Goal: Task Accomplishment & Management: Manage account settings

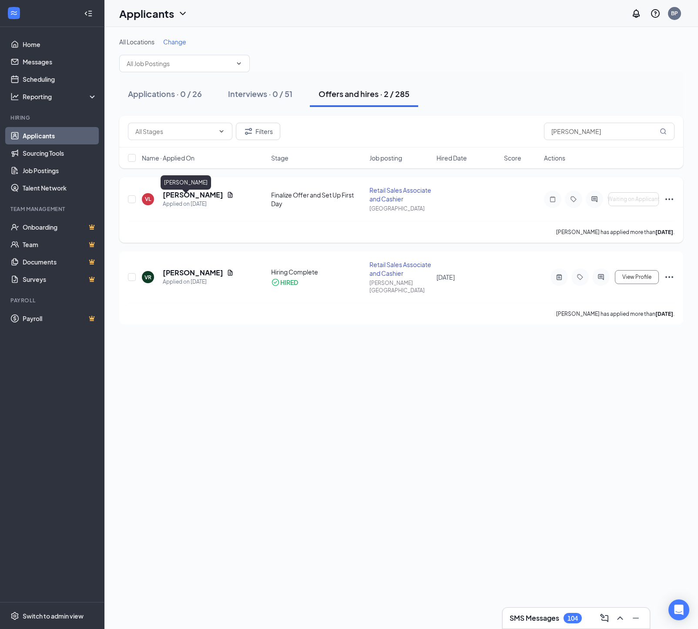
click at [198, 200] on h5 "[PERSON_NAME]" at bounding box center [193, 195] width 60 height 10
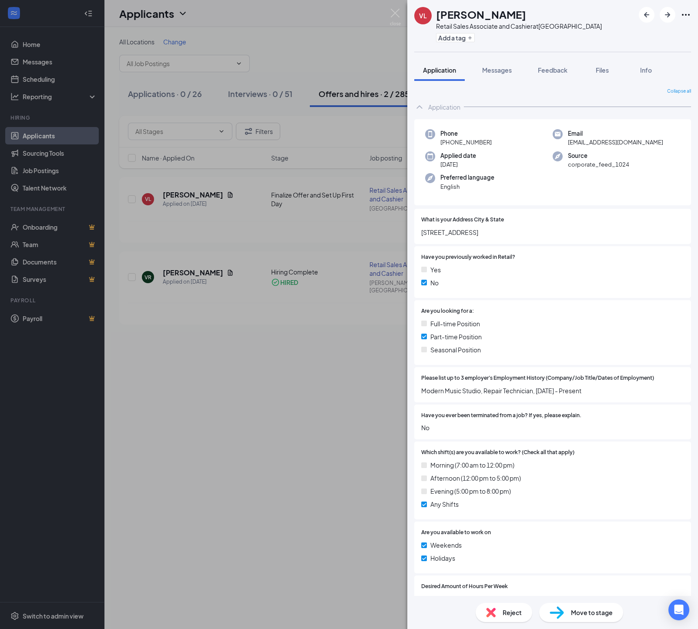
click at [578, 614] on span "Move to stage" at bounding box center [592, 613] width 42 height 10
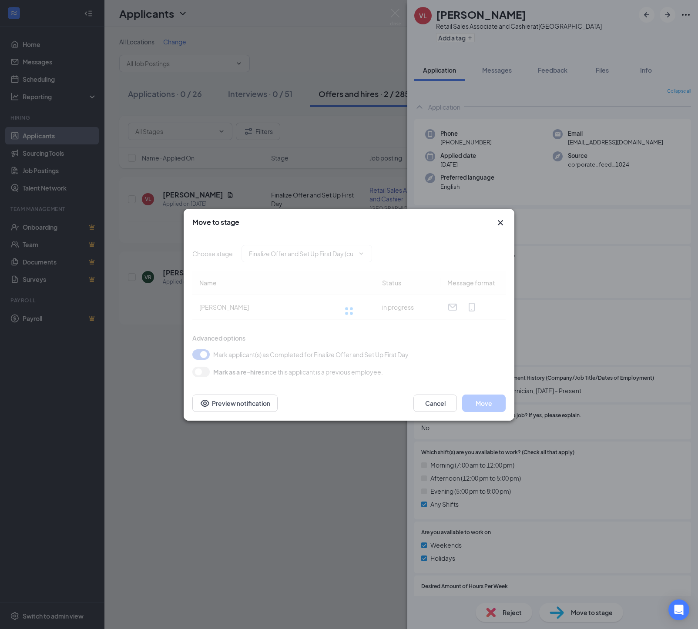
type input "Hiring Complete (final stage)"
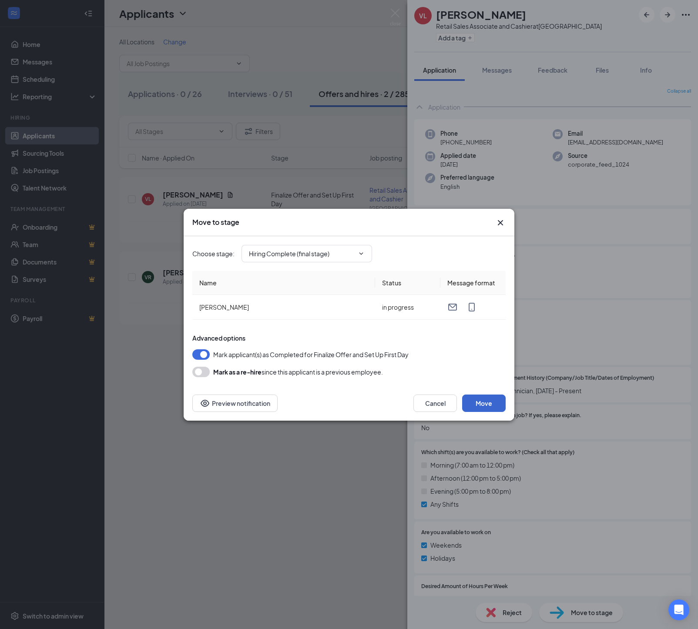
click at [483, 411] on button "Move" at bounding box center [483, 402] width 43 height 17
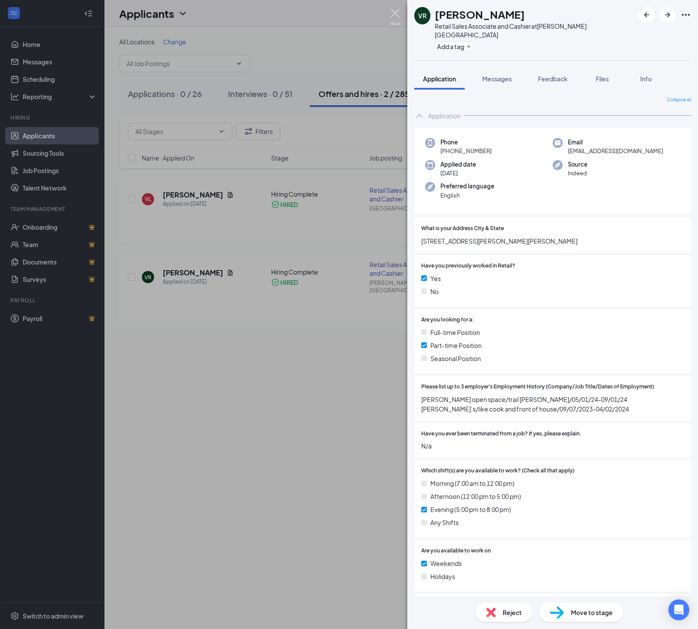
click at [394, 13] on img at bounding box center [395, 17] width 11 height 17
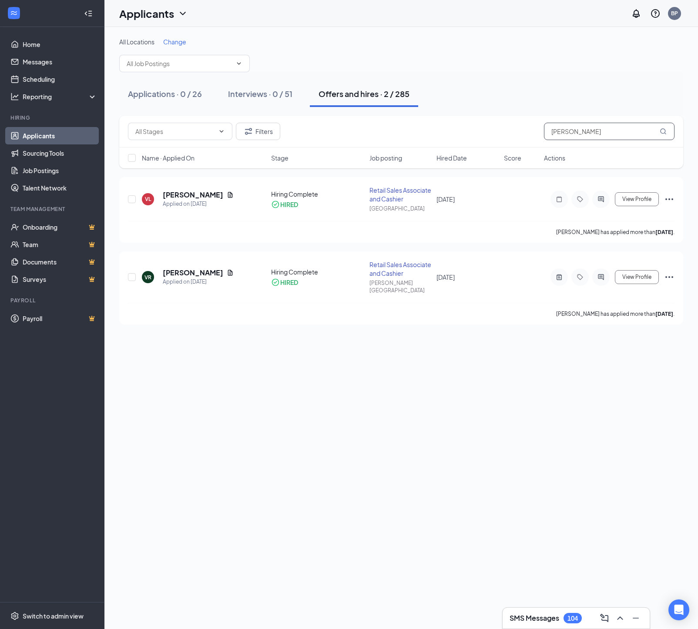
click at [595, 134] on input "[PERSON_NAME]" at bounding box center [609, 131] width 130 height 17
type input "v"
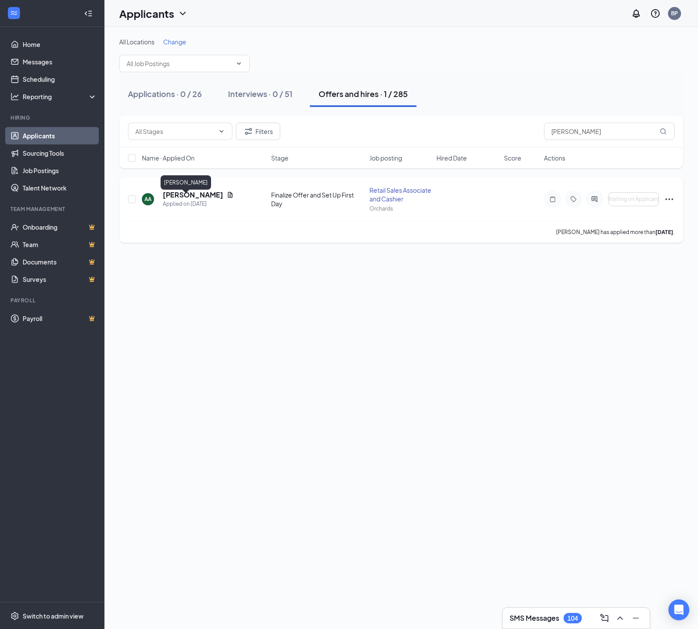
click at [187, 200] on h5 "[PERSON_NAME]" at bounding box center [193, 195] width 60 height 10
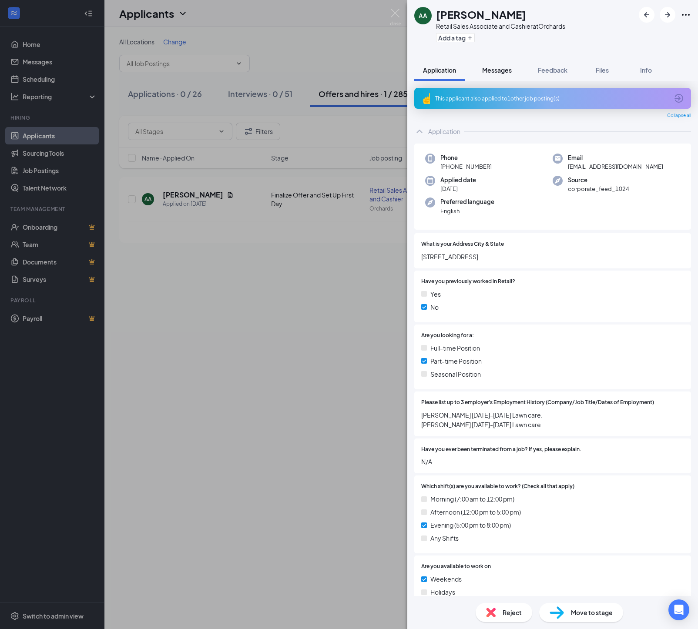
click at [508, 73] on span "Messages" at bounding box center [497, 70] width 30 height 8
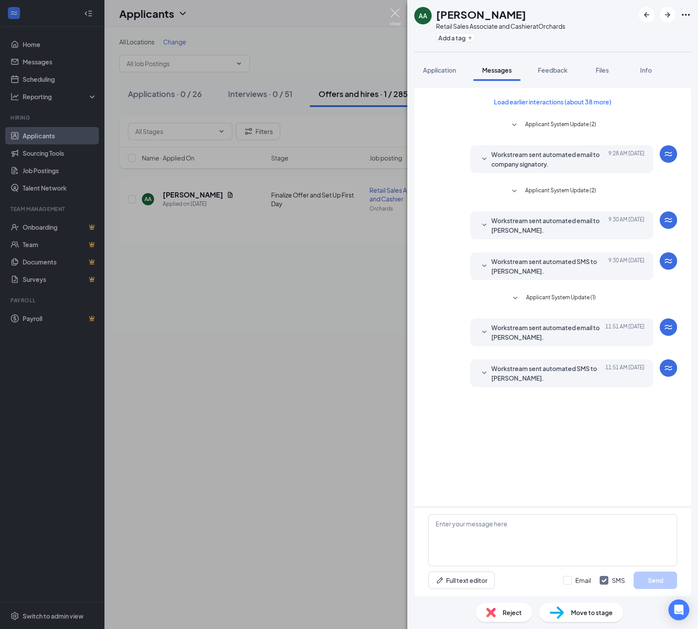
drag, startPoint x: 393, startPoint y: 10, endPoint x: 394, endPoint y: 23, distance: 13.1
click at [393, 11] on img at bounding box center [395, 17] width 11 height 17
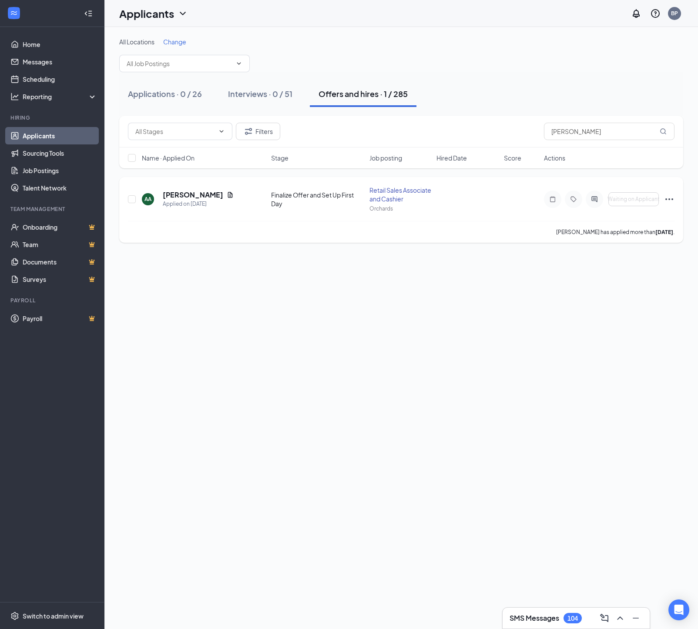
scroll to position [0, 0]
click at [671, 204] on icon "Ellipses" at bounding box center [669, 199] width 10 height 10
click at [607, 291] on p "Send reminder" at bounding box center [629, 287] width 75 height 9
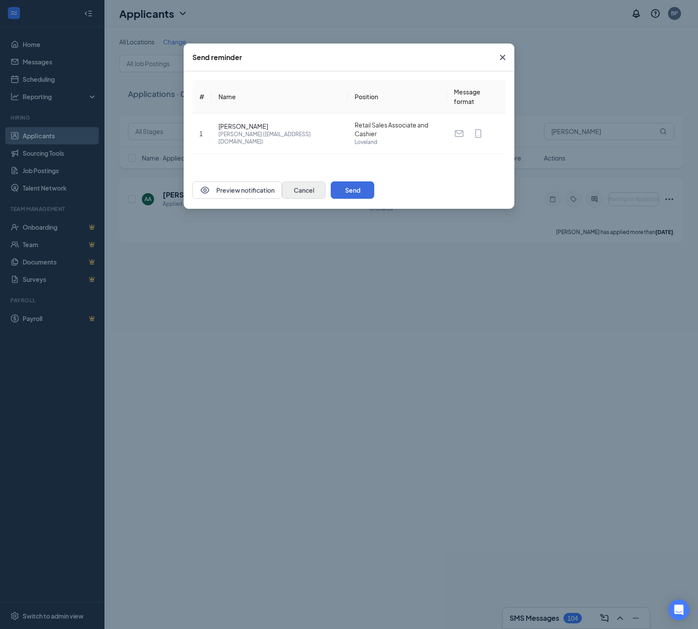
drag, startPoint x: 487, startPoint y: 188, endPoint x: 432, endPoint y: 194, distance: 54.7
click at [374, 188] on button "Send" at bounding box center [352, 189] width 43 height 17
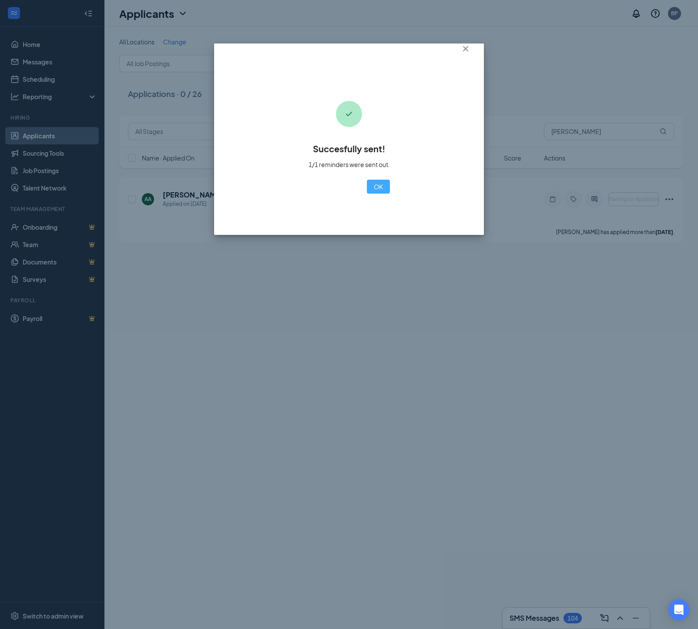
click at [367, 194] on button "OK" at bounding box center [378, 187] width 23 height 14
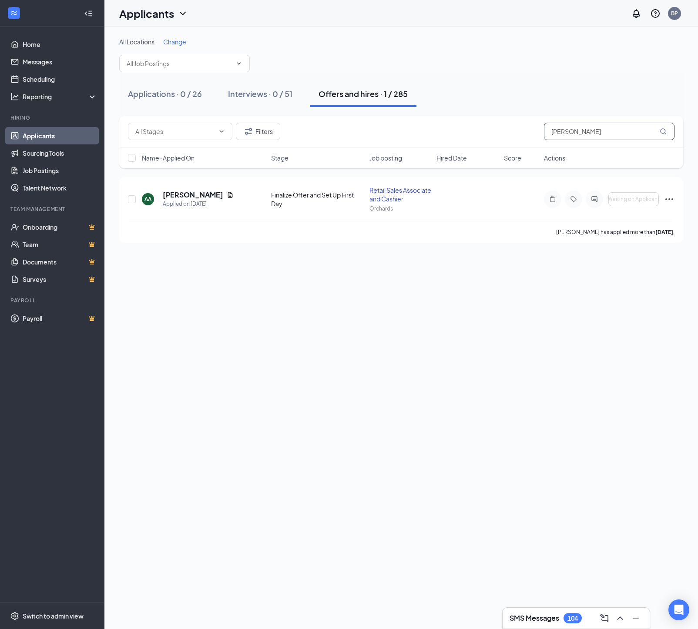
click at [604, 129] on input "[PERSON_NAME]" at bounding box center [609, 131] width 130 height 17
drag, startPoint x: 589, startPoint y: 129, endPoint x: 447, endPoint y: 119, distance: 142.2
click at [447, 119] on div "Filters [PERSON_NAME]" at bounding box center [401, 132] width 564 height 32
type input "[PERSON_NAME]"
click at [212, 195] on h5 "[PERSON_NAME]" at bounding box center [193, 195] width 60 height 10
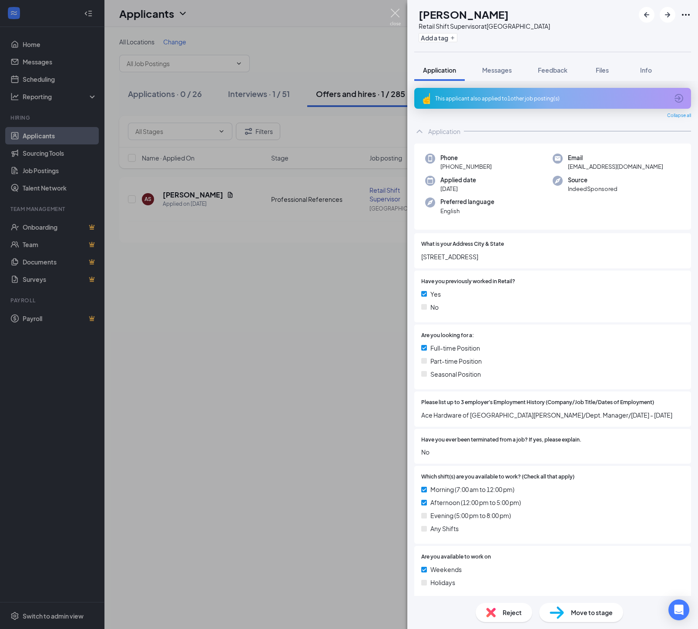
click at [394, 12] on img at bounding box center [395, 17] width 11 height 17
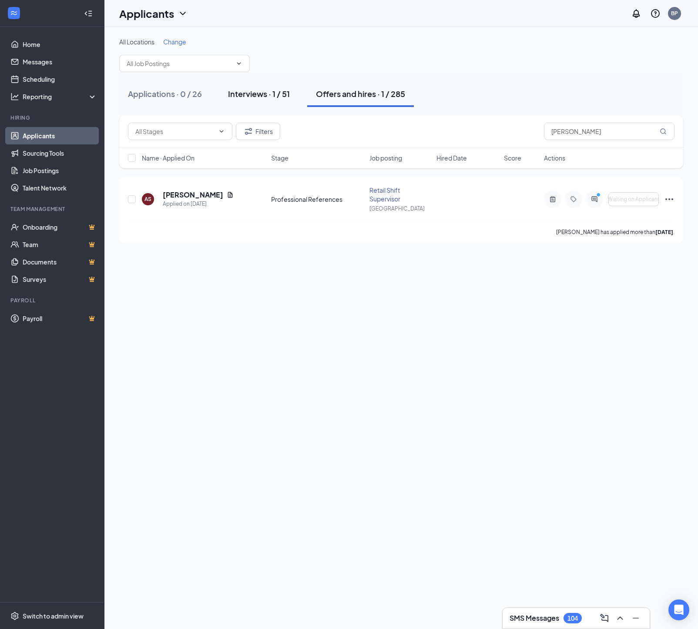
click at [255, 94] on div "Interviews · 1 / 51" at bounding box center [259, 93] width 62 height 11
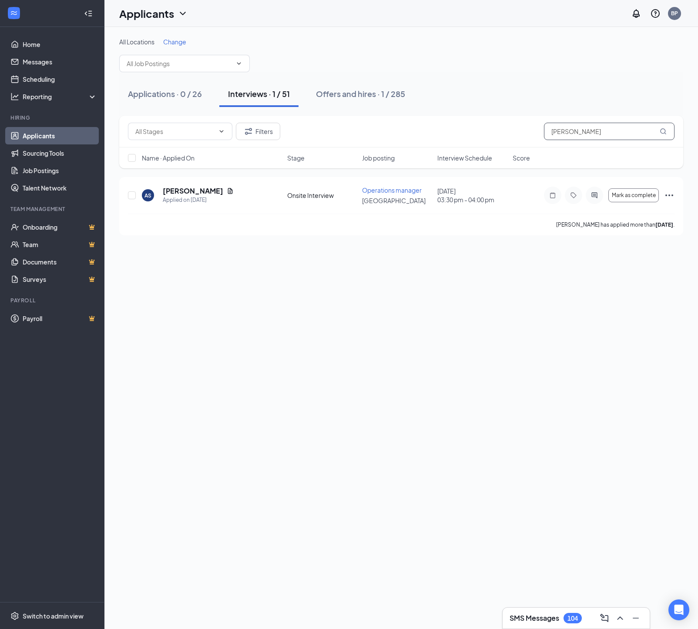
drag, startPoint x: 543, startPoint y: 129, endPoint x: 482, endPoint y: 126, distance: 60.5
click at [482, 126] on div "Filters [PERSON_NAME]" at bounding box center [401, 131] width 546 height 17
drag, startPoint x: 281, startPoint y: 0, endPoint x: 599, endPoint y: 132, distance: 343.8
click at [595, 128] on input "[PERSON_NAME]" at bounding box center [609, 131] width 130 height 17
drag, startPoint x: 527, startPoint y: 128, endPoint x: 486, endPoint y: 124, distance: 41.5
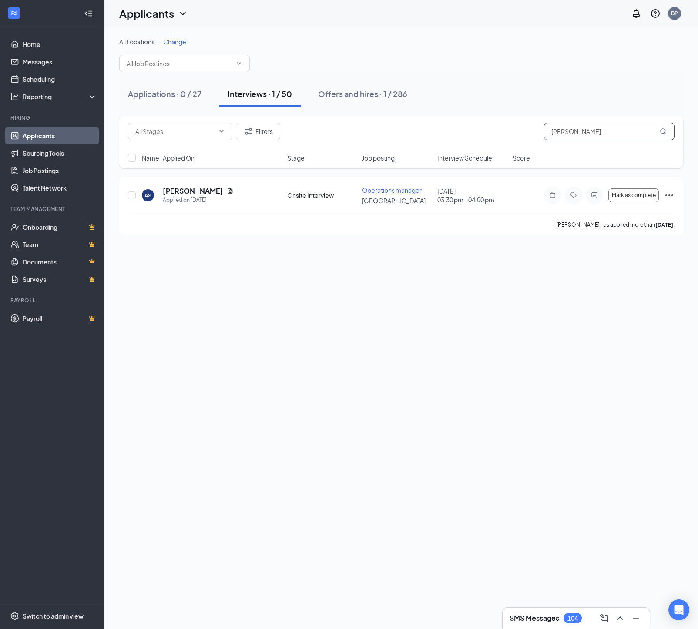
click at [487, 124] on div "Filters [PERSON_NAME]" at bounding box center [401, 131] width 546 height 17
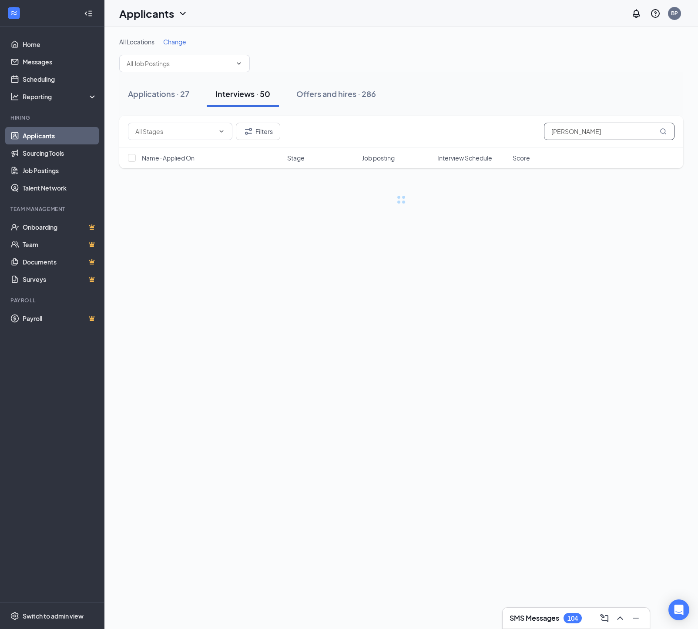
type input "[PERSON_NAME]"
click at [379, 96] on div "Offers and hires · 1 / 286" at bounding box center [365, 93] width 89 height 11
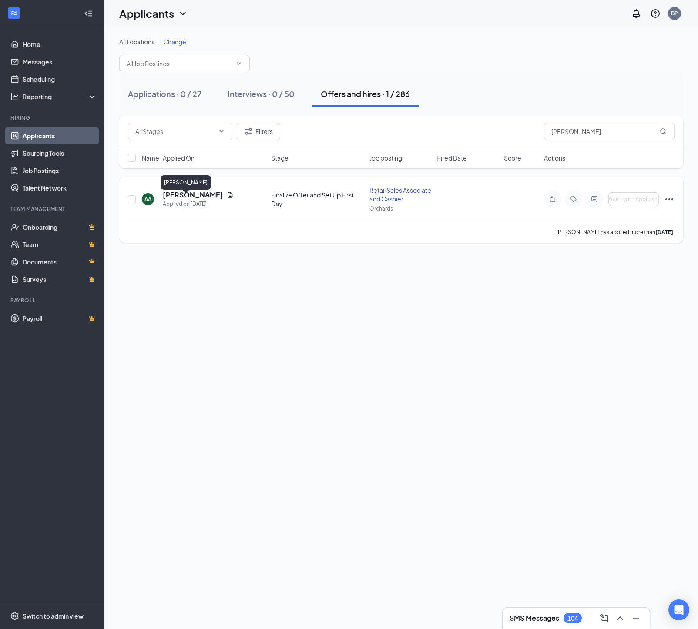
click at [210, 200] on h5 "[PERSON_NAME]" at bounding box center [193, 195] width 60 height 10
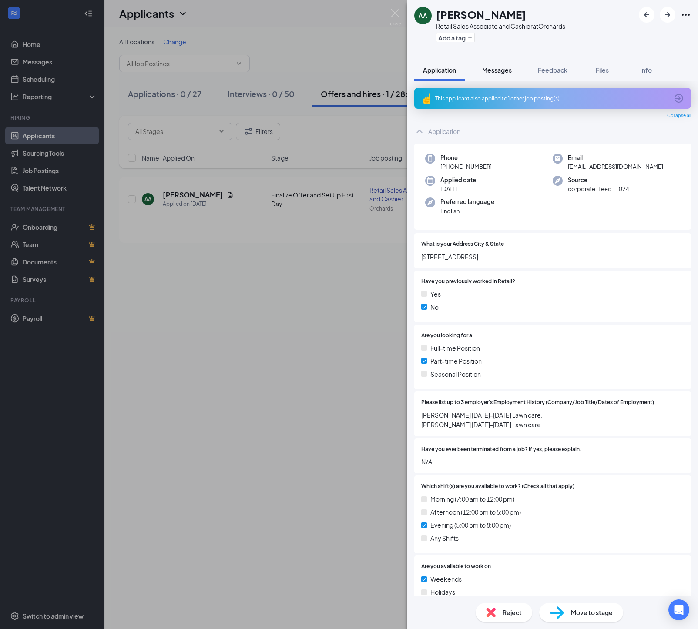
click at [502, 70] on span "Messages" at bounding box center [497, 70] width 30 height 8
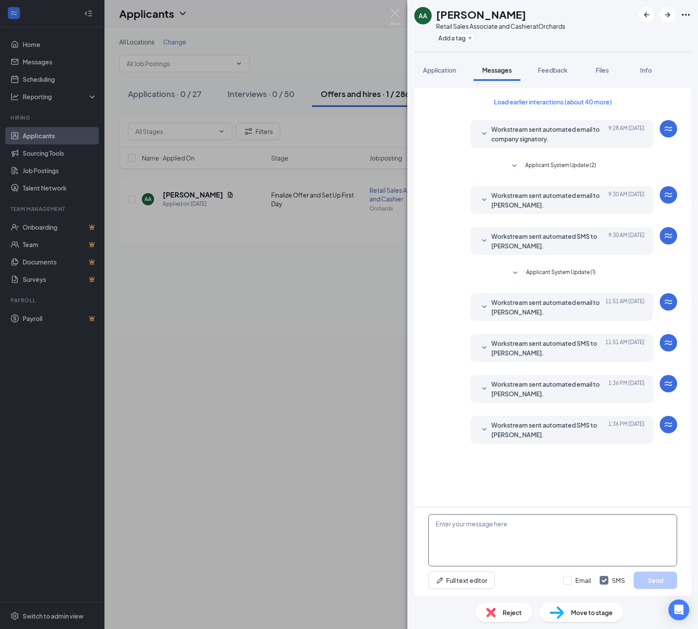
click at [514, 545] on textarea at bounding box center [552, 540] width 249 height 52
type textarea "[PERSON_NAME], Can you please digitally sign the final offer so I can get you s…"
click at [645, 578] on button "Send" at bounding box center [654, 579] width 43 height 17
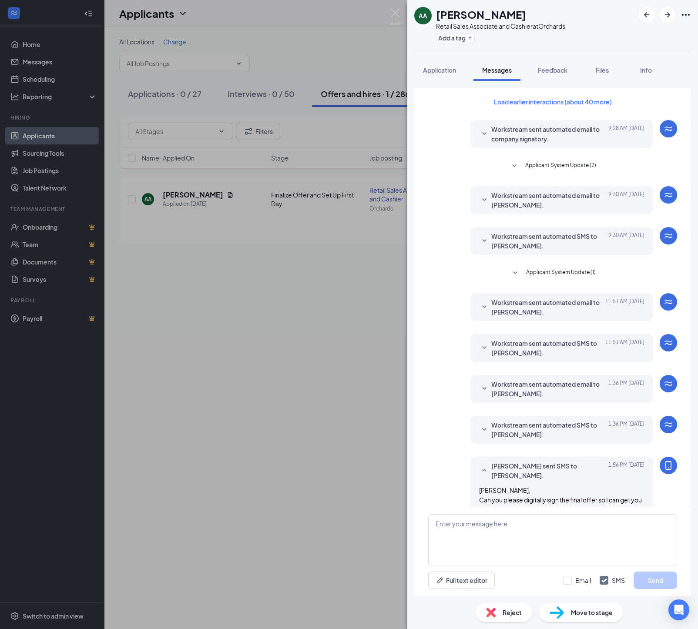
scroll to position [70, 0]
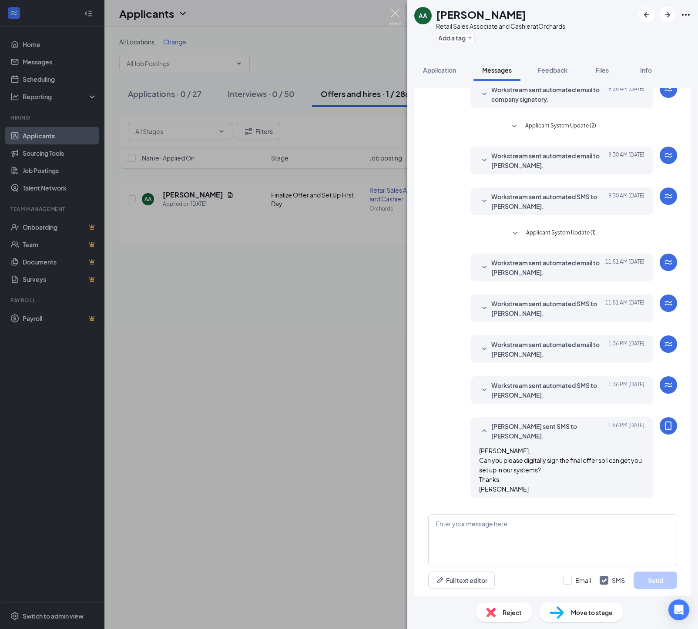
click at [396, 14] on img at bounding box center [395, 17] width 11 height 17
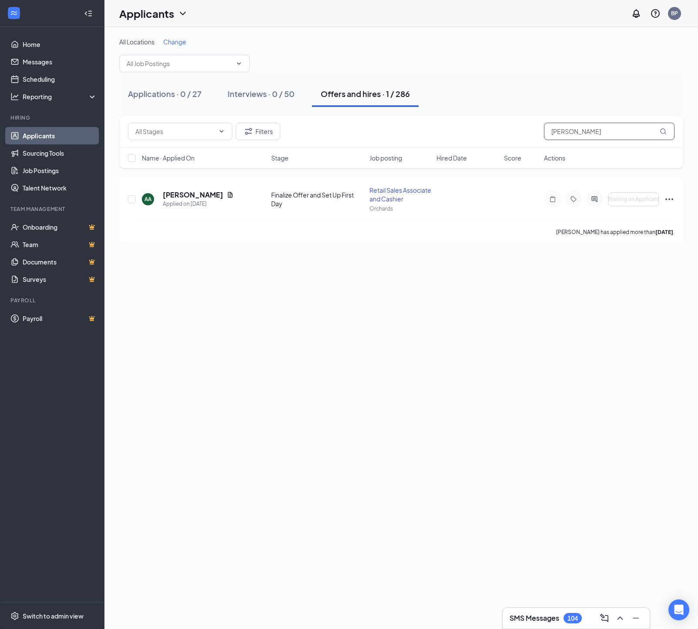
drag, startPoint x: 625, startPoint y: 129, endPoint x: 619, endPoint y: 130, distance: 5.3
click at [623, 129] on input "[PERSON_NAME]" at bounding box center [609, 131] width 130 height 17
drag, startPoint x: 526, startPoint y: 130, endPoint x: 507, endPoint y: 130, distance: 18.7
click at [507, 130] on div "Filters [PERSON_NAME]" at bounding box center [401, 131] width 546 height 17
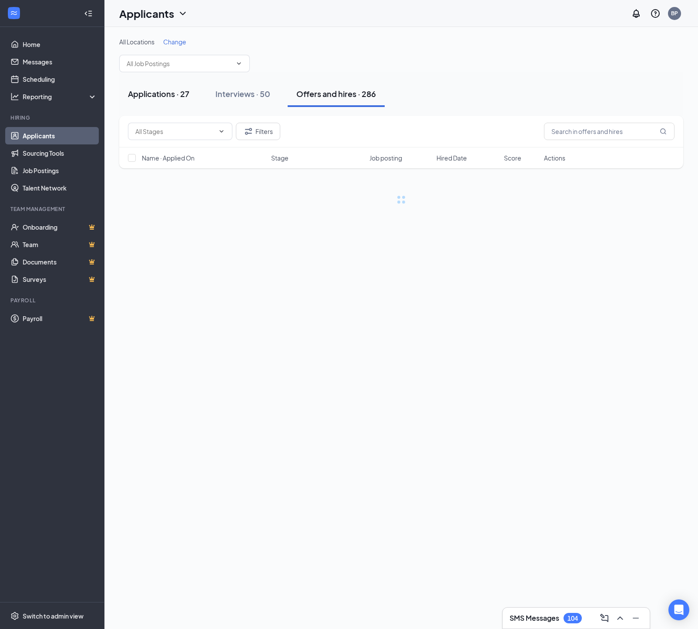
click at [180, 95] on div "Applications · 27" at bounding box center [158, 93] width 61 height 11
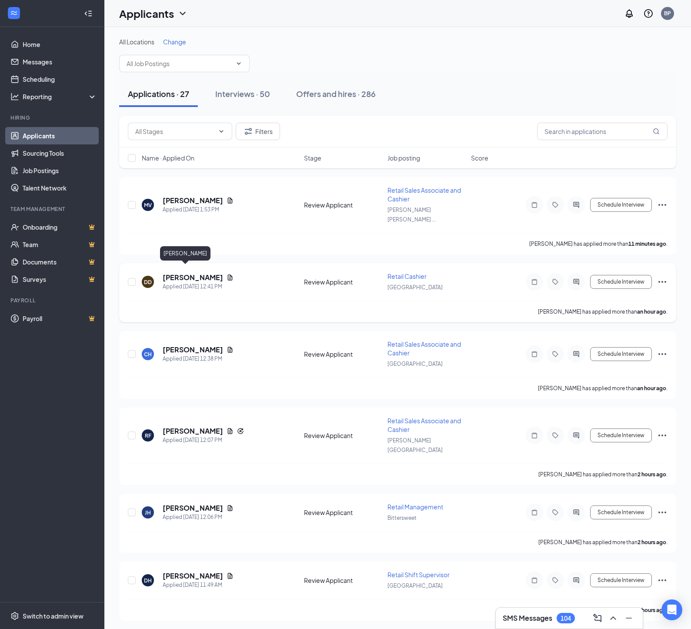
click at [193, 273] on h5 "[PERSON_NAME]" at bounding box center [193, 278] width 60 height 10
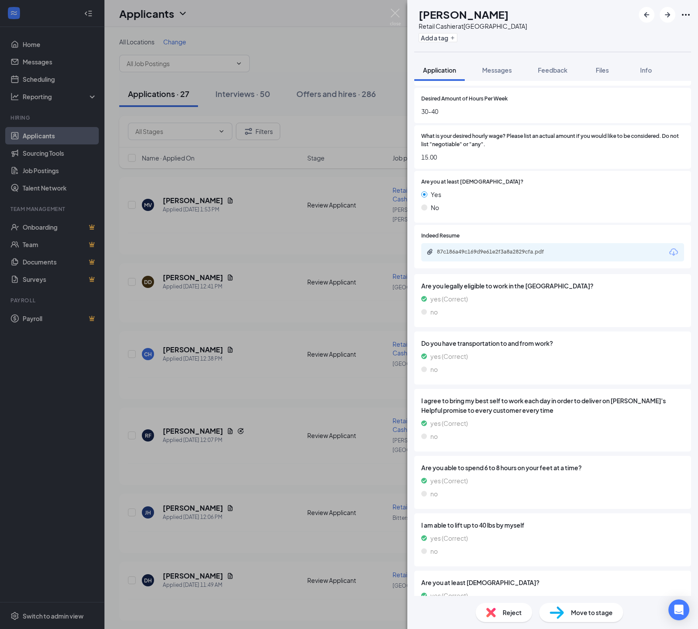
scroll to position [515, 0]
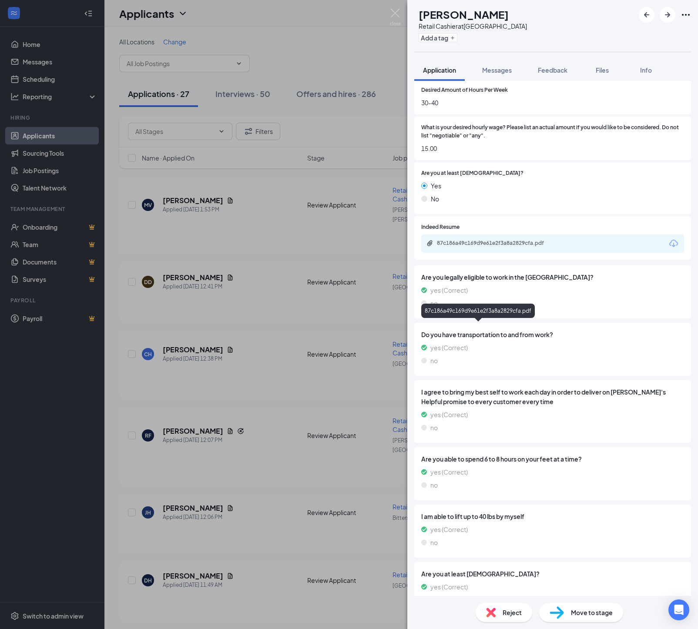
click at [446, 247] on div "87c186a49c169d9e61e2f3a8a2829cfa.pdf" at bounding box center [498, 243] width 122 height 7
drag, startPoint x: 561, startPoint y: 71, endPoint x: 558, endPoint y: 80, distance: 9.4
click at [561, 73] on span "Feedback" at bounding box center [553, 70] width 30 height 8
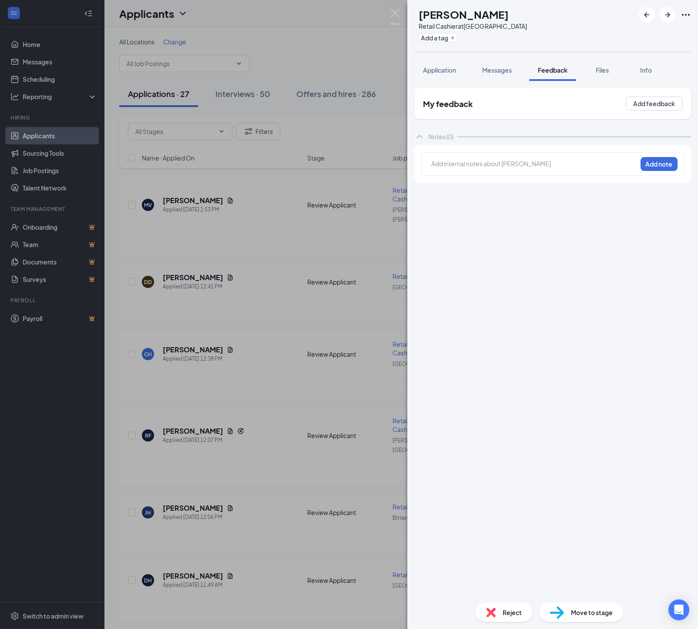
click at [428, 164] on div "Add internal notes about [PERSON_NAME] Add note" at bounding box center [552, 163] width 263 height 23
click at [431, 165] on div at bounding box center [533, 163] width 205 height 9
drag, startPoint x: 648, startPoint y: 167, endPoint x: 645, endPoint y: 189, distance: 21.5
click at [648, 168] on button "Add note" at bounding box center [658, 164] width 37 height 14
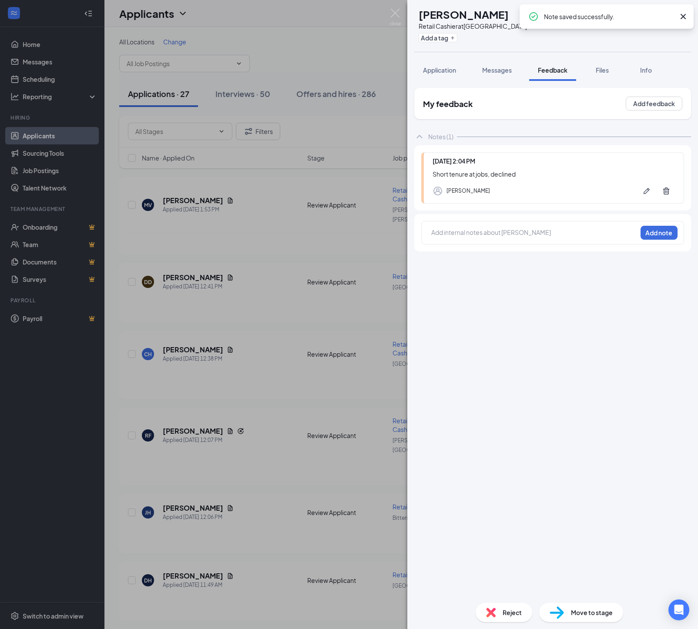
click at [505, 612] on span "Reject" at bounding box center [511, 613] width 19 height 10
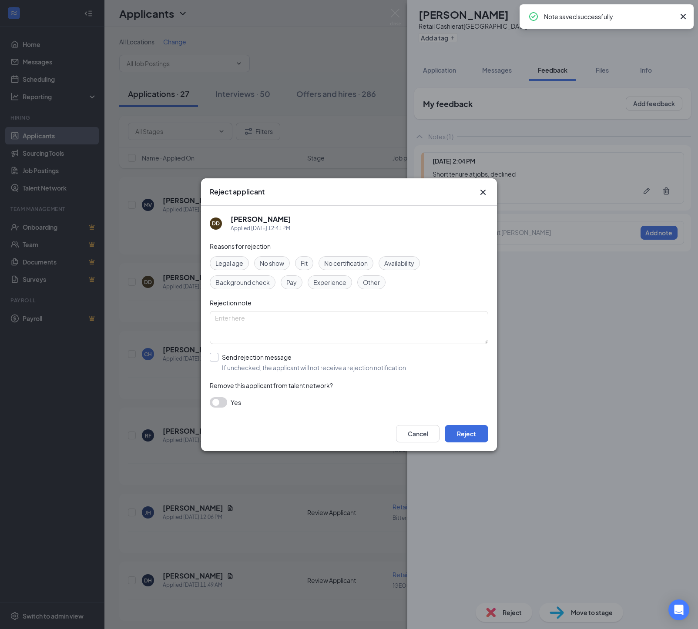
click at [250, 359] on div "Send rejection message" at bounding box center [315, 357] width 186 height 9
click at [250, 359] on input "Send rejection message If unchecked, the applicant will not receive a rejection…" at bounding box center [309, 362] width 198 height 19
checkbox input "true"
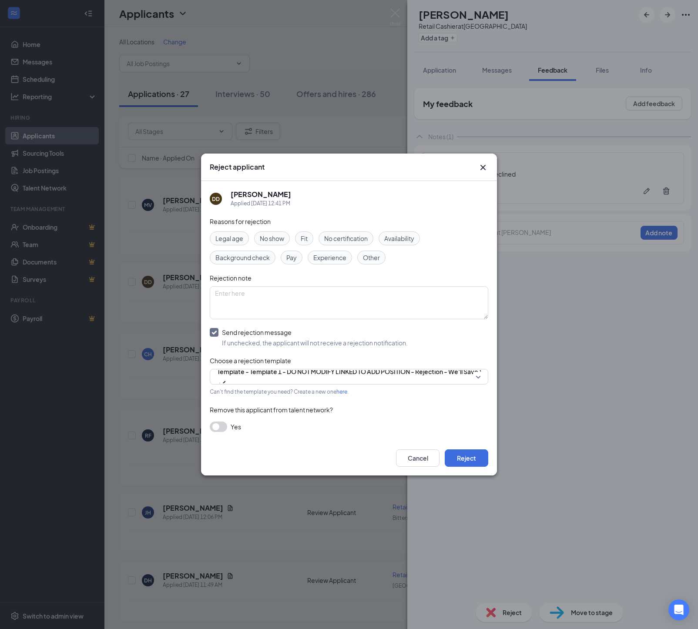
drag, startPoint x: 457, startPoint y: 464, endPoint x: 434, endPoint y: 429, distance: 41.9
click at [457, 464] on button "Reject" at bounding box center [465, 457] width 43 height 17
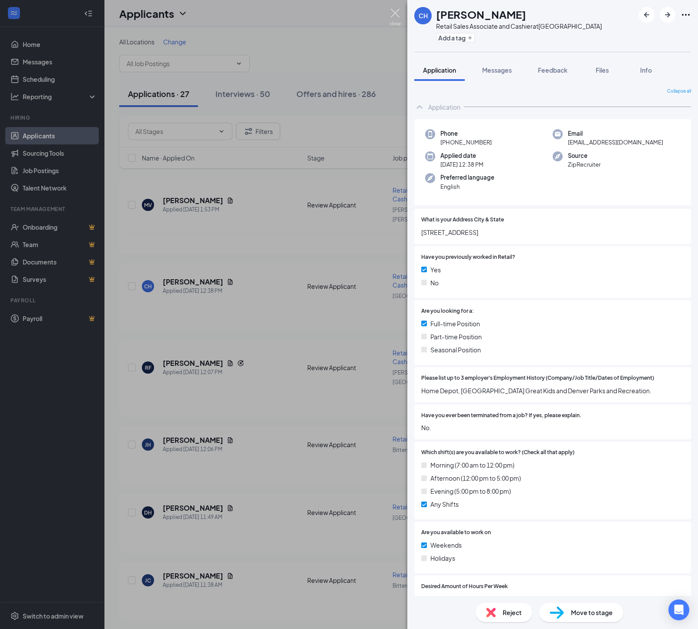
click at [395, 13] on img at bounding box center [395, 17] width 11 height 17
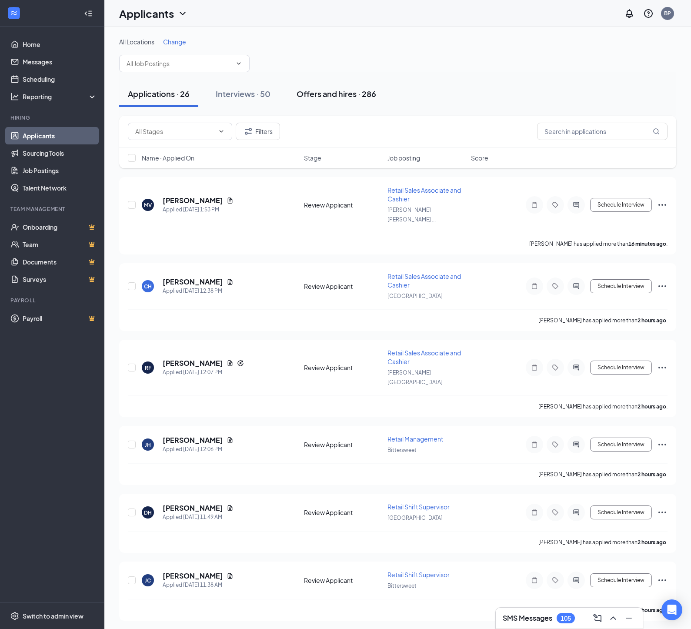
click at [325, 94] on div "Offers and hires · 286" at bounding box center [337, 93] width 80 height 11
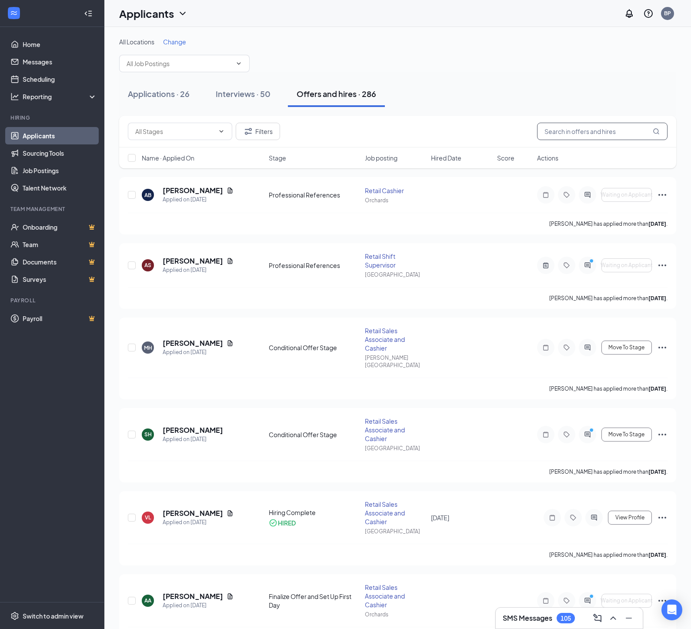
click at [550, 134] on input "text" at bounding box center [602, 131] width 130 height 17
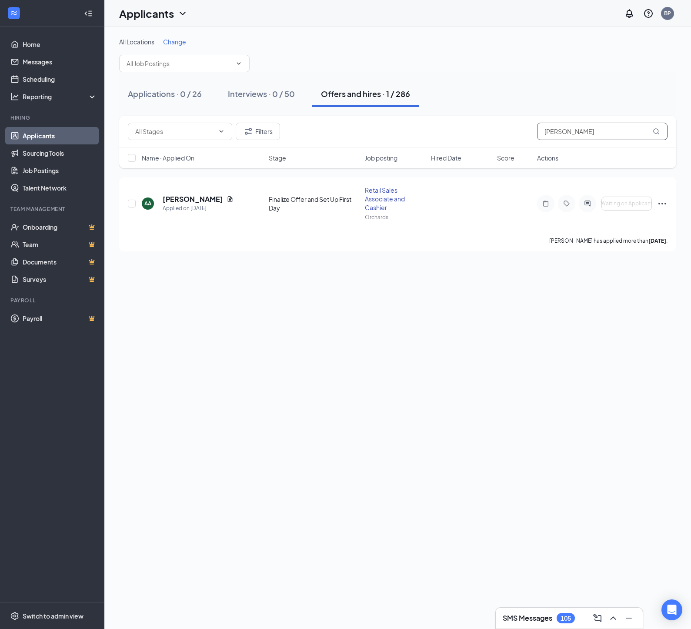
type input "[PERSON_NAME]"
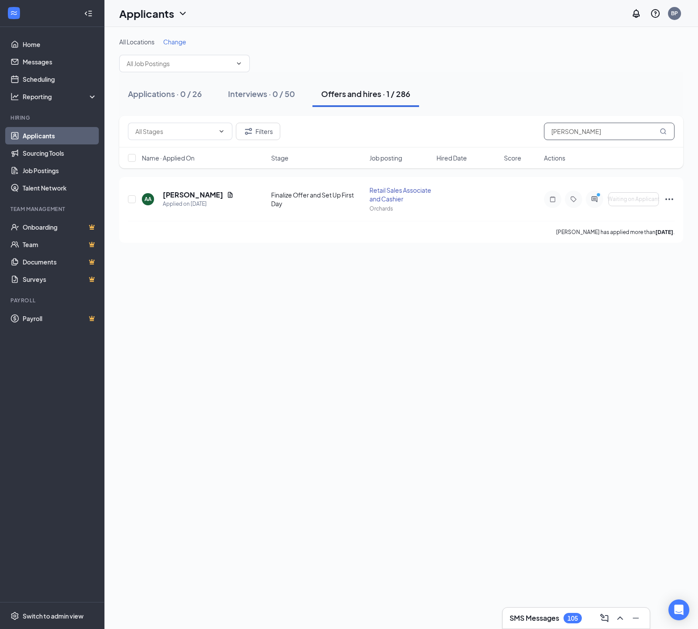
scroll to position [1, 0]
click at [183, 200] on h5 "[PERSON_NAME]" at bounding box center [193, 195] width 60 height 10
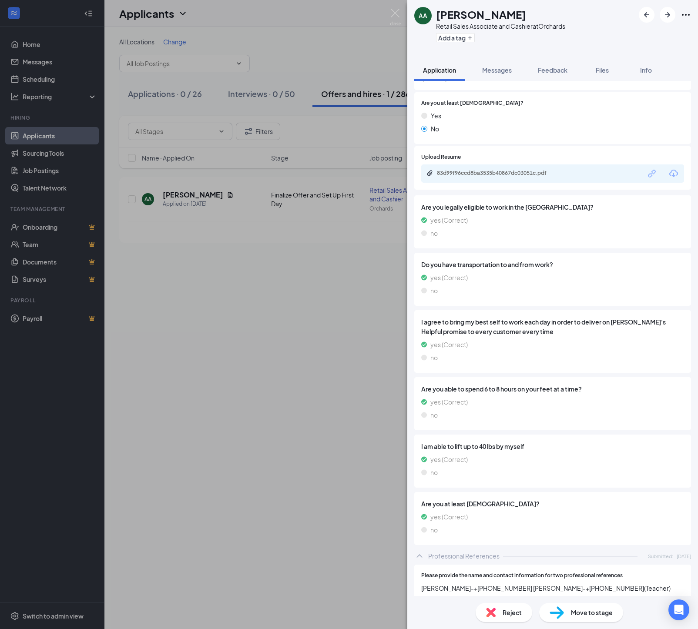
scroll to position [606, 0]
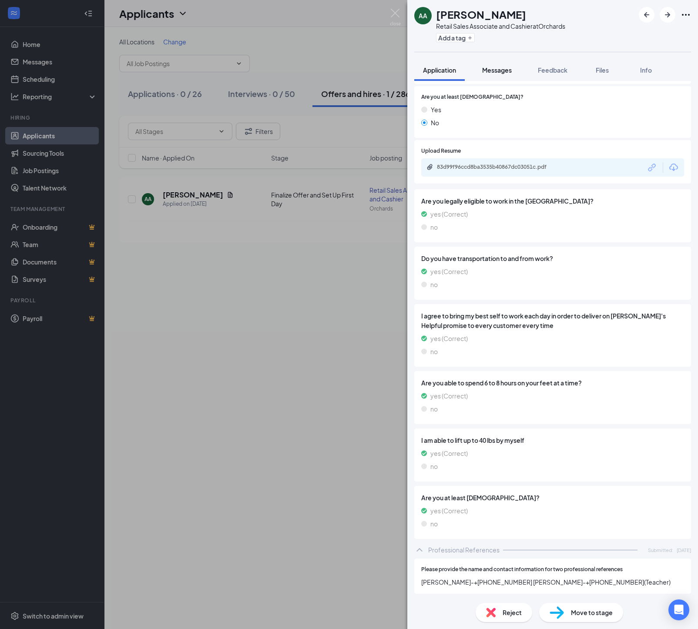
click at [500, 70] on span "Messages" at bounding box center [497, 70] width 30 height 8
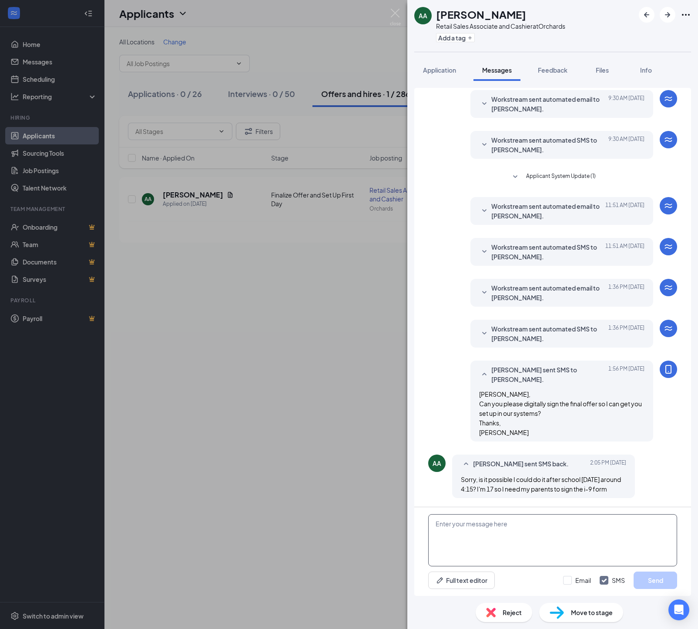
scroll to position [108, 0]
click at [465, 530] on textarea at bounding box center [552, 540] width 249 height 52
type textarea "The final offer does not require parents-that is in onboarding. I cannot set yo…"
click at [647, 578] on button "Send" at bounding box center [654, 579] width 43 height 17
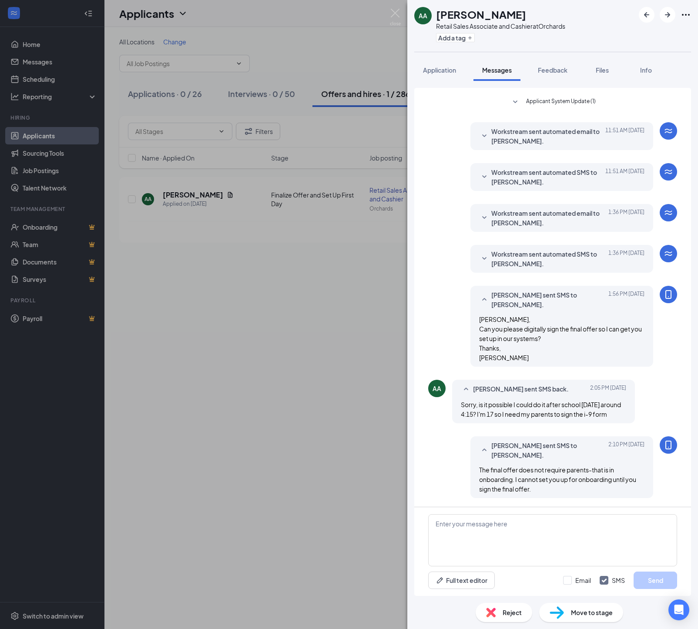
scroll to position [190, 0]
click at [396, 13] on img at bounding box center [395, 17] width 11 height 17
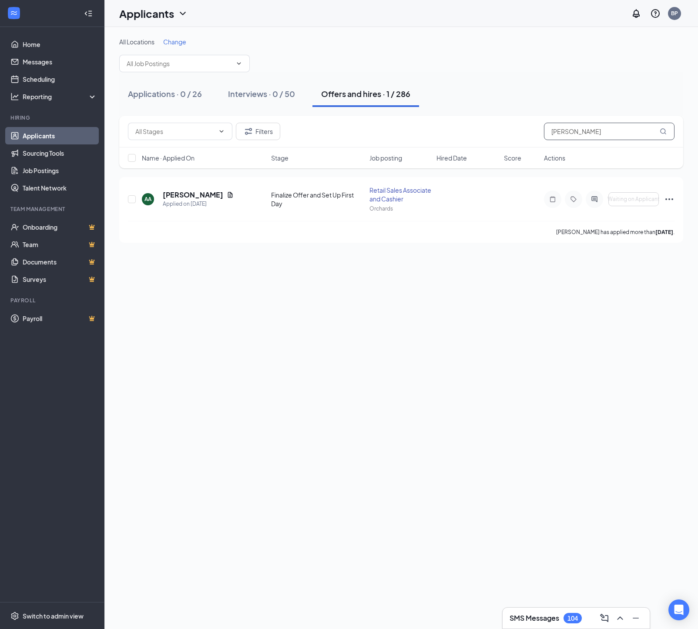
click at [584, 133] on input "[PERSON_NAME]" at bounding box center [609, 131] width 130 height 17
drag, startPoint x: 529, startPoint y: 136, endPoint x: 468, endPoint y: 132, distance: 61.4
click at [468, 132] on div "Filters [PERSON_NAME]" at bounding box center [401, 131] width 546 height 17
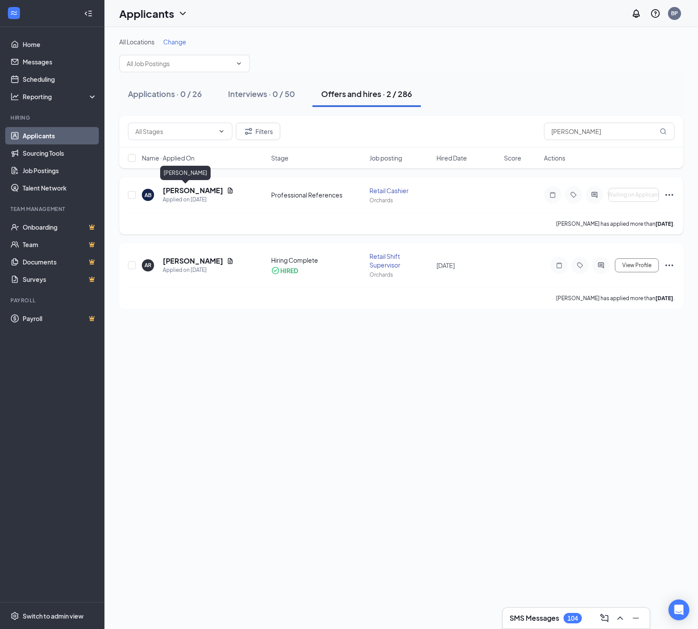
scroll to position [0, 0]
click at [190, 189] on h5 "[PERSON_NAME]" at bounding box center [193, 191] width 60 height 10
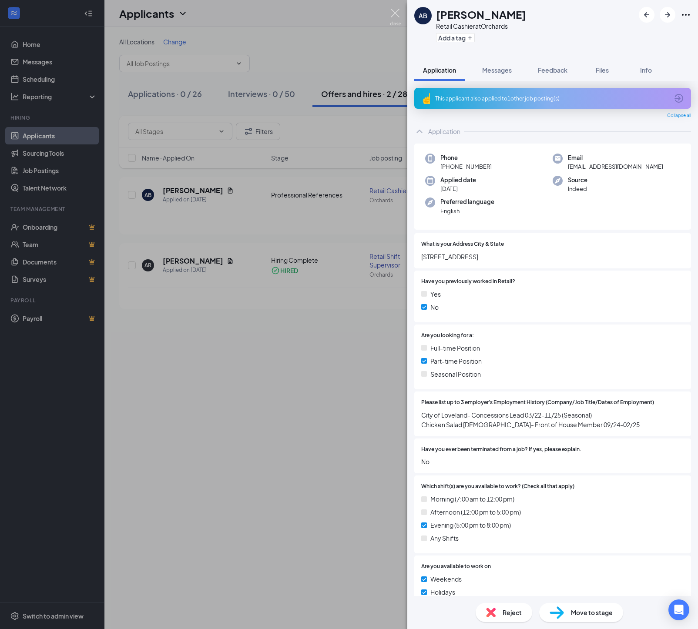
click at [392, 12] on img at bounding box center [395, 17] width 11 height 17
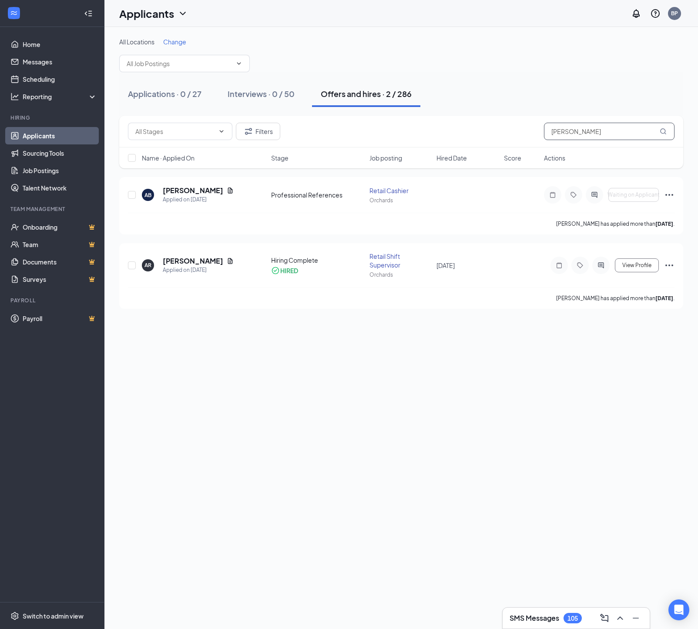
drag, startPoint x: 534, startPoint y: 127, endPoint x: 497, endPoint y: 126, distance: 36.6
click at [497, 126] on div "Filters [PERSON_NAME]" at bounding box center [401, 131] width 546 height 17
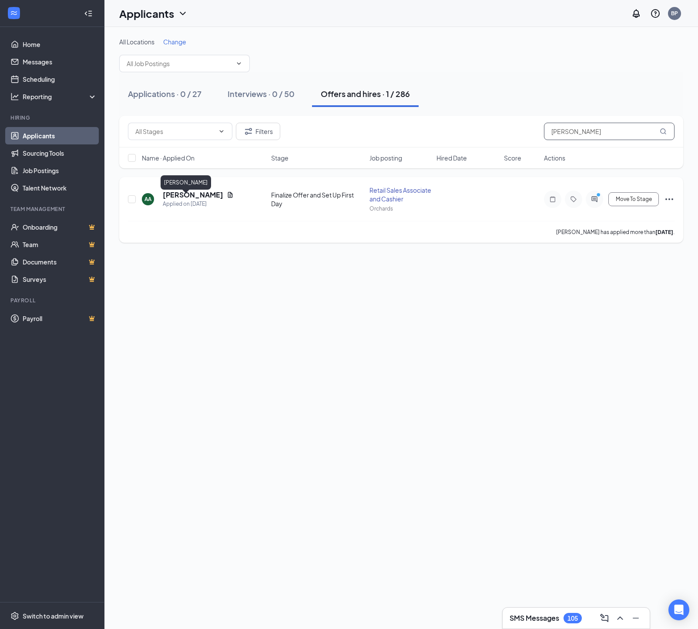
type input "[PERSON_NAME]"
click at [207, 200] on h5 "[PERSON_NAME]" at bounding box center [193, 195] width 60 height 10
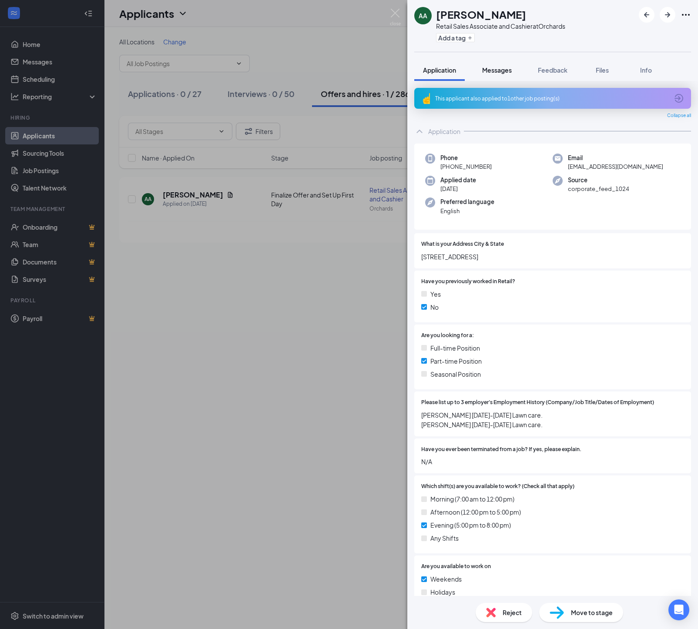
click at [497, 71] on span "Messages" at bounding box center [497, 70] width 30 height 8
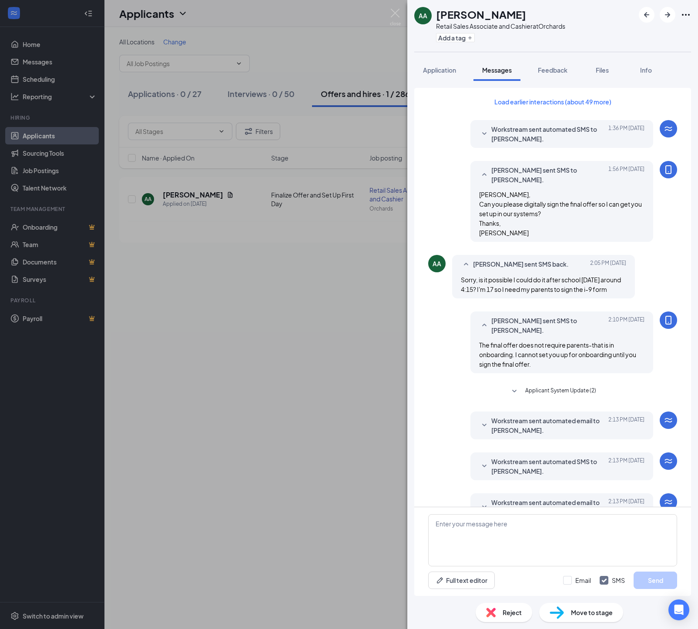
scroll to position [136, 0]
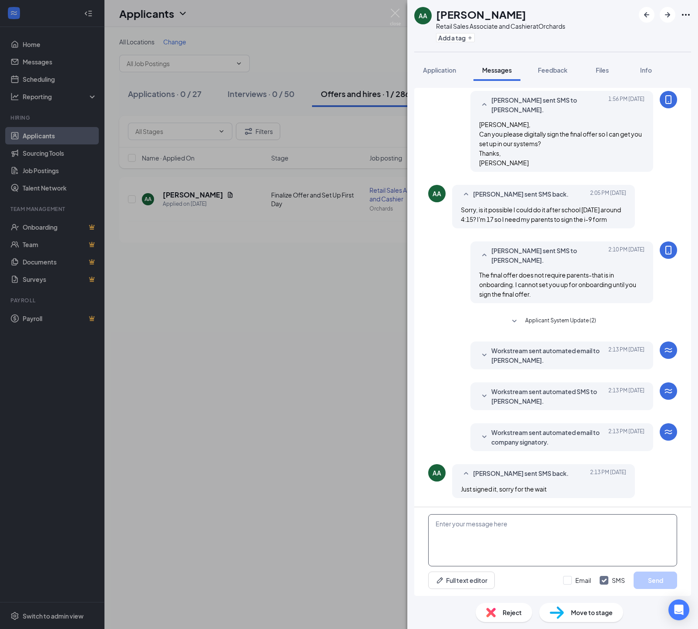
click at [450, 525] on textarea at bounding box center [552, 540] width 249 height 52
type textarea "All good, thanks"
click at [663, 584] on button "Send" at bounding box center [654, 579] width 43 height 17
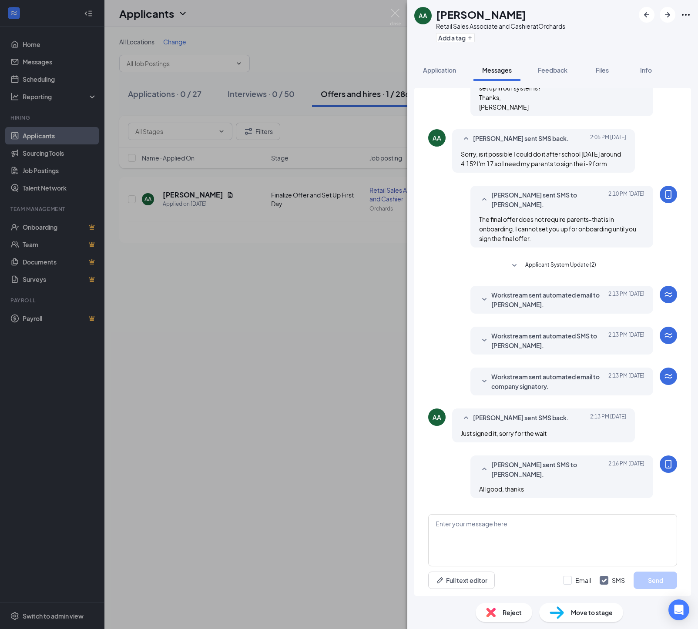
scroll to position [196, 0]
click at [560, 612] on img at bounding box center [556, 612] width 14 height 13
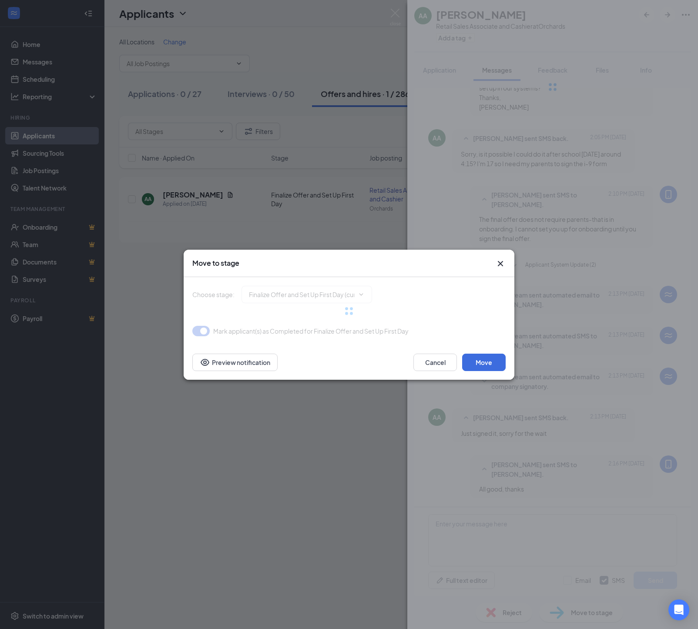
type input "Hiring Complete (final stage)"
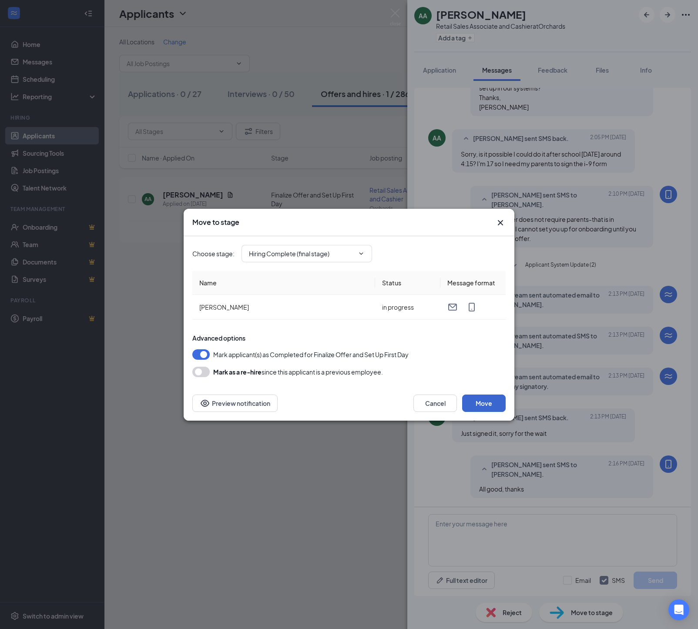
click at [475, 411] on button "Move" at bounding box center [483, 402] width 43 height 17
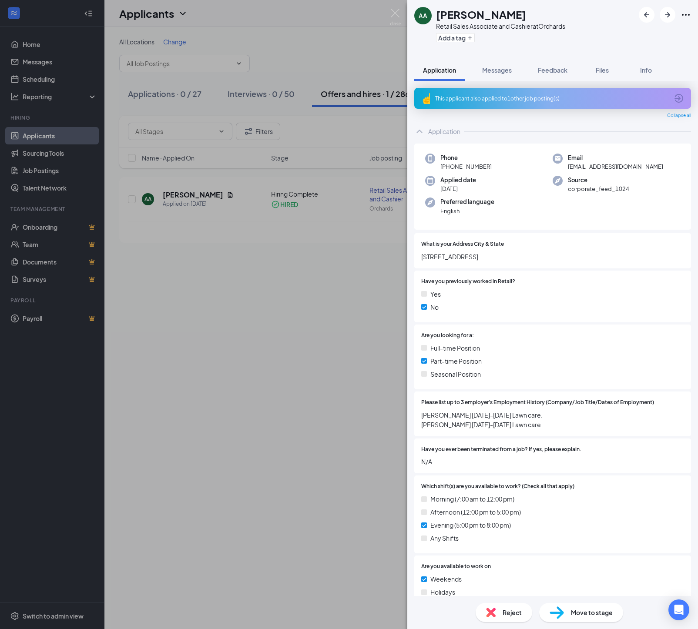
click at [277, 399] on div "AA [PERSON_NAME] Retail Sales Associate and Cashier at [GEOGRAPHIC_DATA] Add a …" at bounding box center [349, 314] width 698 height 629
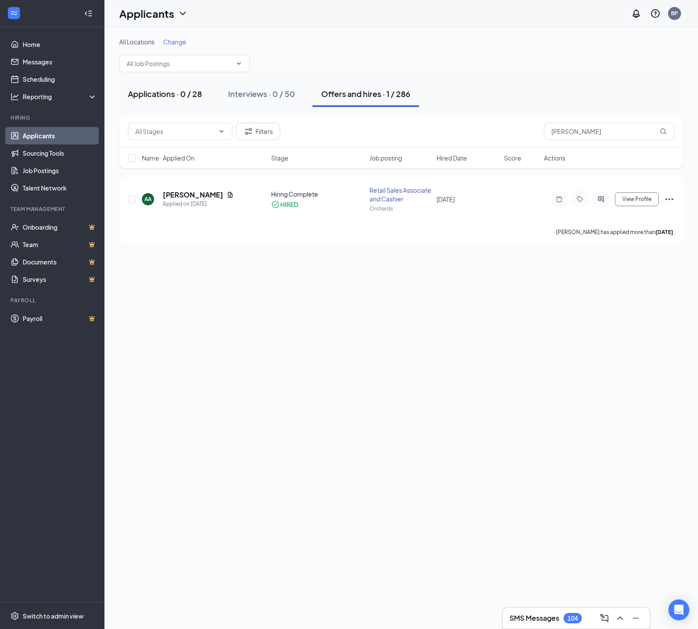
click at [165, 96] on div "Applications · 0 / 28" at bounding box center [165, 93] width 74 height 11
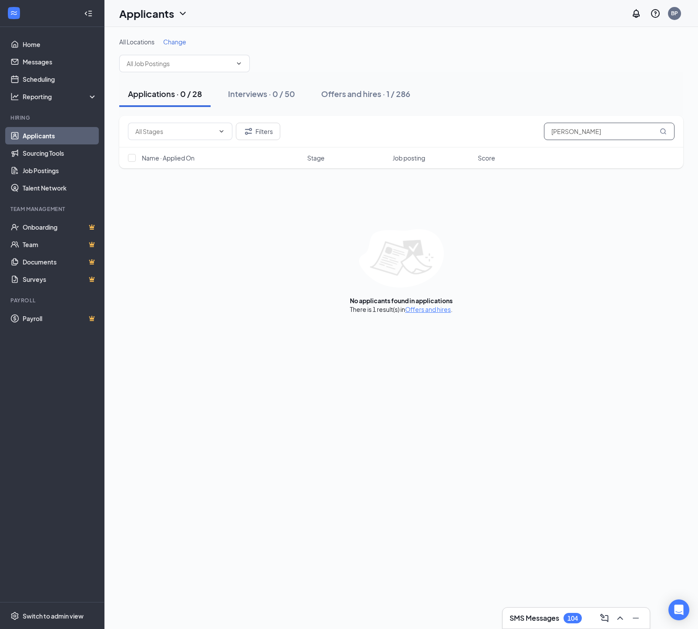
drag, startPoint x: 580, startPoint y: 124, endPoint x: 595, endPoint y: 130, distance: 16.4
click at [585, 126] on input "[PERSON_NAME]" at bounding box center [609, 131] width 130 height 17
drag, startPoint x: 539, startPoint y: 128, endPoint x: 502, endPoint y: 124, distance: 37.7
click at [502, 124] on div "Filters [PERSON_NAME]" at bounding box center [401, 131] width 546 height 17
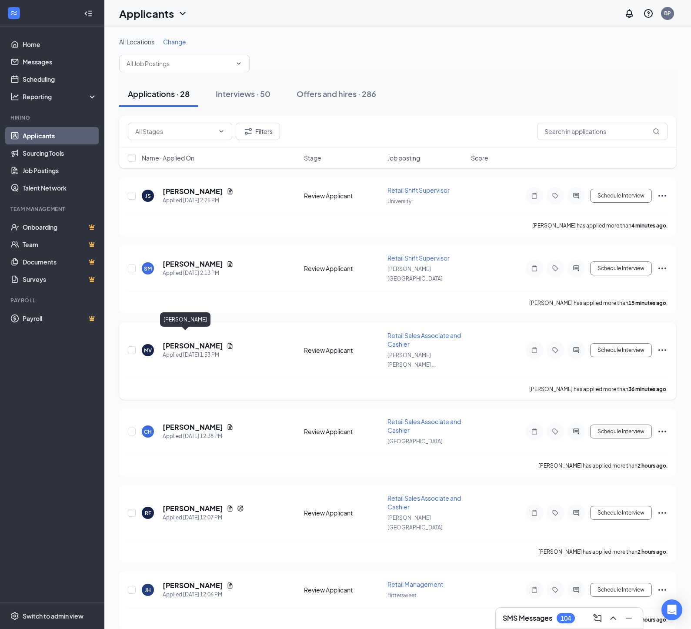
click at [189, 341] on h5 "[PERSON_NAME]" at bounding box center [193, 346] width 60 height 10
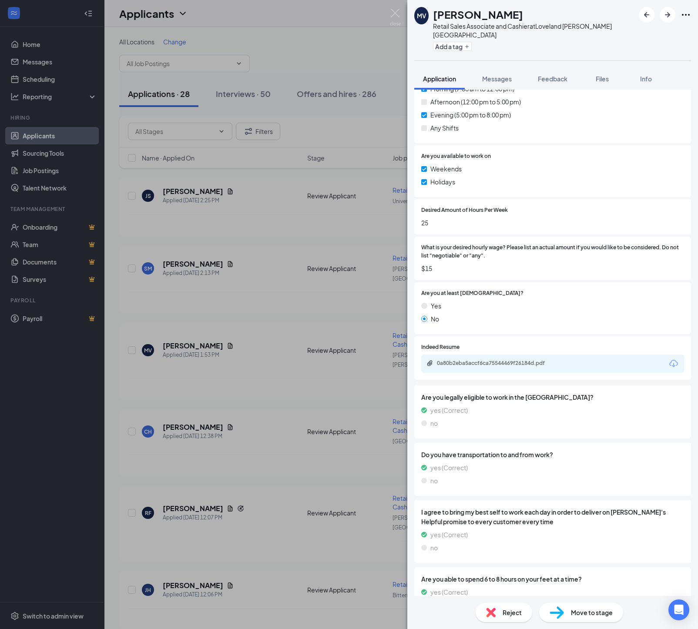
scroll to position [407, 0]
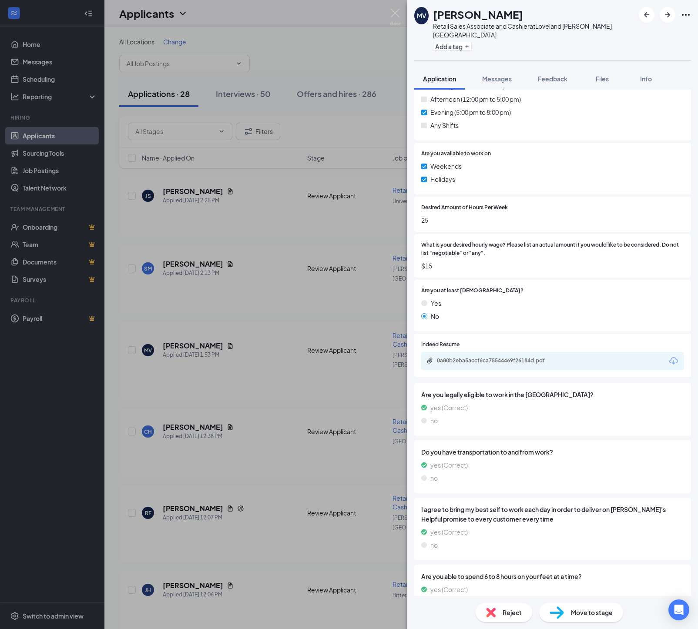
click at [587, 616] on span "Move to stage" at bounding box center [592, 613] width 42 height 10
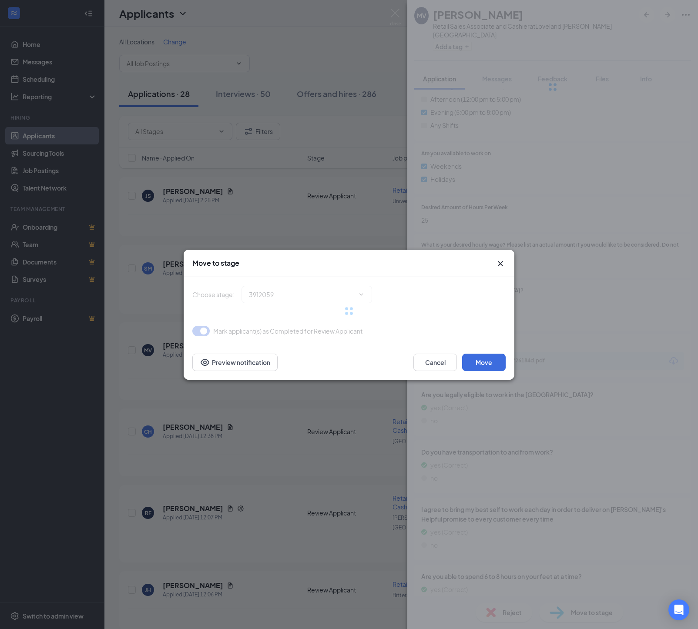
type input "Onsite Interview (next stage)"
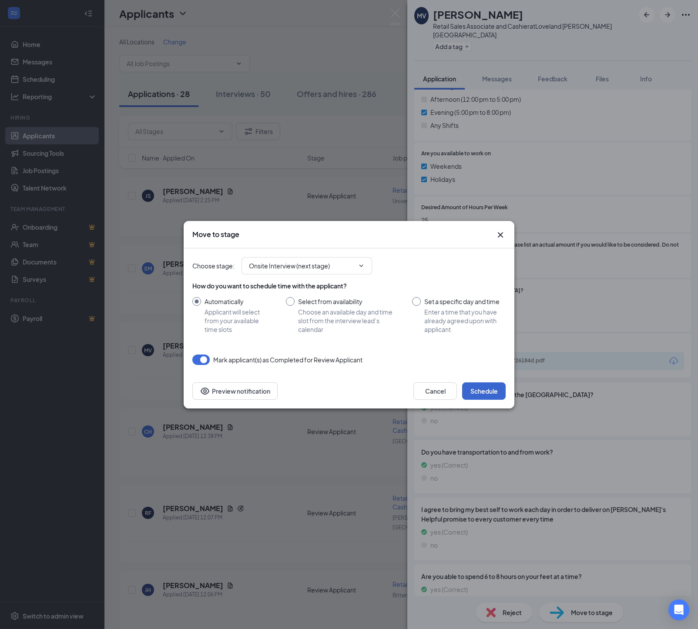
click at [470, 400] on button "Schedule" at bounding box center [483, 390] width 43 height 17
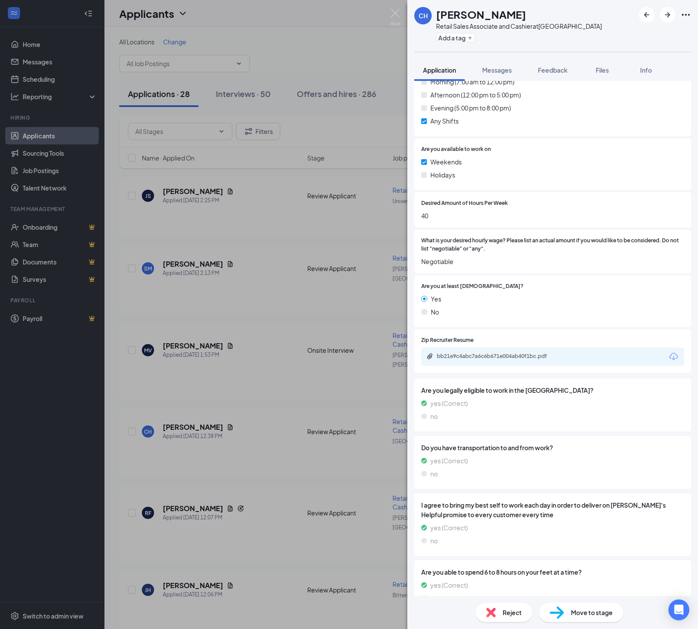
scroll to position [396, 0]
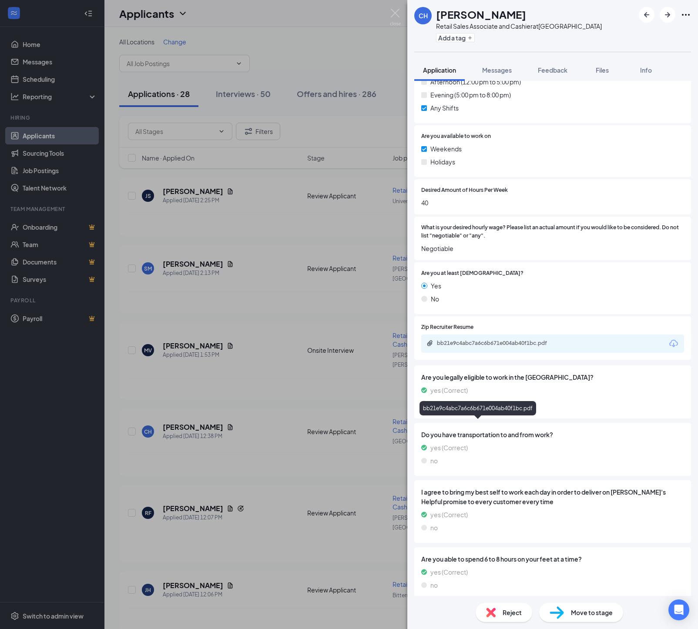
click at [484, 347] on div "bb21e9c4abc7a6c6b671e004ab40f1bc.pdf" at bounding box center [498, 343] width 122 height 7
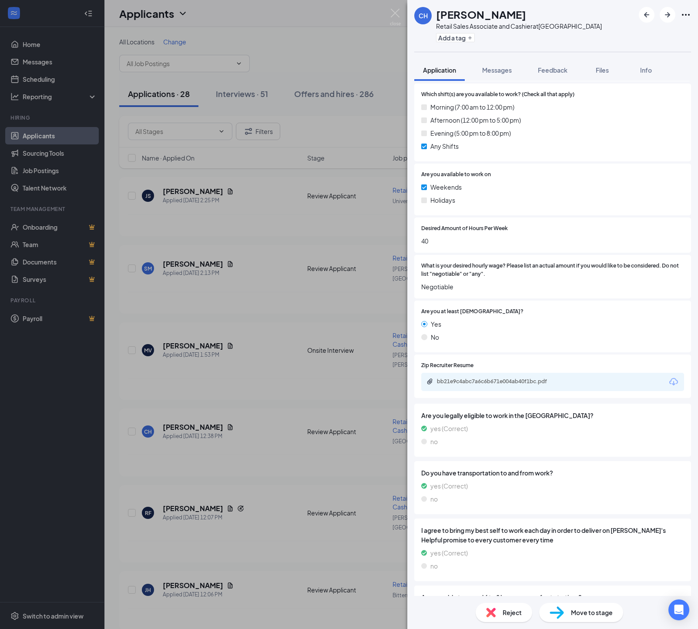
scroll to position [347, 0]
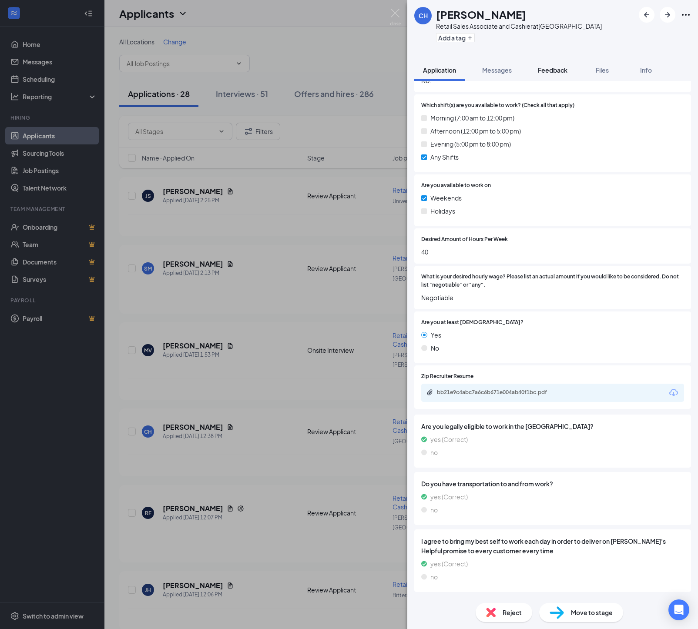
click at [558, 73] on span "Feedback" at bounding box center [553, 70] width 30 height 8
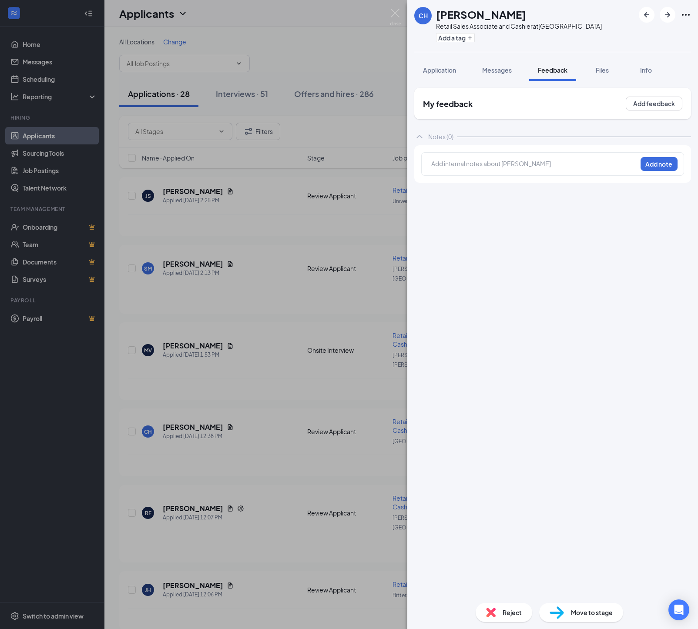
click at [454, 162] on div at bounding box center [533, 163] width 205 height 9
drag, startPoint x: 644, startPoint y: 167, endPoint x: 645, endPoint y: 171, distance: 4.4
click at [644, 167] on button "Add note" at bounding box center [658, 164] width 37 height 14
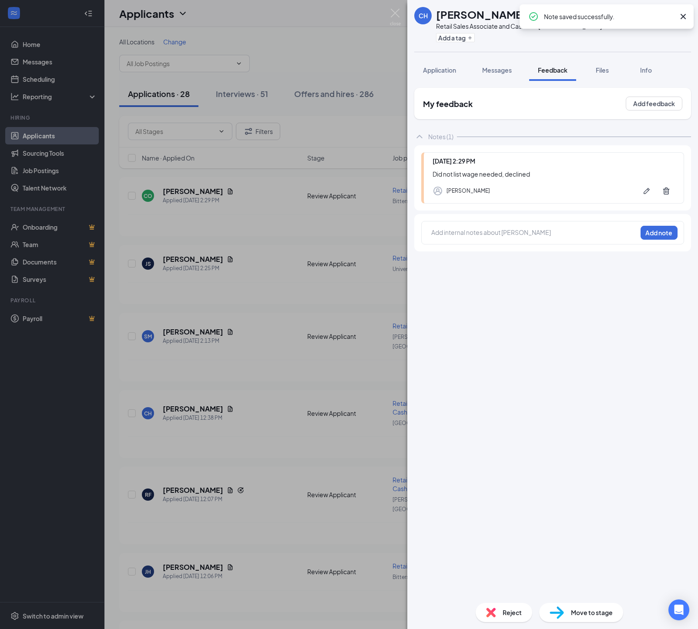
click at [486, 615] on img at bounding box center [491, 613] width 10 height 10
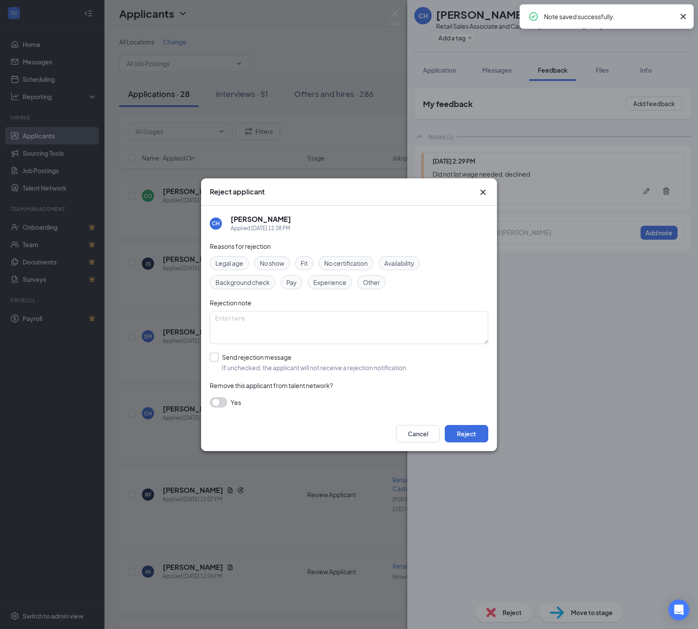
click at [251, 365] on div "Send rejection message If unchecked, the applicant will not receive a rejection…" at bounding box center [315, 362] width 186 height 19
click at [251, 365] on input "Send rejection message If unchecked, the applicant will not receive a rejection…" at bounding box center [309, 362] width 198 height 19
checkbox input "true"
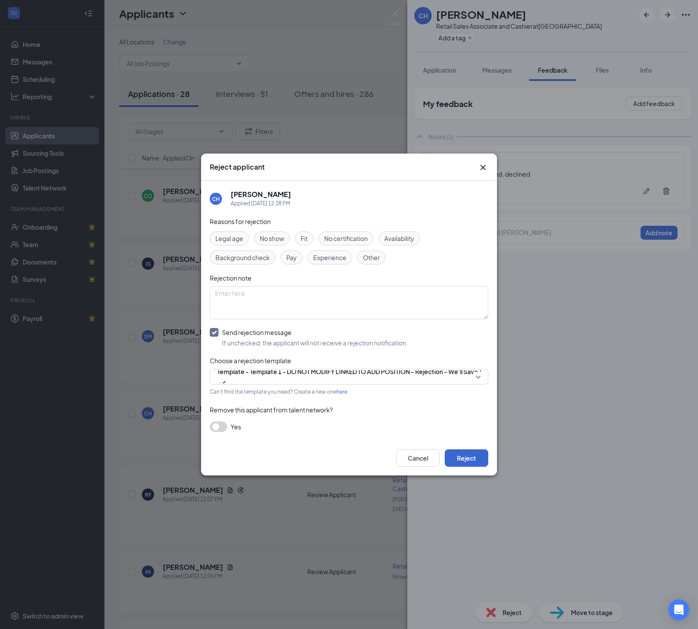
click at [471, 467] on button "Reject" at bounding box center [465, 457] width 43 height 17
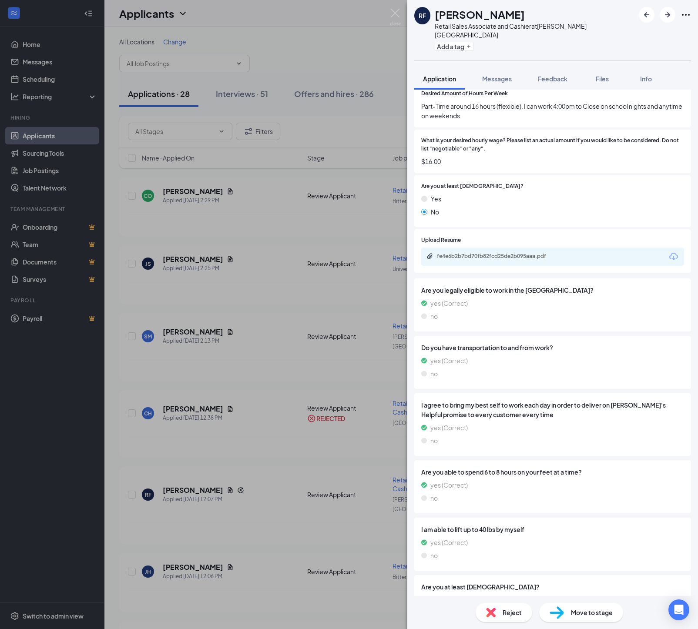
scroll to position [527, 0]
click at [466, 259] on div "fe4e6b2b7bd70fb82fcd25de2b095aaa.pdf" at bounding box center [498, 255] width 122 height 7
drag, startPoint x: 562, startPoint y: 65, endPoint x: 557, endPoint y: 80, distance: 15.7
click at [562, 68] on button "Feedback" at bounding box center [552, 79] width 47 height 22
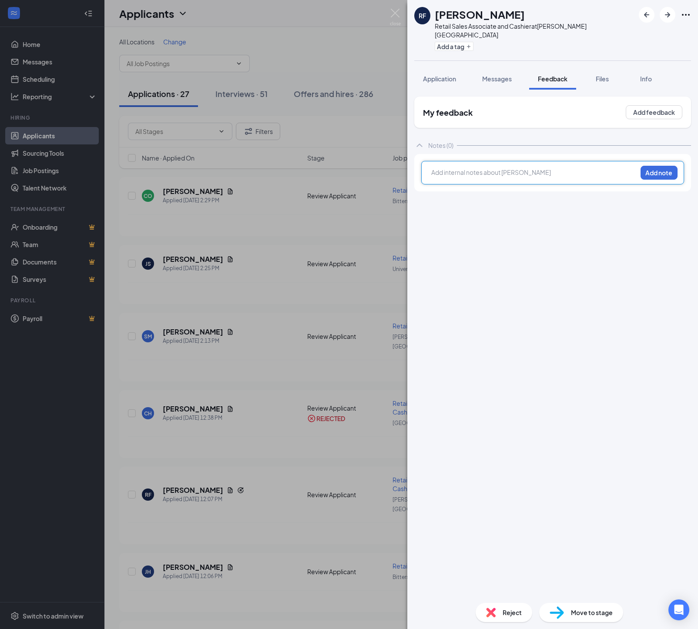
click at [448, 171] on div at bounding box center [533, 173] width 205 height 11
click at [662, 169] on button "Add note" at bounding box center [658, 173] width 37 height 14
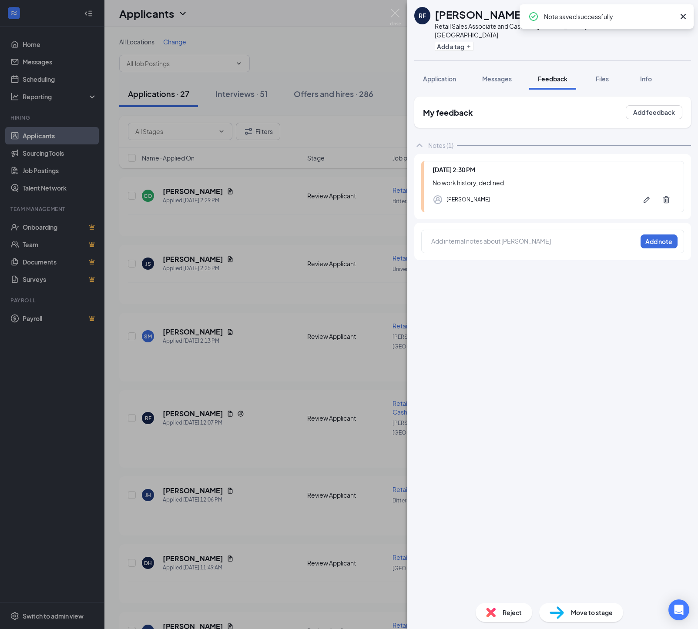
click at [502, 615] on span "Reject" at bounding box center [511, 613] width 19 height 10
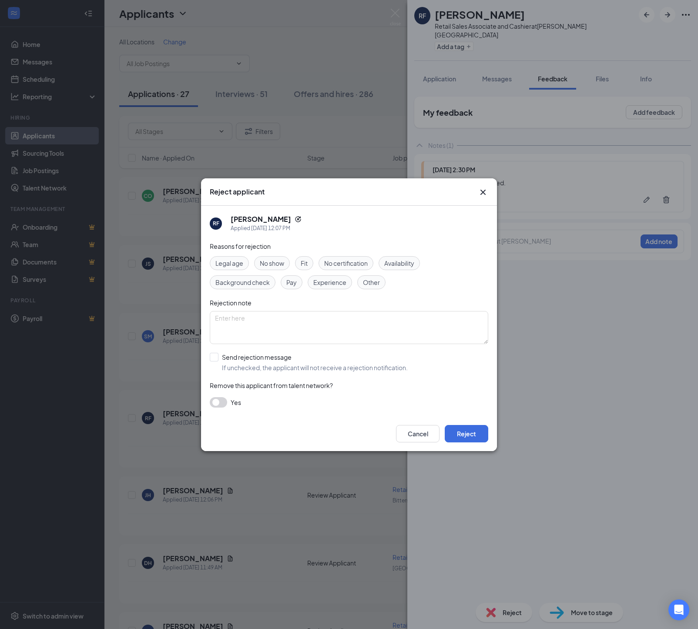
drag, startPoint x: 265, startPoint y: 361, endPoint x: 311, endPoint y: 371, distance: 46.1
click at [265, 361] on div "Send rejection message" at bounding box center [315, 357] width 186 height 9
click at [265, 362] on input "Send rejection message If unchecked, the applicant will not receive a rejection…" at bounding box center [309, 362] width 198 height 19
checkbox input "true"
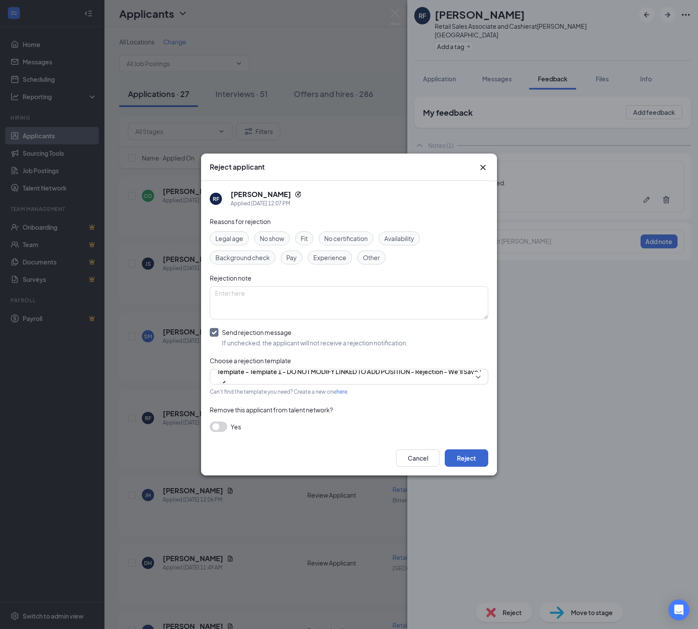
click at [459, 464] on button "Reject" at bounding box center [465, 457] width 43 height 17
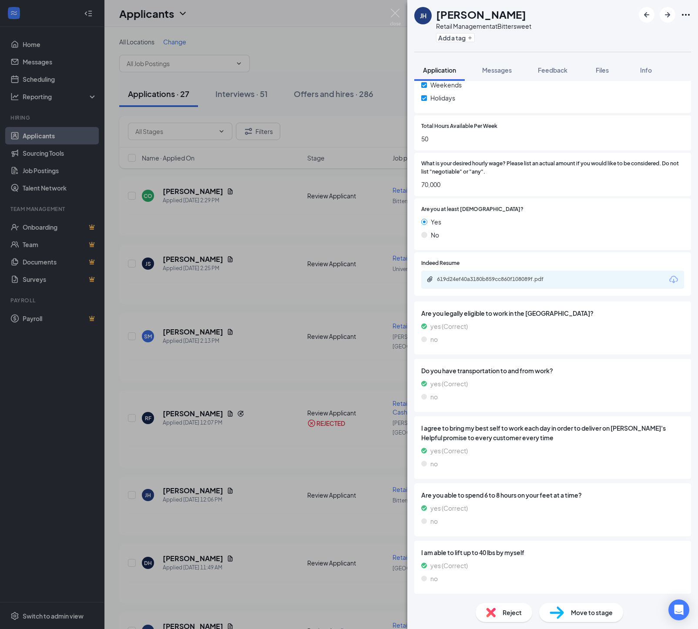
scroll to position [587, 0]
click at [467, 276] on div "619d24ef40a3180b859cc860f108089f.pdf" at bounding box center [498, 279] width 122 height 7
click at [670, 15] on icon "ArrowRight" at bounding box center [667, 14] width 5 height 5
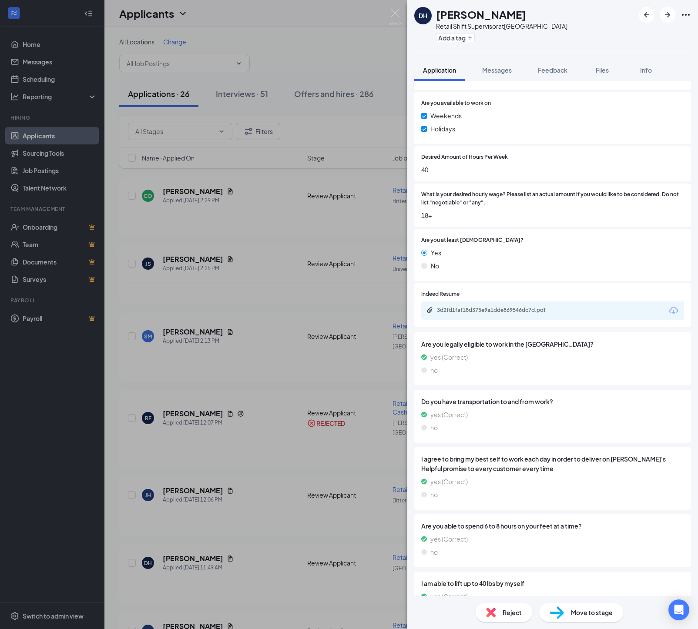
scroll to position [438, 0]
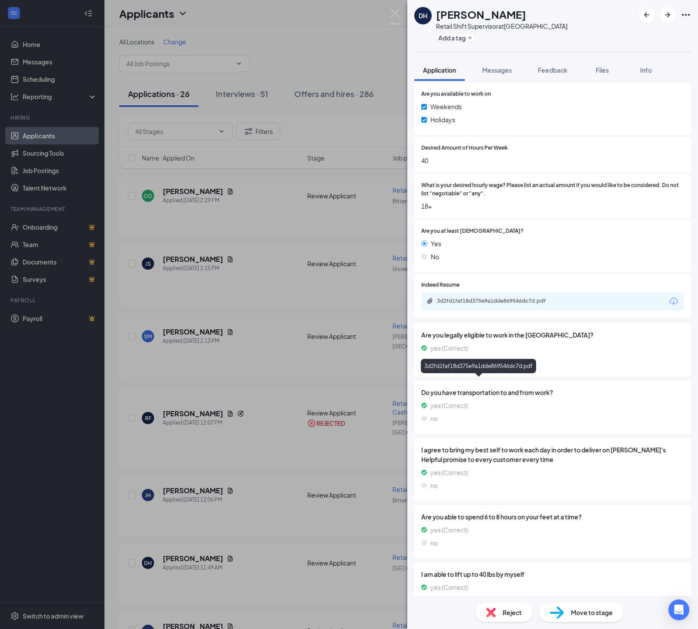
drag, startPoint x: 450, startPoint y: 386, endPoint x: 444, endPoint y: 384, distance: 6.6
click at [450, 304] on div "3d2fd1faf18d375e9a1dde869546dc7d.pdf" at bounding box center [498, 300] width 122 height 7
drag, startPoint x: 562, startPoint y: 69, endPoint x: 559, endPoint y: 76, distance: 8.0
click at [562, 70] on span "Feedback" at bounding box center [553, 70] width 30 height 8
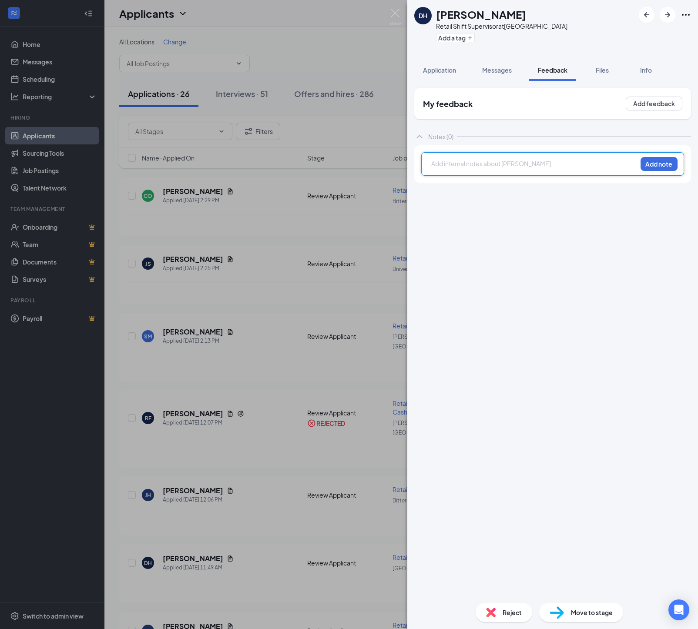
click at [438, 165] on div at bounding box center [533, 163] width 205 height 9
drag, startPoint x: 649, startPoint y: 164, endPoint x: 648, endPoint y: 199, distance: 34.8
click at [650, 165] on button "Add note" at bounding box center [658, 164] width 37 height 14
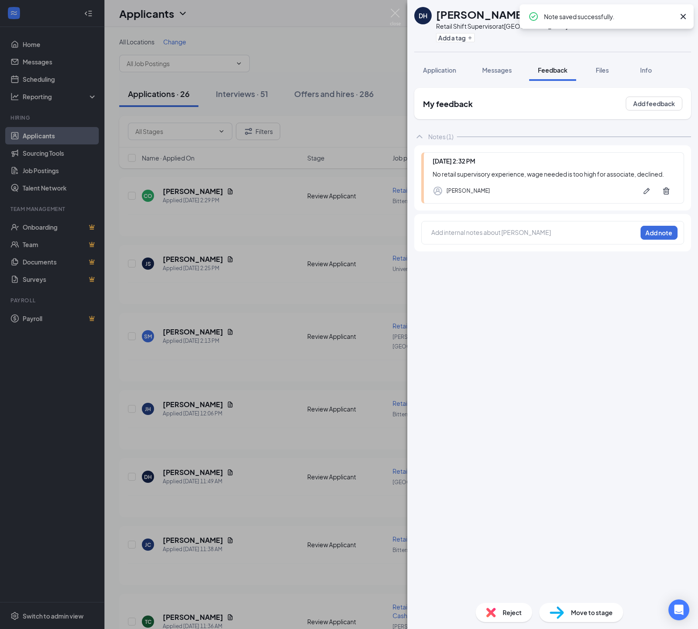
click at [488, 607] on div "Reject" at bounding box center [503, 612] width 57 height 19
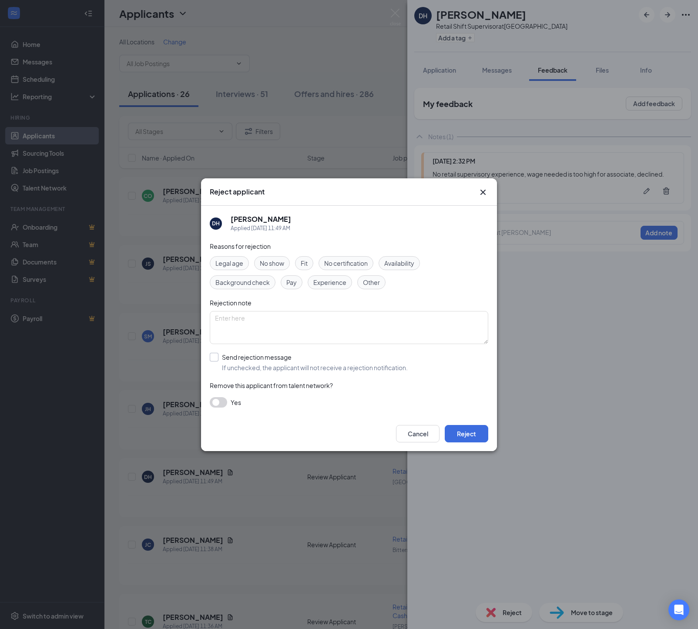
click at [229, 358] on div "Send rejection message" at bounding box center [315, 357] width 186 height 9
click at [229, 358] on input "Send rejection message If unchecked, the applicant will not receive a rejection…" at bounding box center [309, 362] width 198 height 19
checkbox input "true"
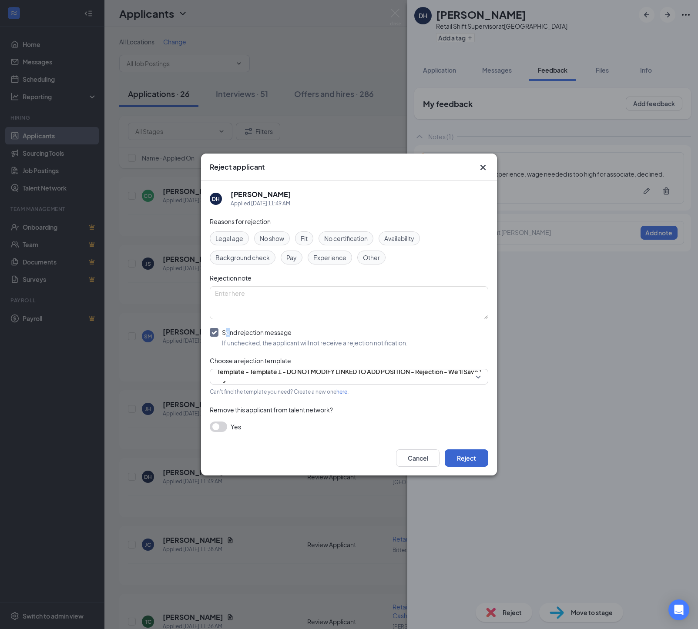
drag, startPoint x: 454, startPoint y: 466, endPoint x: 449, endPoint y: 459, distance: 8.7
click at [453, 464] on button "Reject" at bounding box center [465, 457] width 43 height 17
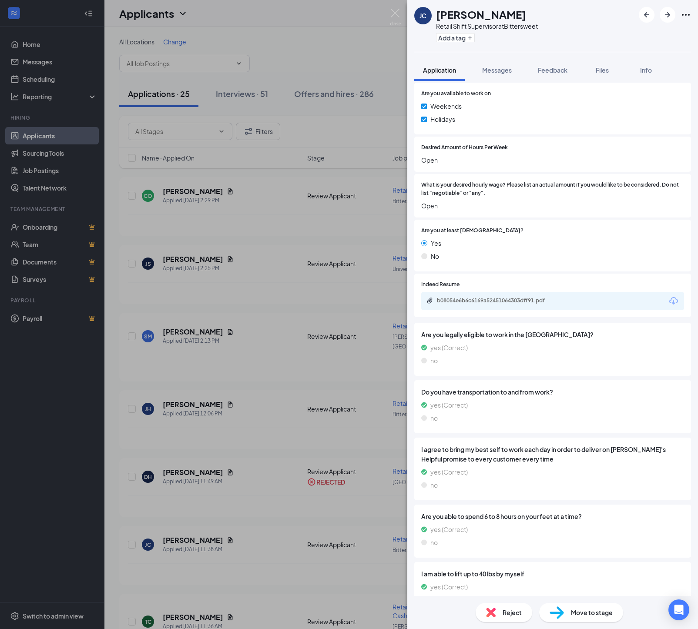
scroll to position [485, 0]
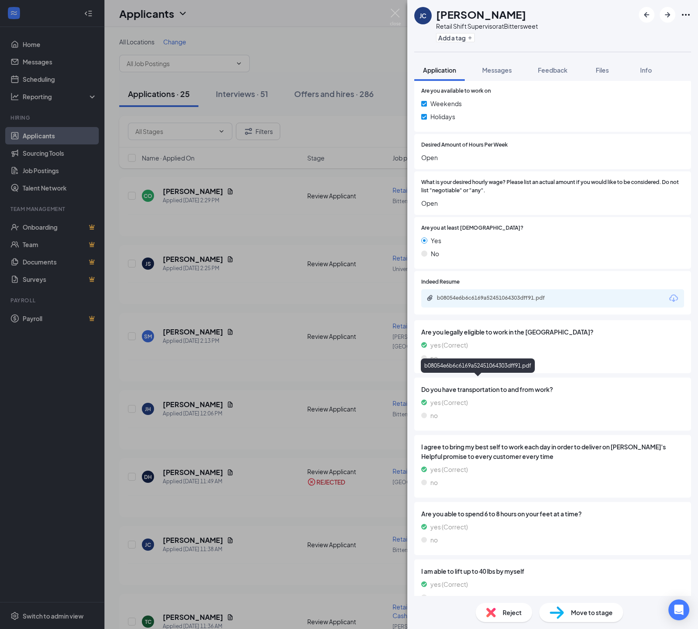
click at [462, 301] on div "b08054e6b6c6169a52451064303dff91.pdf" at bounding box center [498, 297] width 122 height 7
click at [558, 70] on span "Feedback" at bounding box center [553, 70] width 30 height 8
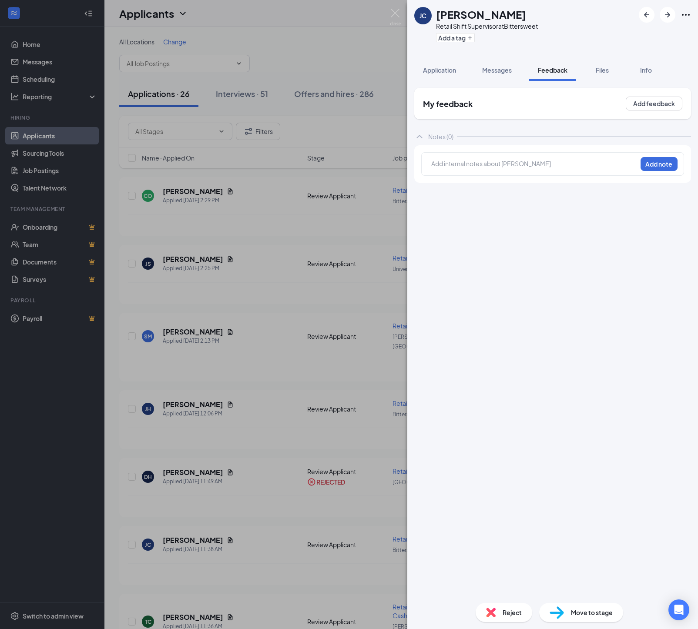
click at [462, 164] on div at bounding box center [533, 163] width 205 height 9
drag, startPoint x: 648, startPoint y: 165, endPoint x: 643, endPoint y: 196, distance: 31.3
click at [648, 165] on button "Add note" at bounding box center [658, 164] width 37 height 14
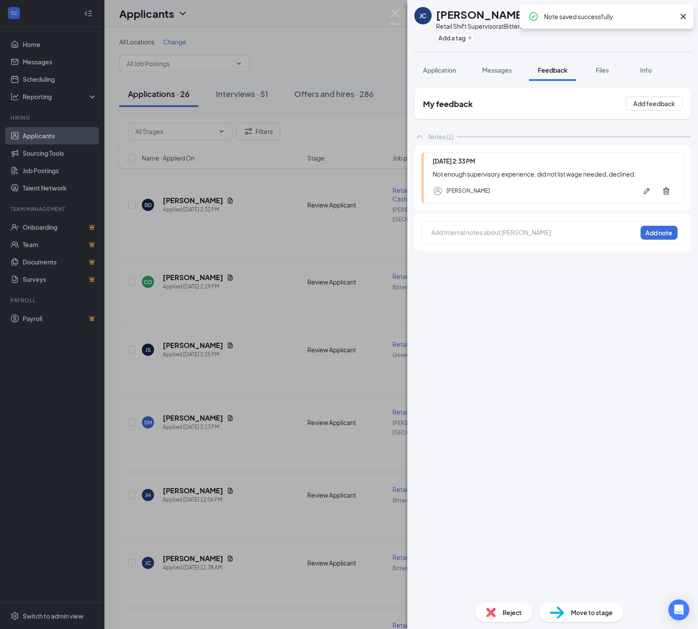
click at [497, 614] on div "Reject" at bounding box center [503, 612] width 57 height 19
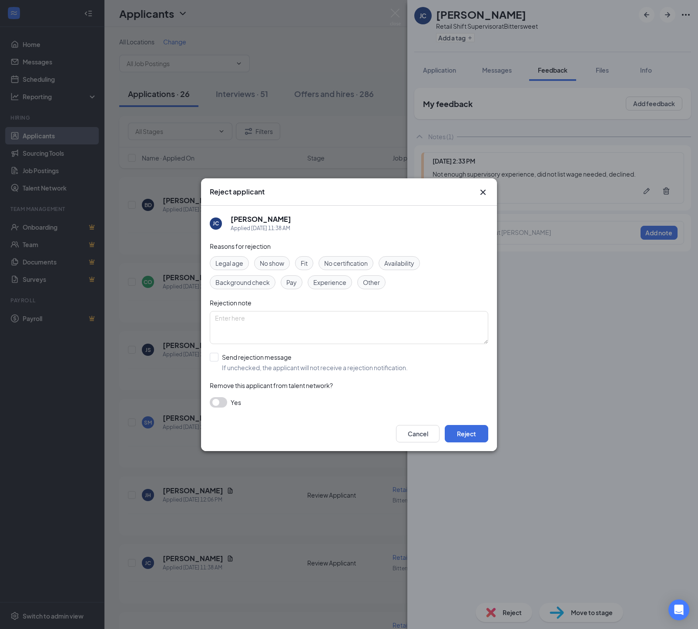
click at [257, 370] on span "If unchecked, the applicant will not receive a rejection notification." at bounding box center [315, 367] width 186 height 9
click at [257, 370] on input "Send rejection message If unchecked, the applicant will not receive a rejection…" at bounding box center [309, 362] width 198 height 19
checkbox input "true"
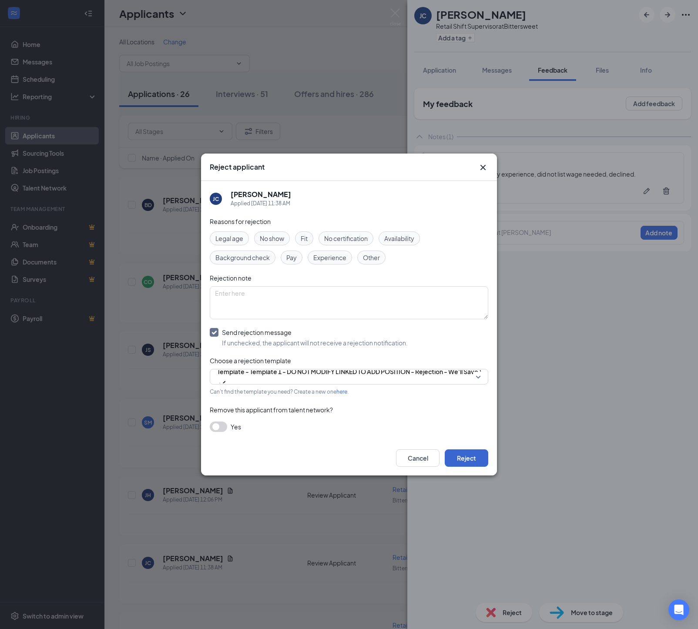
click at [466, 467] on button "Reject" at bounding box center [465, 457] width 43 height 17
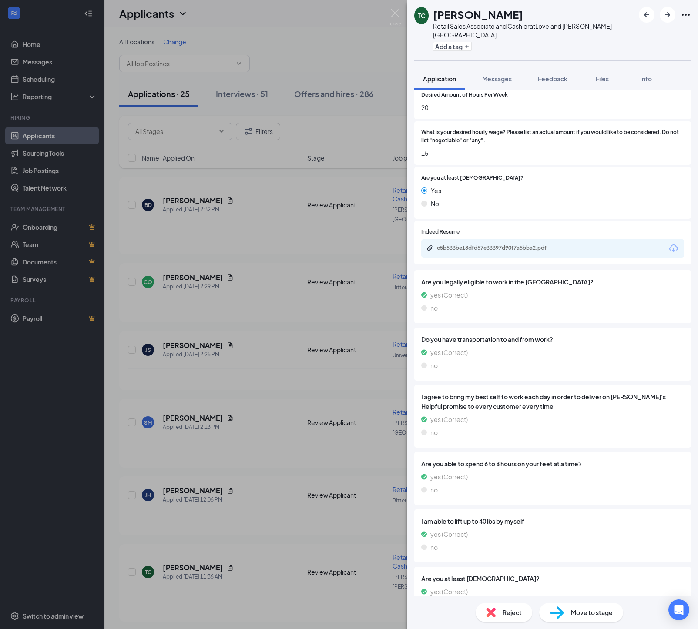
scroll to position [568, 0]
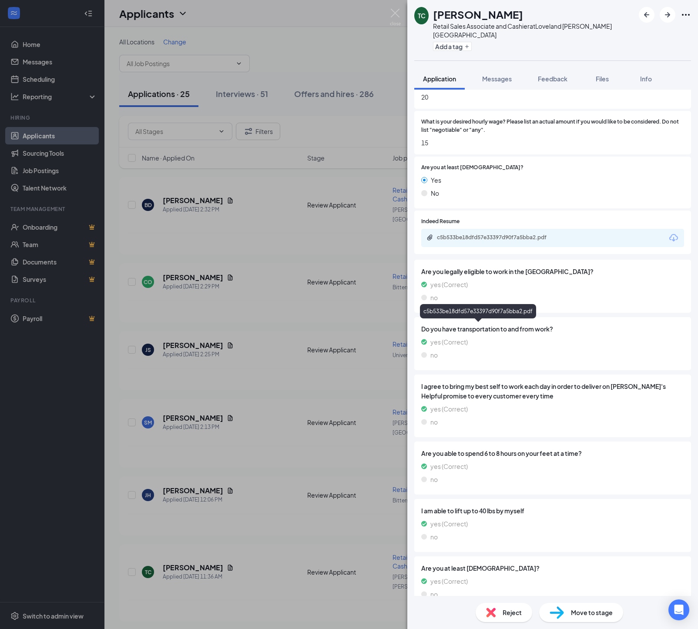
click at [471, 241] on div "c5b533be18dfd57e33397d90f7a5bba2.pdf" at bounding box center [498, 237] width 122 height 7
click at [574, 613] on span "Move to stage" at bounding box center [592, 613] width 42 height 10
type input "Onsite Interview (next stage)"
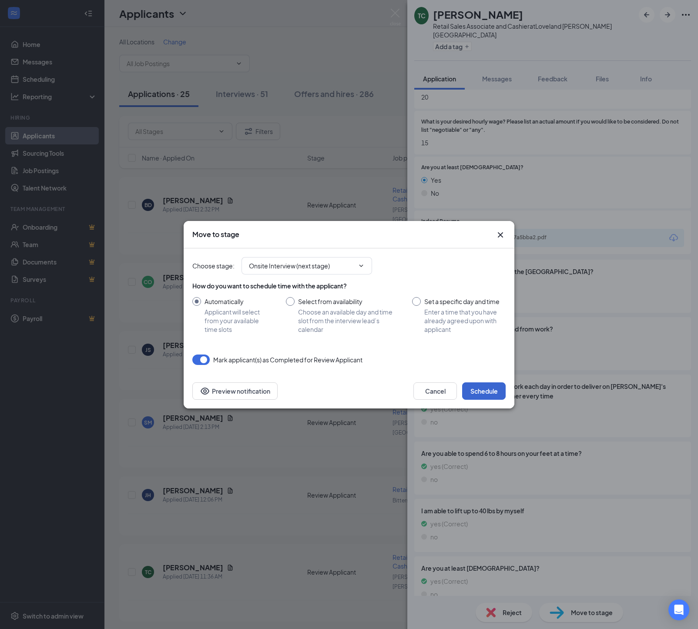
click at [470, 397] on button "Schedule" at bounding box center [483, 390] width 43 height 17
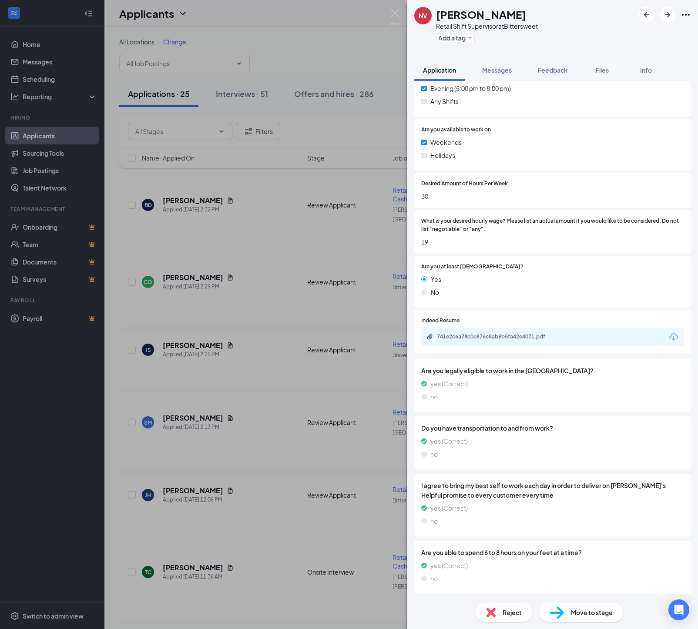
scroll to position [433, 0]
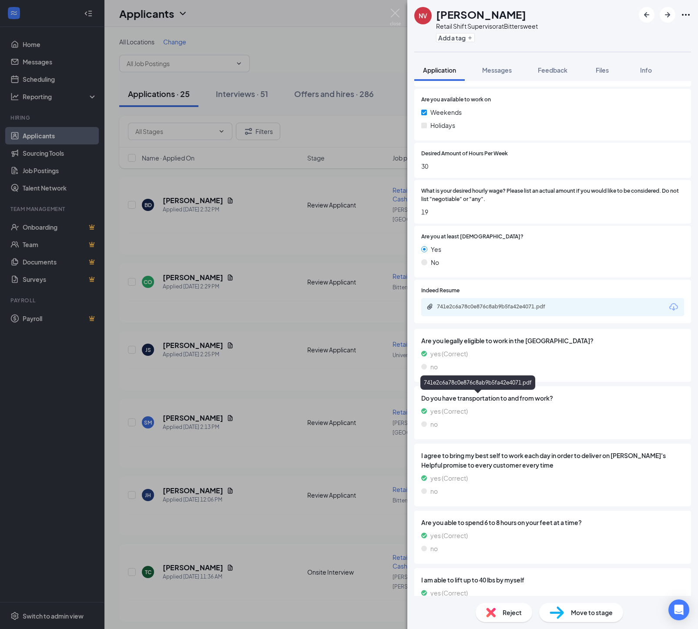
click at [467, 310] on div "741e2c6a78c0e876c8ab9b5fa42e4071.pdf" at bounding box center [498, 306] width 122 height 7
click at [560, 73] on span "Feedback" at bounding box center [553, 70] width 30 height 8
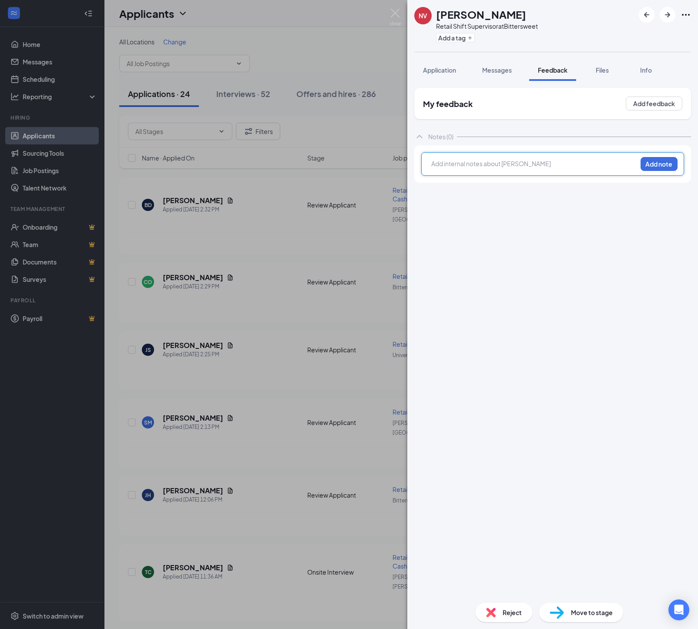
click at [464, 165] on div at bounding box center [533, 163] width 205 height 9
drag, startPoint x: 645, startPoint y: 166, endPoint x: 625, endPoint y: 225, distance: 62.2
click at [645, 166] on button "Add note" at bounding box center [658, 164] width 37 height 14
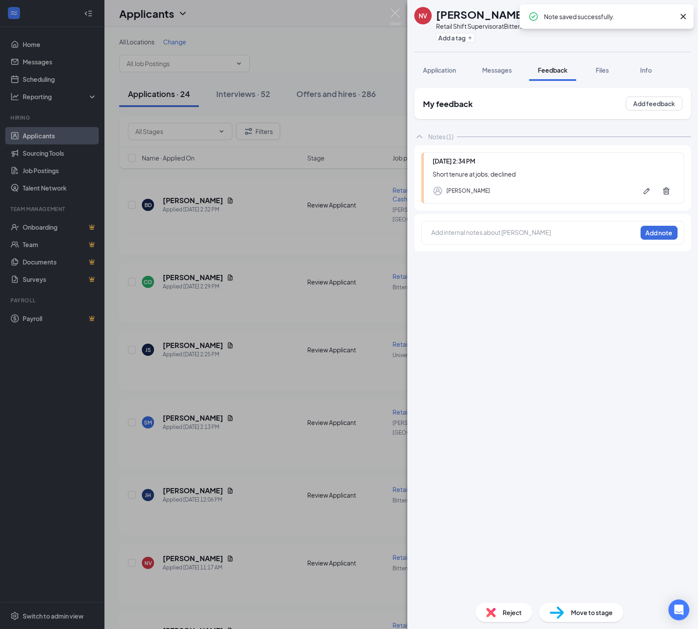
click at [496, 608] on div "Reject" at bounding box center [503, 612] width 57 height 19
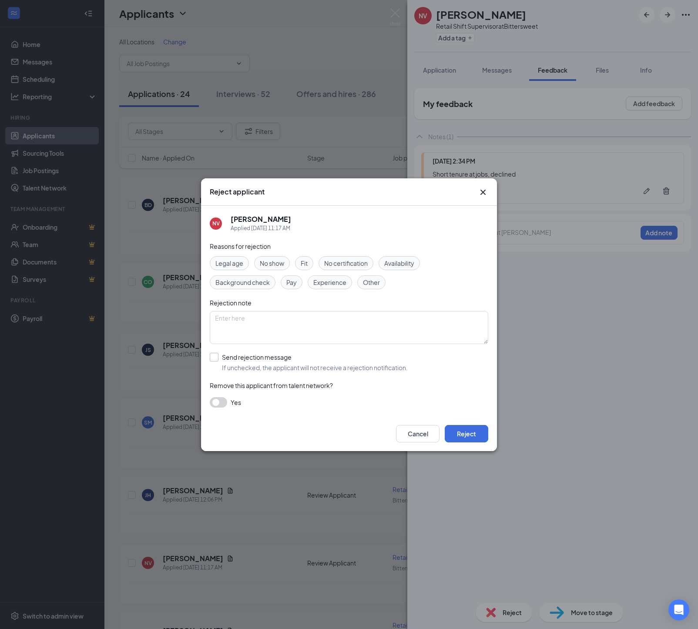
click at [247, 361] on div "Send rejection message" at bounding box center [315, 357] width 186 height 9
click at [247, 361] on input "Send rejection message If unchecked, the applicant will not receive a rejection…" at bounding box center [309, 362] width 198 height 19
checkbox input "true"
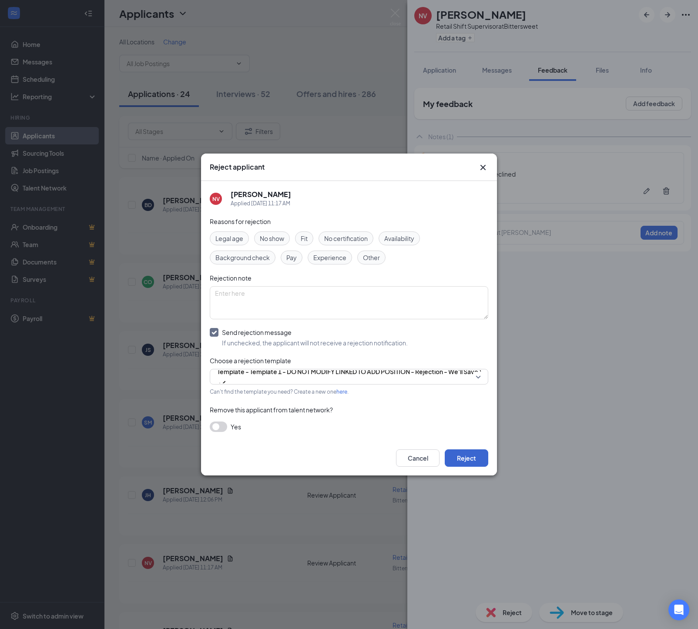
click at [457, 467] on button "Reject" at bounding box center [465, 457] width 43 height 17
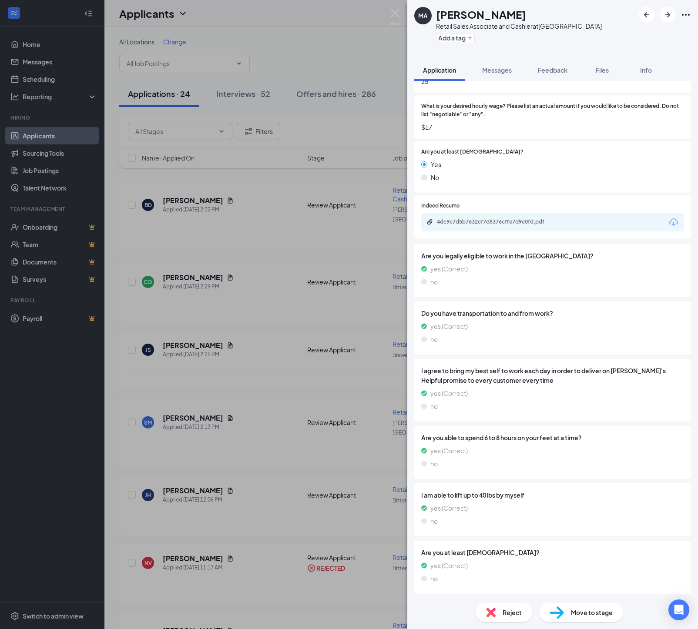
scroll to position [556, 0]
click at [469, 225] on div "4dc9c7d5b7632cf7d8376cffe7d9c0fd.pdf" at bounding box center [498, 221] width 122 height 7
click at [579, 614] on span "Move to stage" at bounding box center [592, 613] width 42 height 10
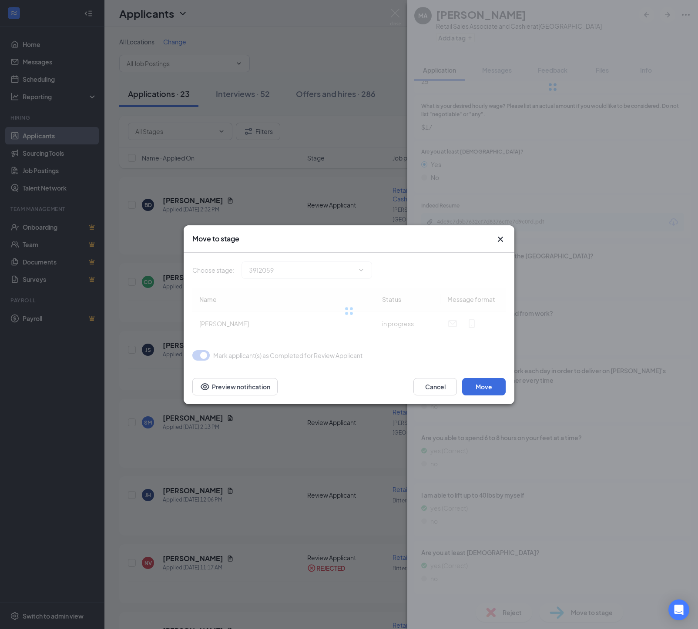
type input "Onsite Interview (next stage)"
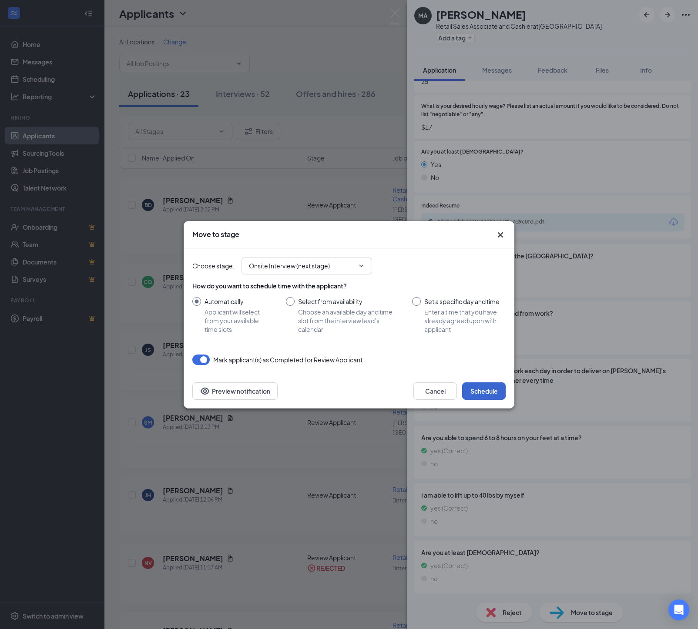
click at [481, 399] on button "Schedule" at bounding box center [483, 390] width 43 height 17
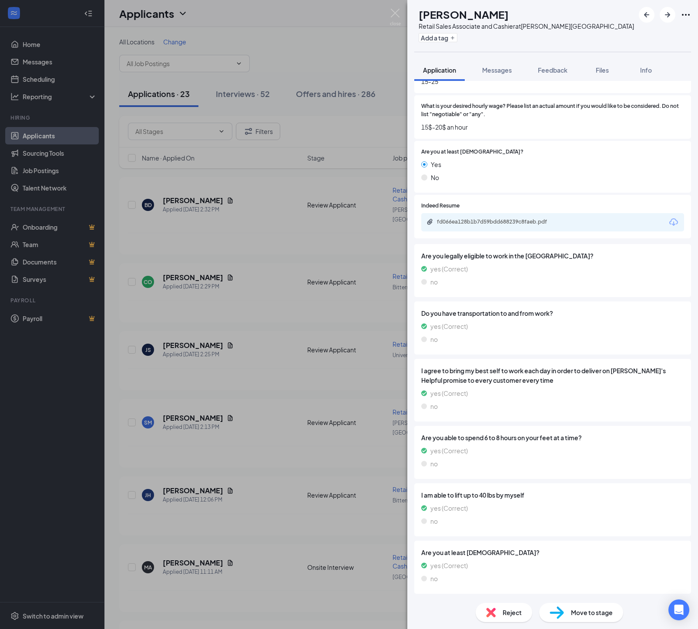
scroll to position [566, 0]
click at [471, 225] on div "fd066ea128b1b7d59bdd688239c8faeb.pdf" at bounding box center [498, 221] width 122 height 7
click at [561, 71] on span "Feedback" at bounding box center [553, 70] width 30 height 8
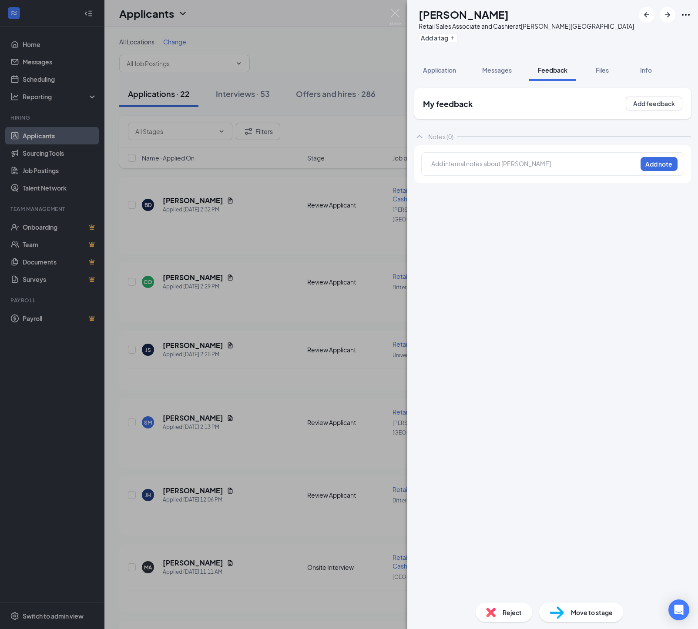
click at [453, 164] on div at bounding box center [533, 163] width 205 height 9
click at [644, 166] on button "Add note" at bounding box center [658, 164] width 37 height 14
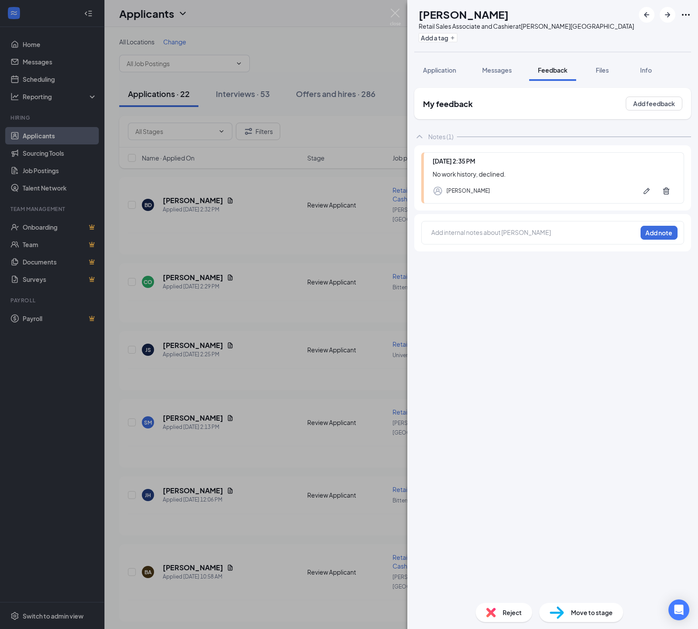
click at [506, 609] on span "Reject" at bounding box center [511, 613] width 19 height 10
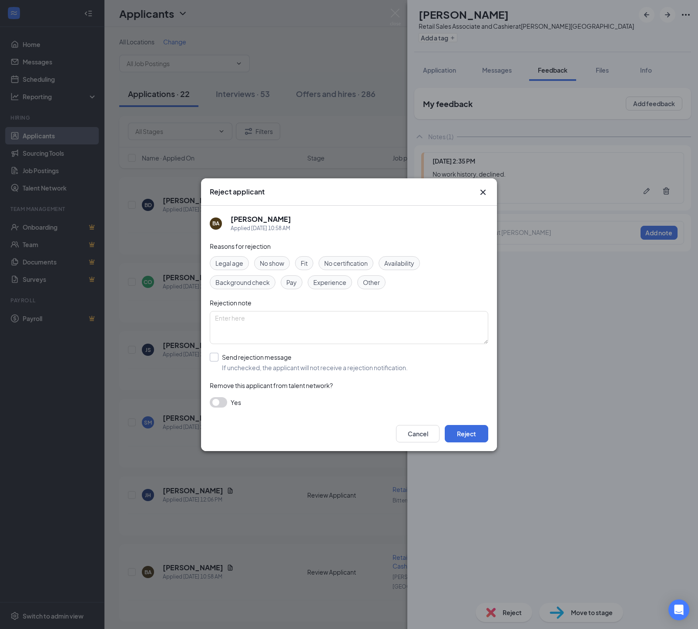
click at [268, 361] on div "Send rejection message" at bounding box center [315, 357] width 186 height 9
click at [268, 362] on input "Send rejection message If unchecked, the applicant will not receive a rejection…" at bounding box center [309, 362] width 198 height 19
checkbox input "true"
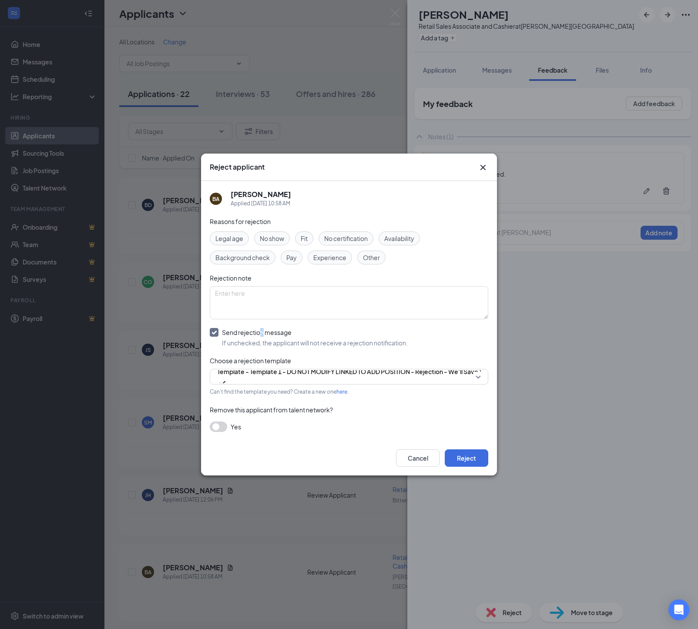
drag, startPoint x: 471, startPoint y: 465, endPoint x: 430, endPoint y: 422, distance: 59.4
click at [471, 465] on button "Reject" at bounding box center [465, 457] width 43 height 17
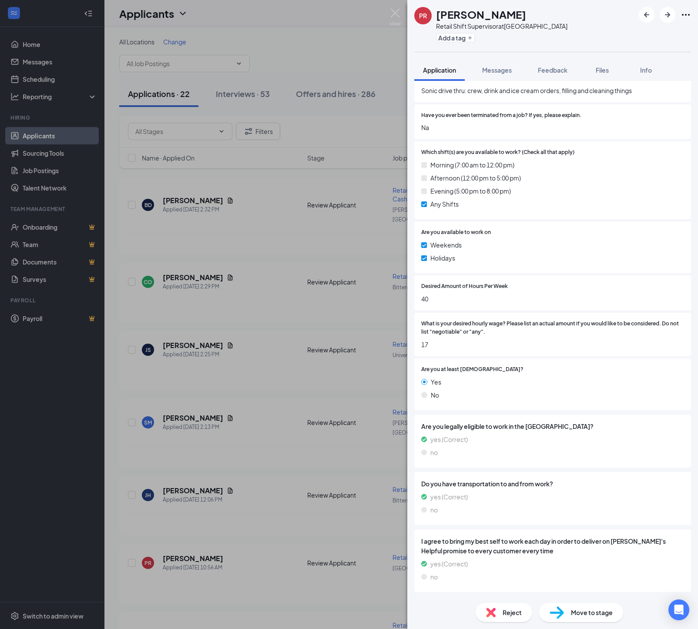
scroll to position [349, 0]
click at [563, 71] on span "Feedback" at bounding box center [553, 70] width 30 height 8
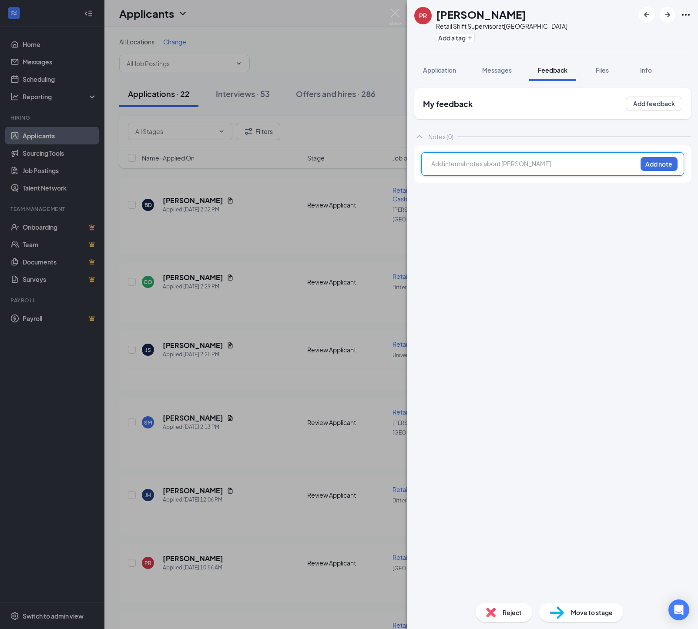
click at [460, 165] on div at bounding box center [533, 163] width 205 height 9
drag, startPoint x: 653, startPoint y: 167, endPoint x: 653, endPoint y: 179, distance: 11.7
click at [653, 168] on button "Add note" at bounding box center [658, 164] width 37 height 14
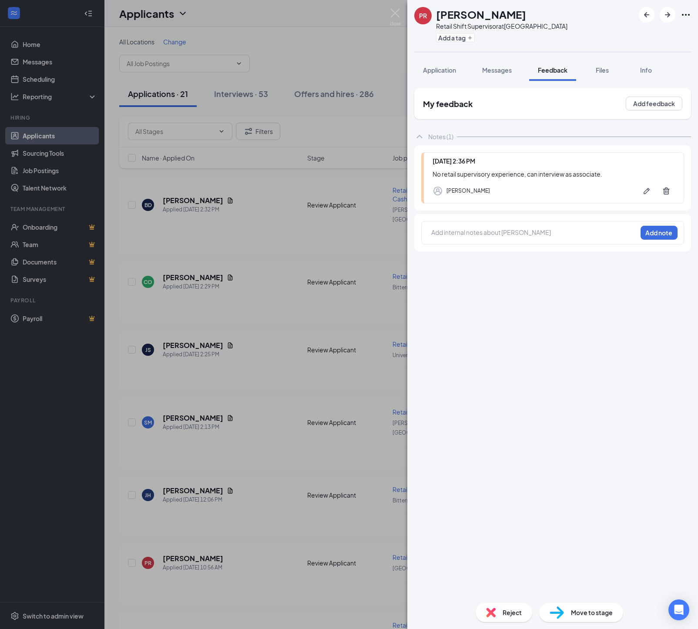
click at [566, 612] on div "Move to stage" at bounding box center [581, 612] width 84 height 19
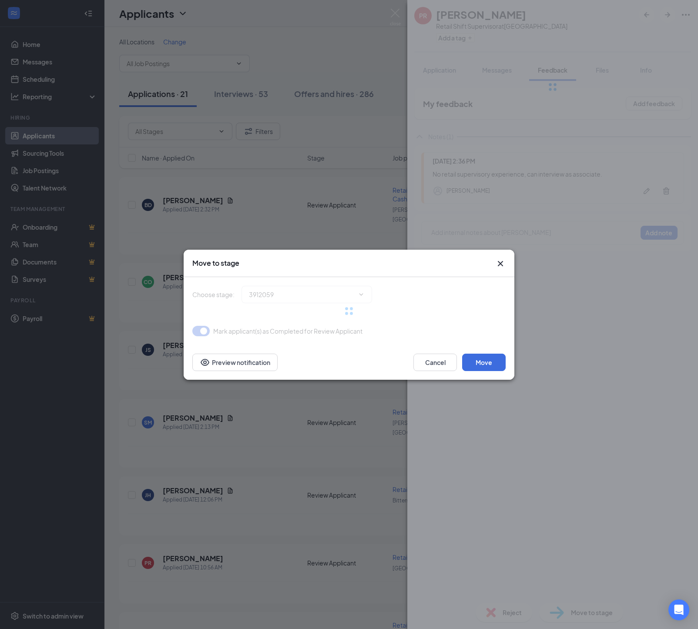
type input "Onsite Interview (next stage)"
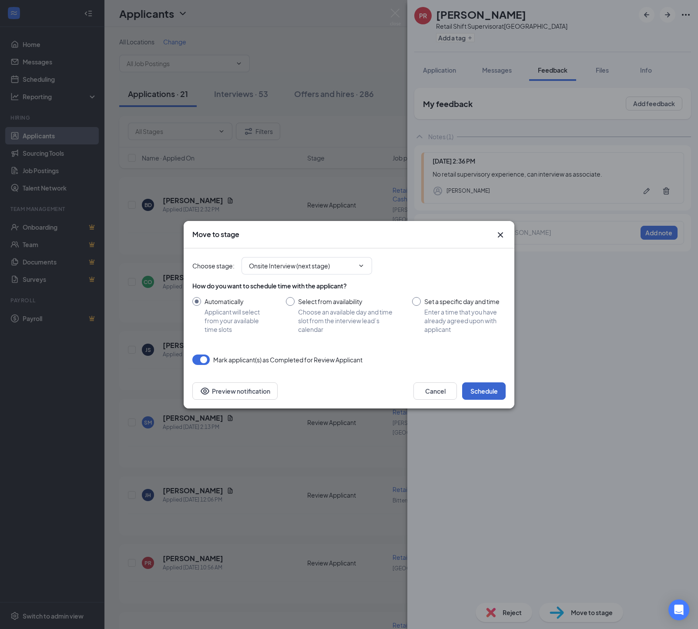
click at [485, 400] on button "Schedule" at bounding box center [483, 390] width 43 height 17
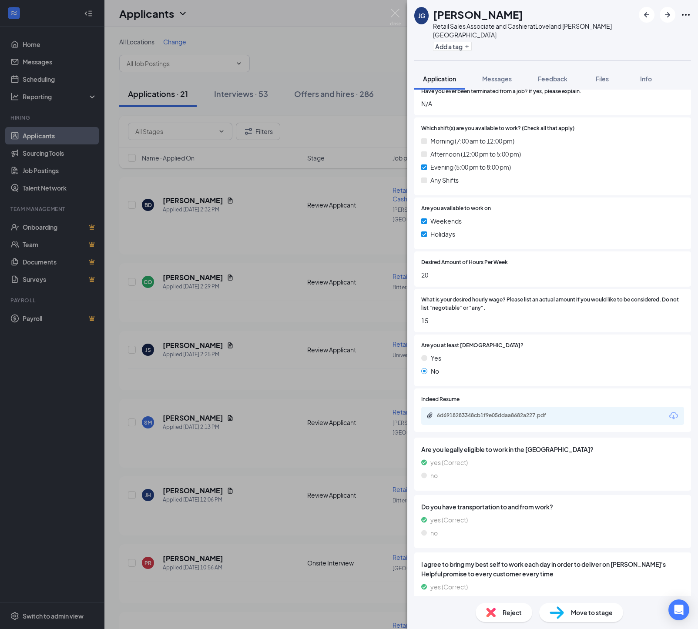
scroll to position [324, 0]
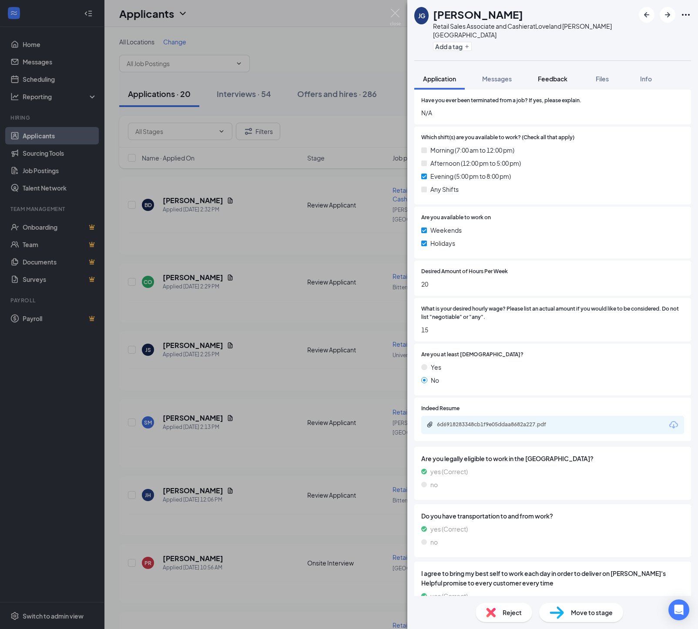
click at [563, 80] on span "Feedback" at bounding box center [553, 79] width 30 height 8
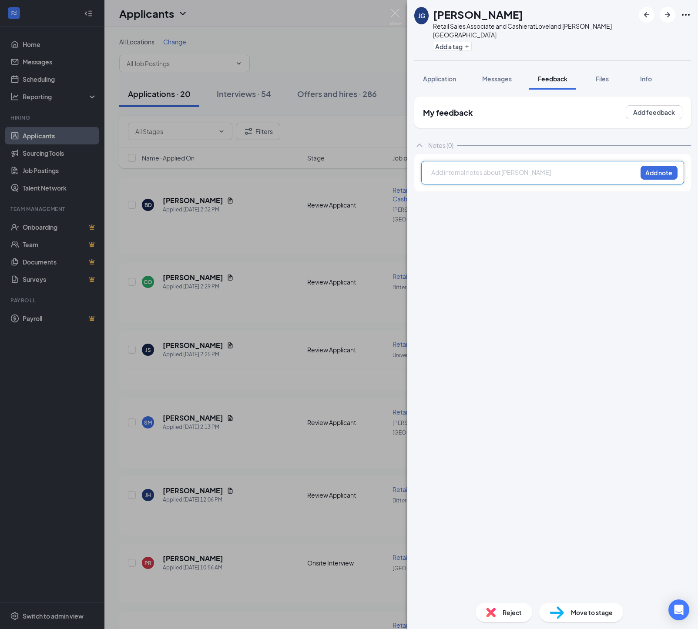
click at [441, 177] on div at bounding box center [533, 172] width 205 height 9
drag, startPoint x: 643, startPoint y: 179, endPoint x: 626, endPoint y: 279, distance: 101.4
click at [643, 180] on button "Add note" at bounding box center [658, 173] width 37 height 14
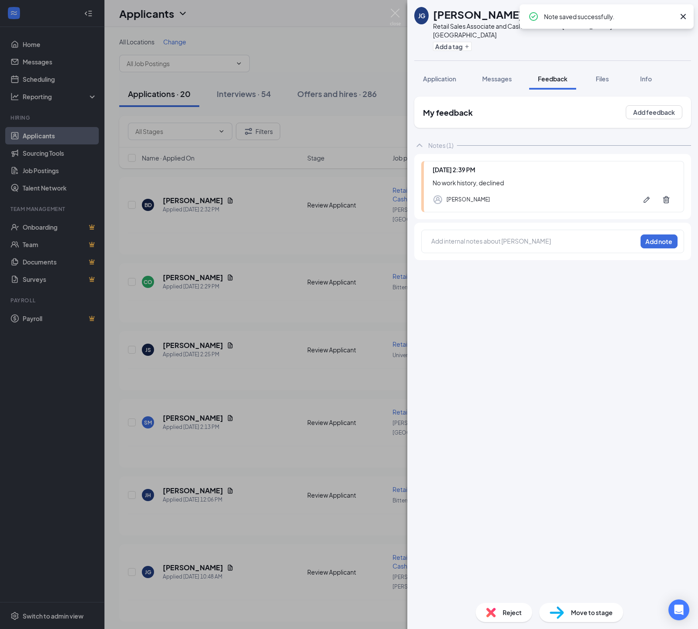
click at [486, 615] on img at bounding box center [491, 613] width 10 height 10
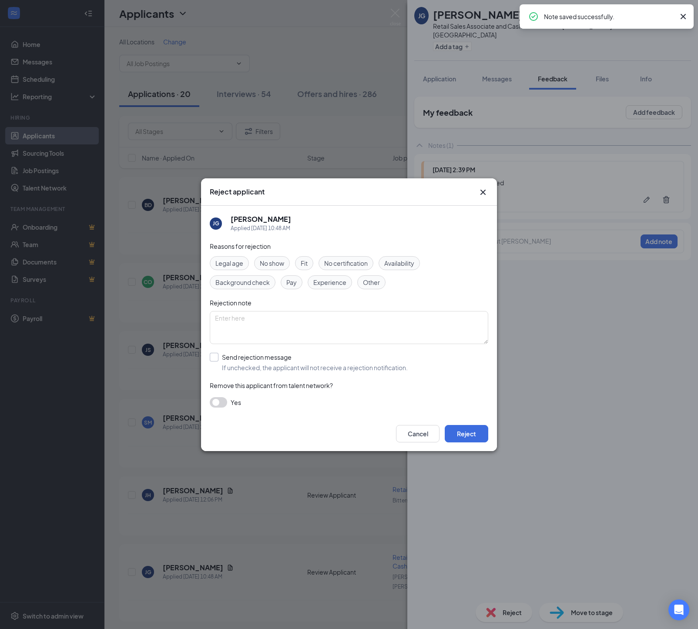
click at [287, 367] on span "If unchecked, the applicant will not receive a rejection notification." at bounding box center [315, 367] width 186 height 9
click at [287, 367] on input "Send rejection message If unchecked, the applicant will not receive a rejection…" at bounding box center [309, 362] width 198 height 19
checkbox input "true"
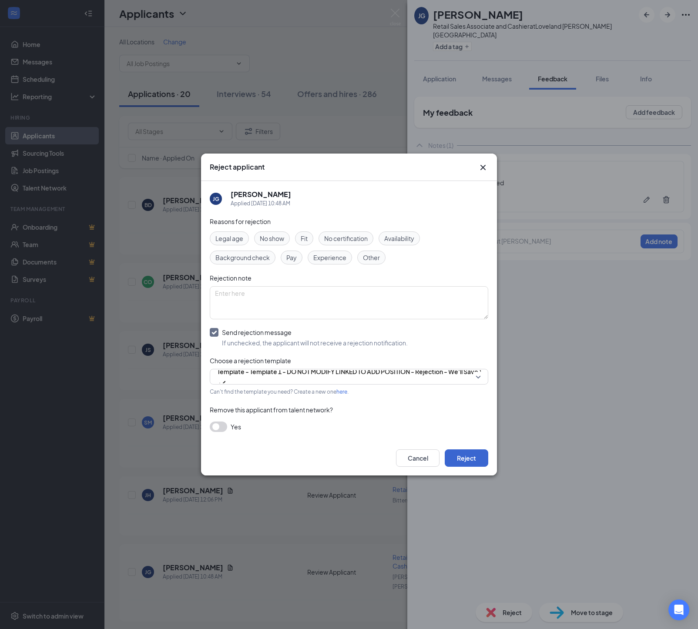
click at [471, 467] on button "Reject" at bounding box center [465, 457] width 43 height 17
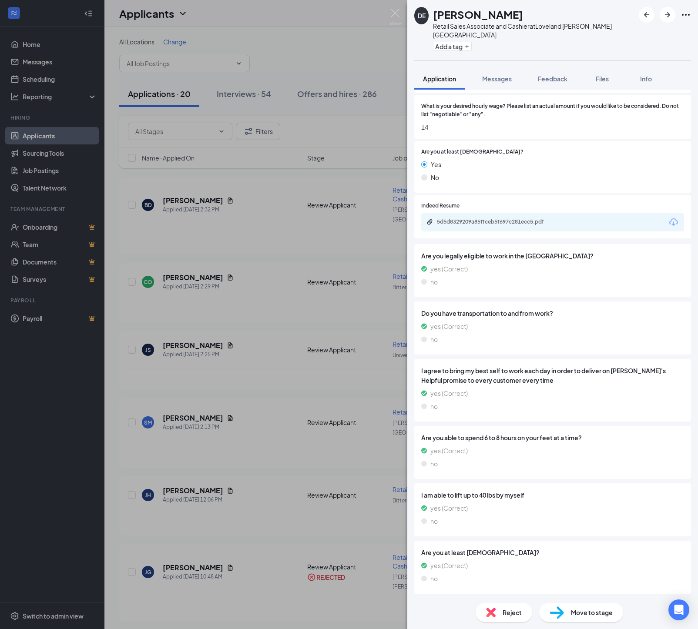
scroll to position [658, 0]
click at [556, 612] on img at bounding box center [556, 612] width 14 height 13
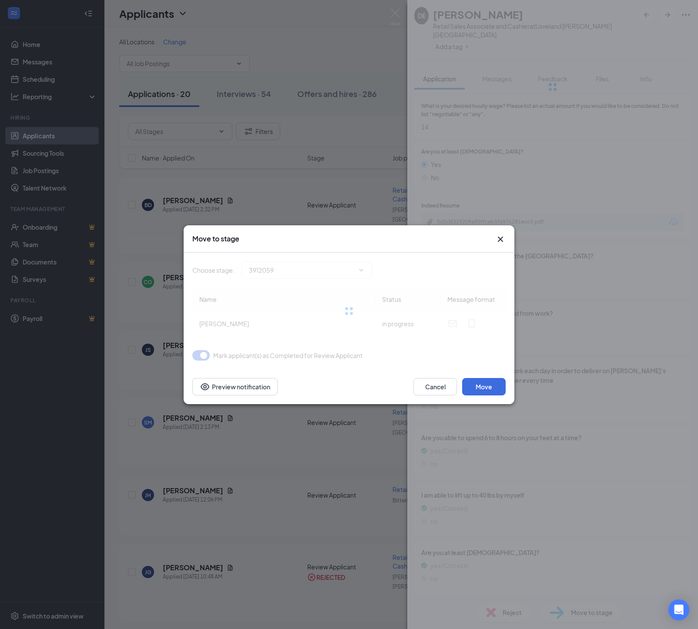
type input "Onsite Interview (next stage)"
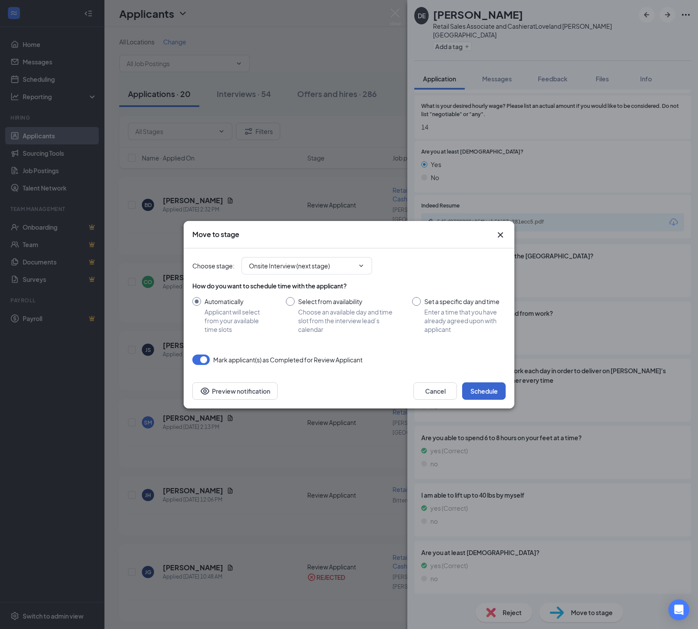
click at [484, 400] on button "Schedule" at bounding box center [483, 390] width 43 height 17
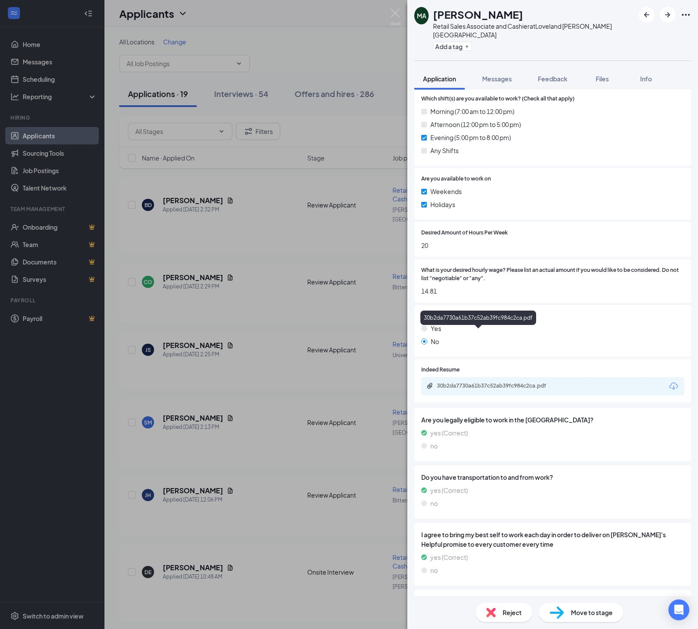
scroll to position [437, 0]
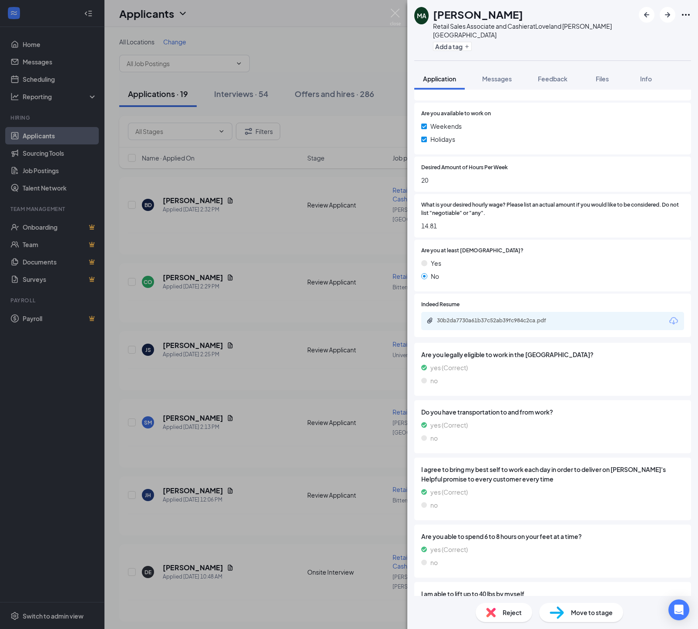
click at [549, 612] on img at bounding box center [556, 612] width 14 height 13
type input "Onsite Interview (next stage)"
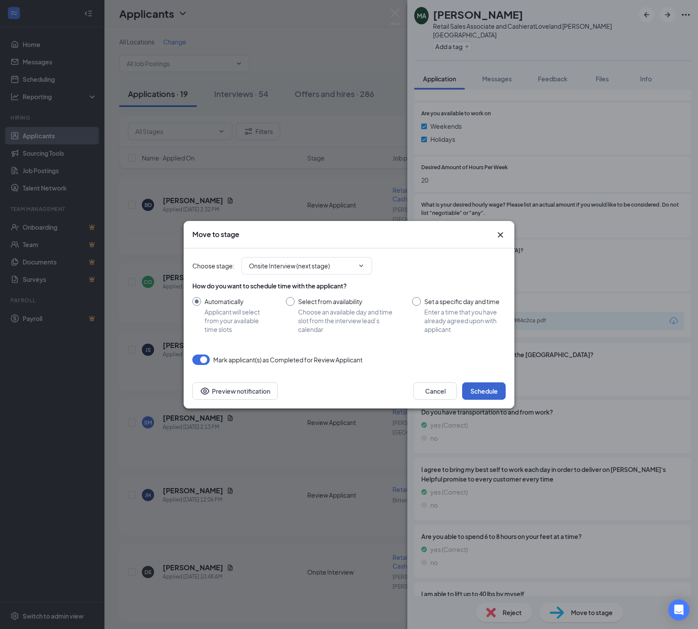
click at [481, 395] on button "Schedule" at bounding box center [483, 390] width 43 height 17
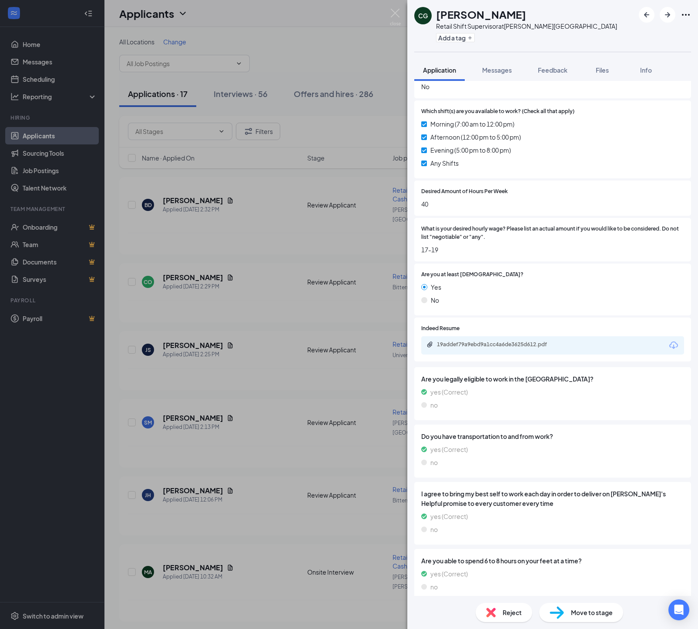
scroll to position [377, 0]
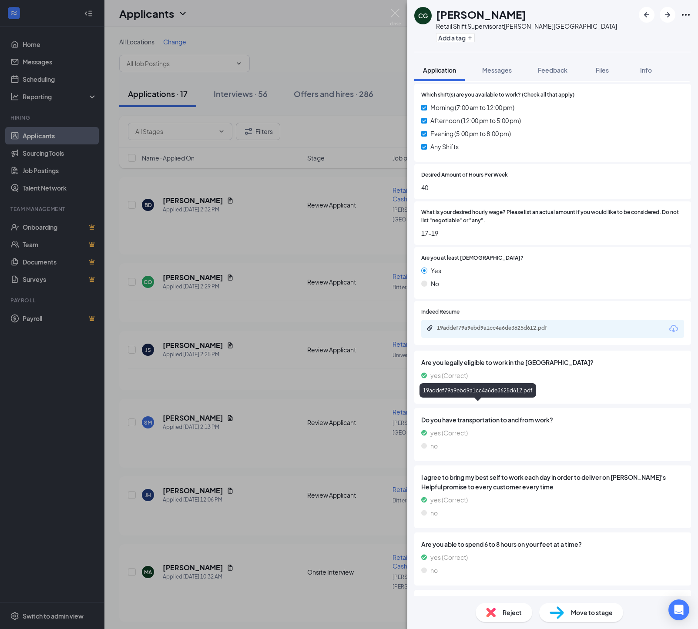
click at [471, 331] on div "19addef79a9ebd9a1cc4a6de3625d612.pdf" at bounding box center [498, 327] width 122 height 7
click at [571, 615] on span "Move to stage" at bounding box center [592, 613] width 42 height 10
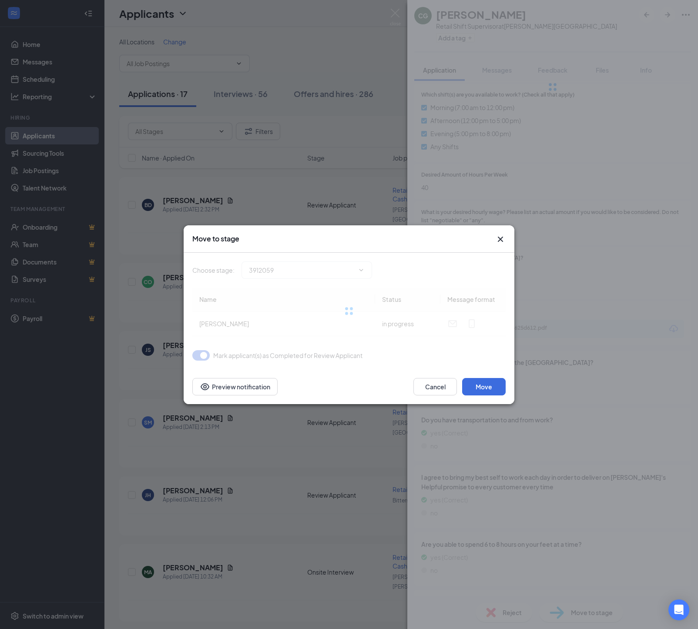
type input "Onsite Interview (next stage)"
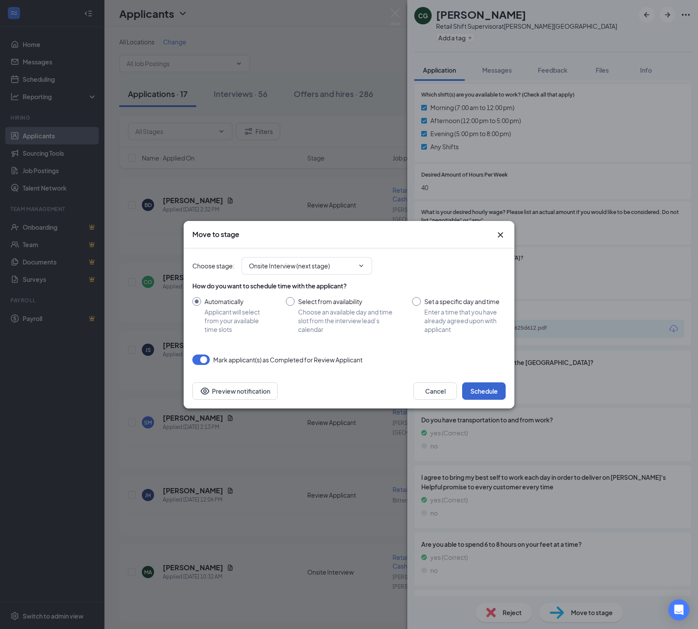
click at [474, 400] on button "Schedule" at bounding box center [483, 390] width 43 height 17
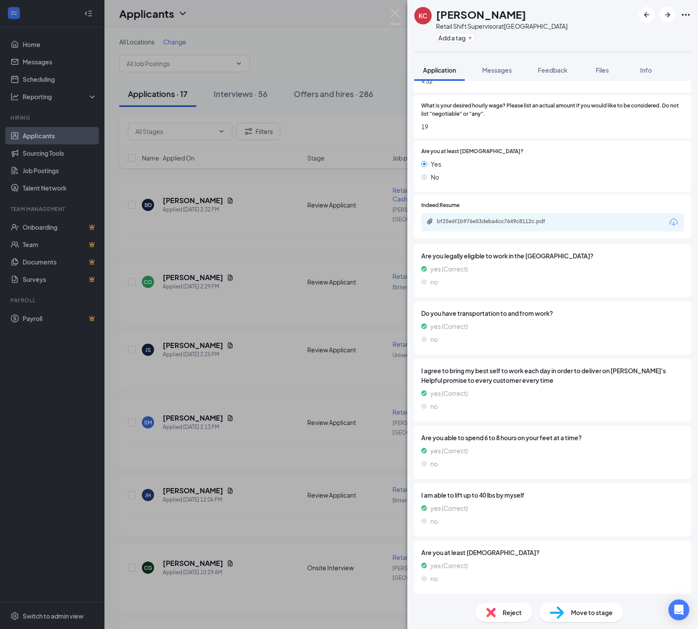
scroll to position [754, 0]
click at [564, 615] on div "Move to stage" at bounding box center [581, 612] width 84 height 19
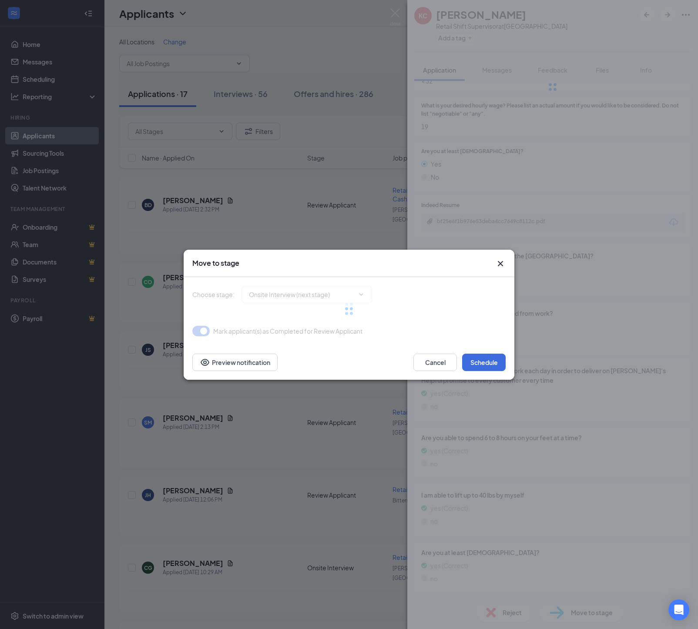
type input "Onsite Interview (next stage)"
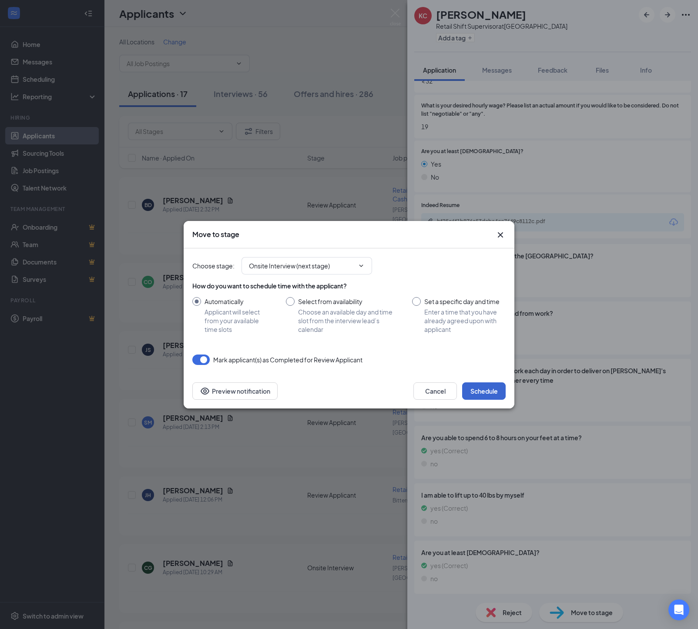
click at [476, 399] on button "Schedule" at bounding box center [483, 390] width 43 height 17
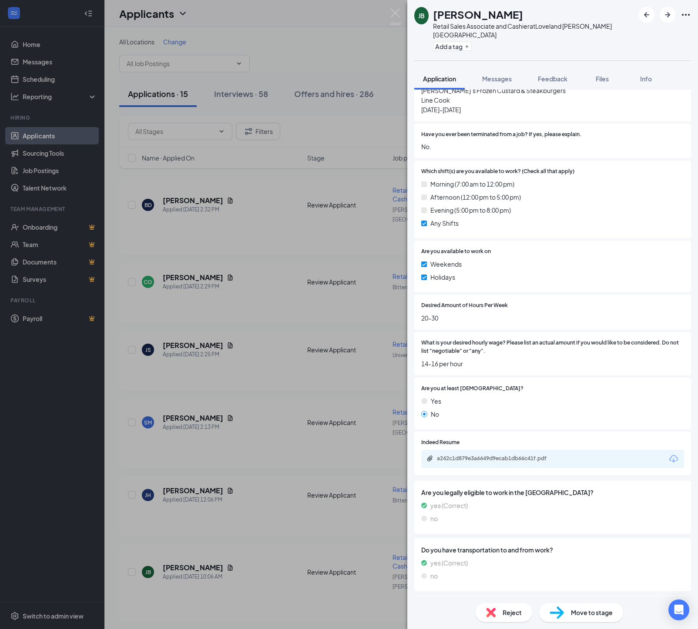
scroll to position [334, 0]
click at [469, 461] on div "a242c1d879e3a6649d9ecab1db66c41f.pdf" at bounding box center [498, 457] width 122 height 7
click at [555, 79] on span "Feedback" at bounding box center [553, 79] width 30 height 8
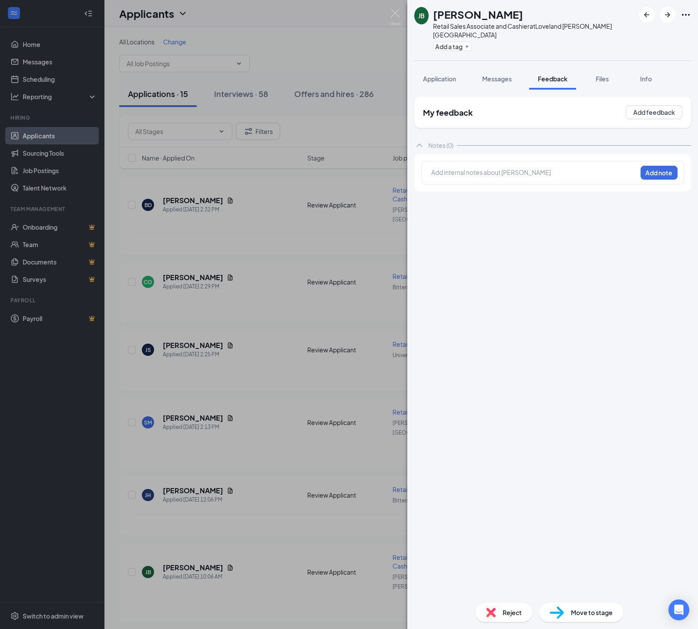
click at [434, 177] on div at bounding box center [533, 172] width 205 height 9
drag, startPoint x: 644, startPoint y: 175, endPoint x: 635, endPoint y: 209, distance: 34.9
click at [644, 175] on button "Add note" at bounding box center [658, 173] width 37 height 14
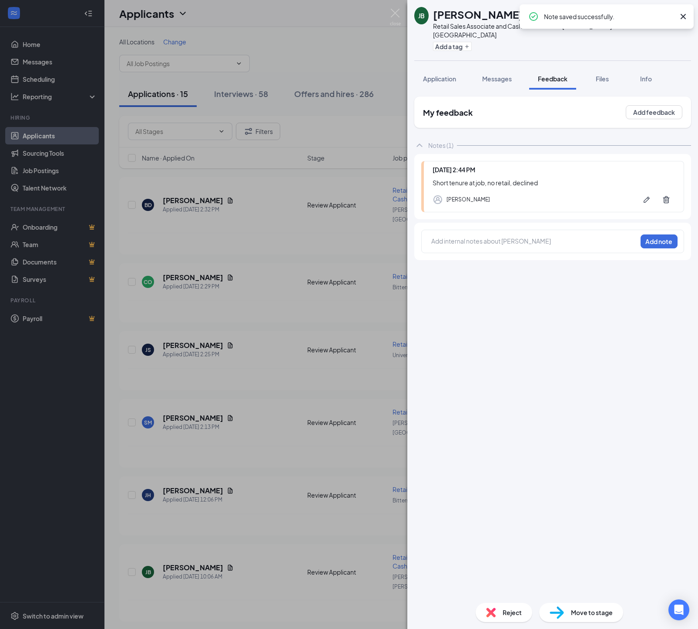
click at [495, 612] on div "Reject" at bounding box center [503, 612] width 57 height 19
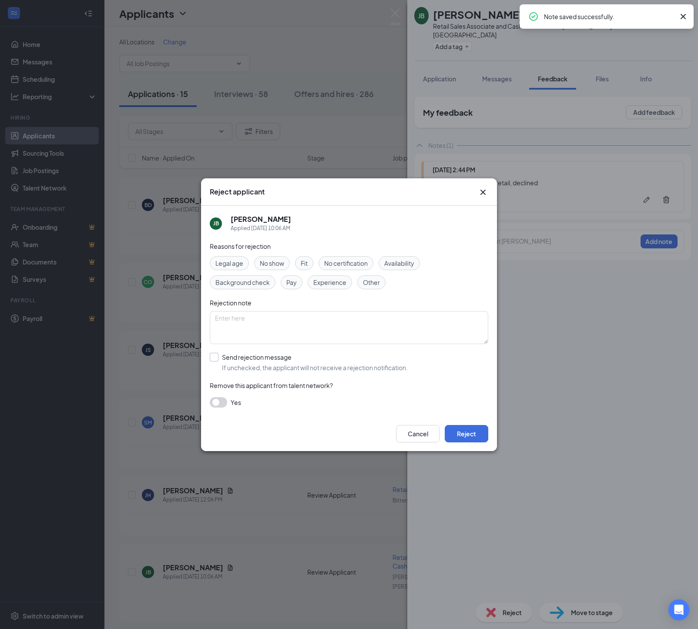
click at [242, 361] on div "Send rejection message" at bounding box center [315, 357] width 186 height 9
click at [242, 363] on input "Send rejection message If unchecked, the applicant will not receive a rejection…" at bounding box center [309, 362] width 198 height 19
checkbox input "true"
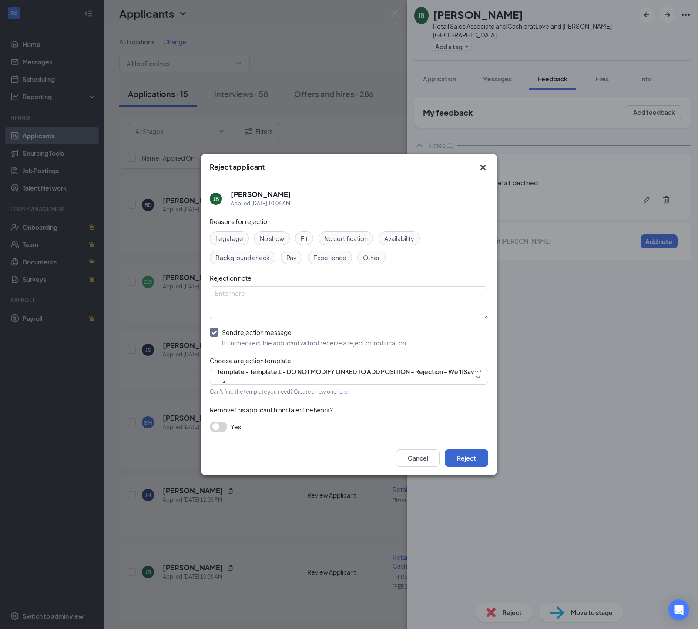
click at [465, 464] on button "Reject" at bounding box center [465, 457] width 43 height 17
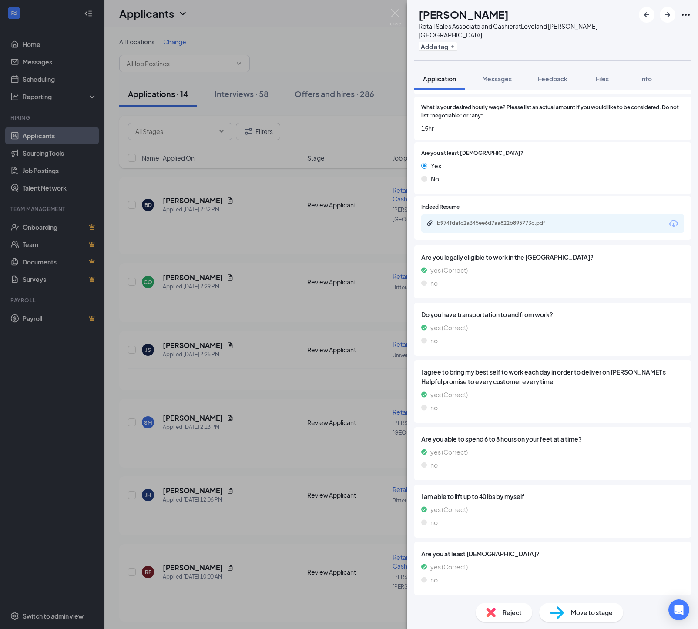
scroll to position [545, 0]
click at [459, 227] on div "b974fdafc2a345ee6d7aa822b895773c.pdf" at bounding box center [496, 222] width 141 height 8
click at [567, 78] on span "Feedback" at bounding box center [553, 79] width 30 height 8
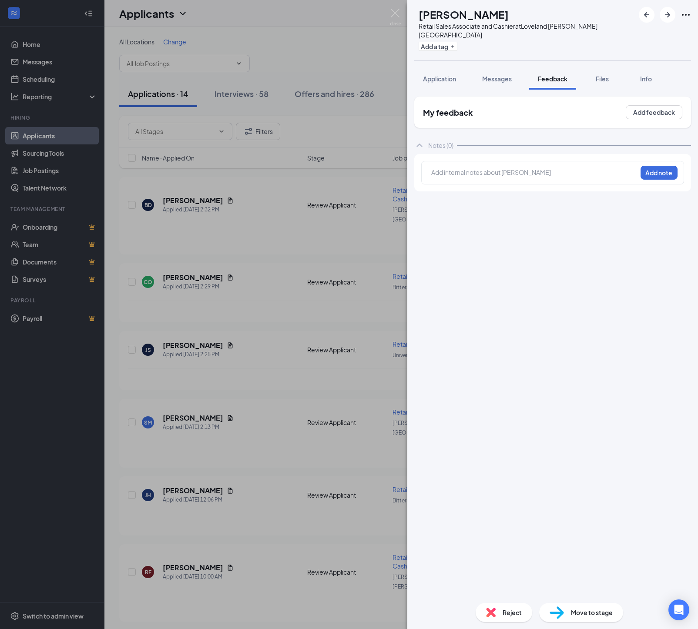
click at [450, 176] on div at bounding box center [533, 172] width 205 height 9
drag, startPoint x: 649, startPoint y: 174, endPoint x: 643, endPoint y: 241, distance: 67.3
click at [649, 175] on button "Add note" at bounding box center [658, 173] width 37 height 14
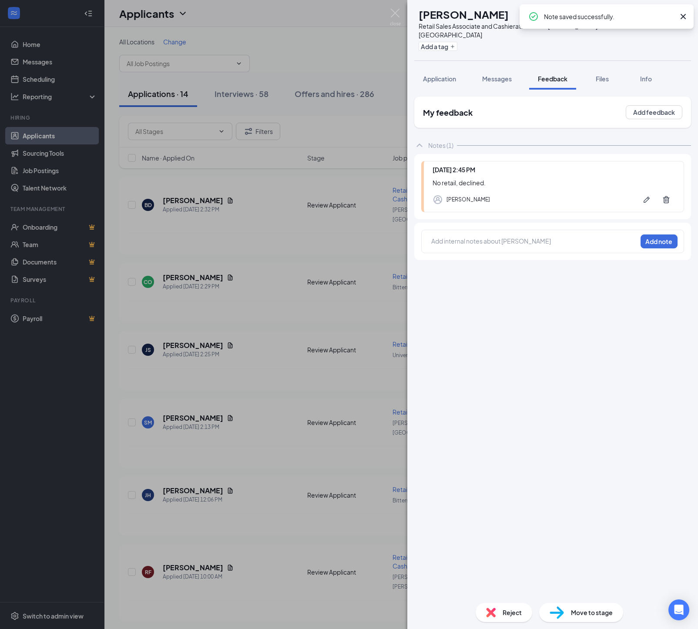
click at [511, 612] on span "Reject" at bounding box center [511, 613] width 19 height 10
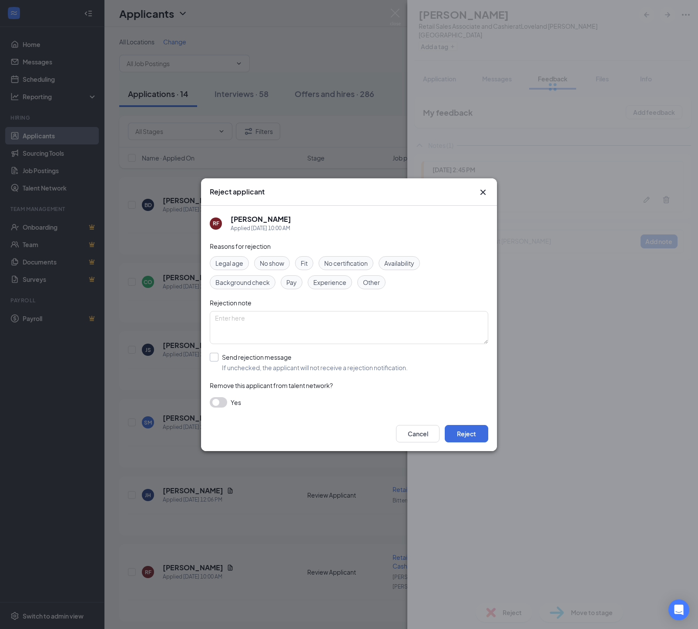
click at [232, 366] on div "Send rejection message If unchecked, the applicant will not receive a rejection…" at bounding box center [315, 362] width 186 height 19
click at [232, 366] on input "Send rejection message If unchecked, the applicant will not receive a rejection…" at bounding box center [309, 362] width 198 height 19
checkbox input "true"
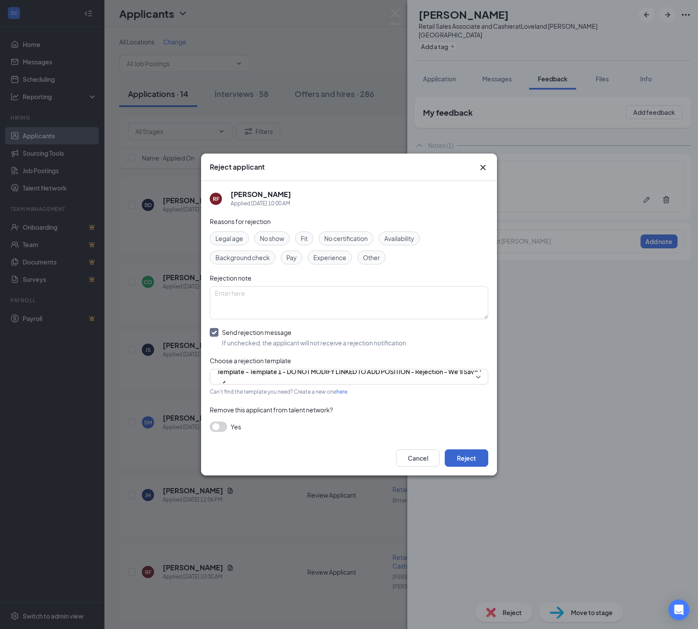
click at [465, 465] on button "Reject" at bounding box center [465, 457] width 43 height 17
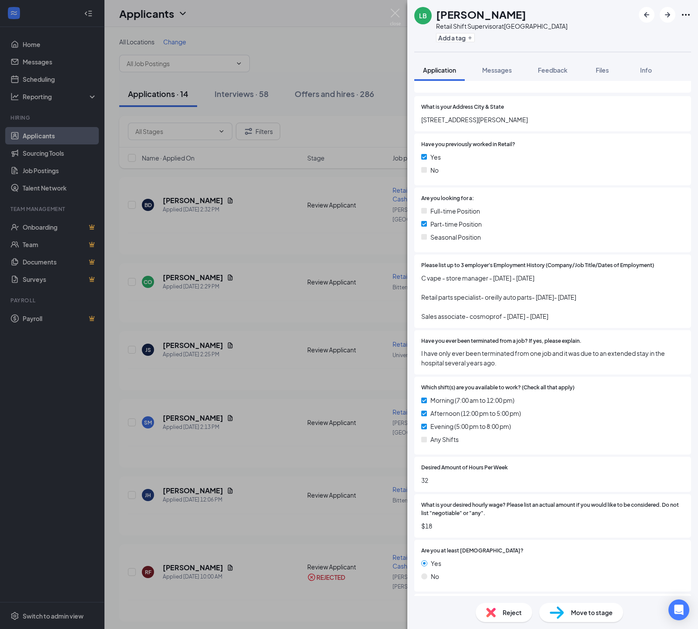
scroll to position [114, 0]
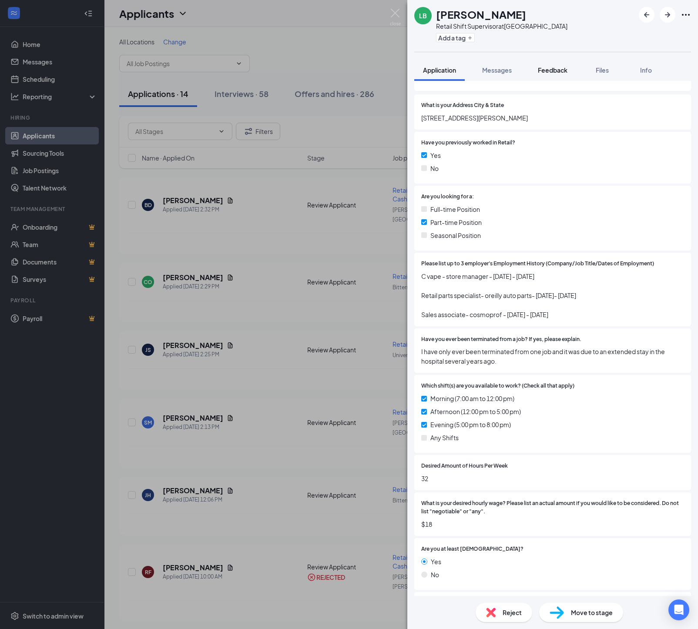
drag, startPoint x: 551, startPoint y: 70, endPoint x: 551, endPoint y: 80, distance: 10.9
click at [551, 70] on span "Feedback" at bounding box center [553, 70] width 30 height 8
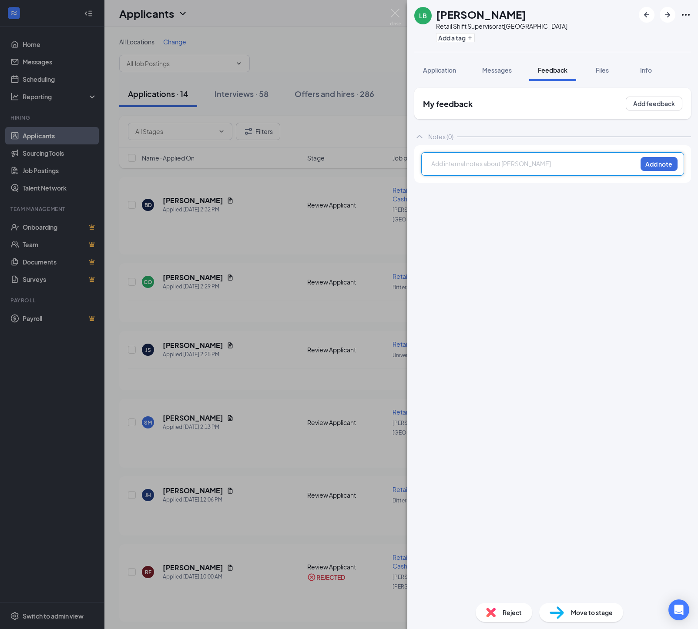
click at [451, 166] on div at bounding box center [533, 163] width 205 height 9
drag, startPoint x: 652, startPoint y: 169, endPoint x: 650, endPoint y: 268, distance: 99.2
click at [652, 169] on button "Add note" at bounding box center [658, 164] width 37 height 14
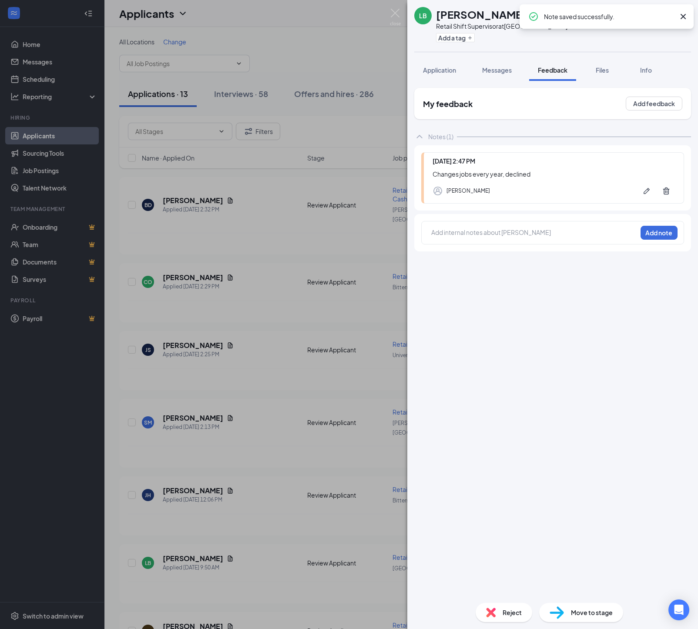
click at [486, 612] on img at bounding box center [491, 613] width 10 height 10
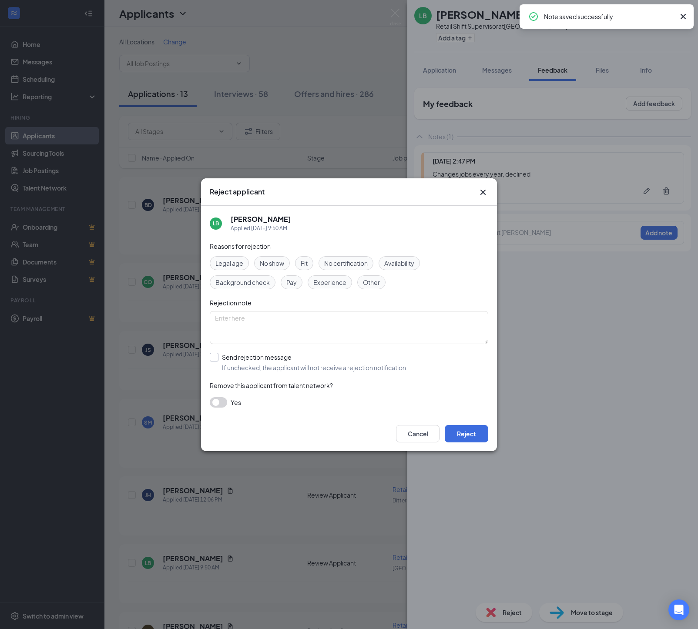
click at [283, 366] on div "Send rejection message If unchecked, the applicant will not receive a rejection…" at bounding box center [315, 362] width 186 height 19
click at [283, 366] on input "Send rejection message If unchecked, the applicant will not receive a rejection…" at bounding box center [309, 362] width 198 height 19
checkbox input "true"
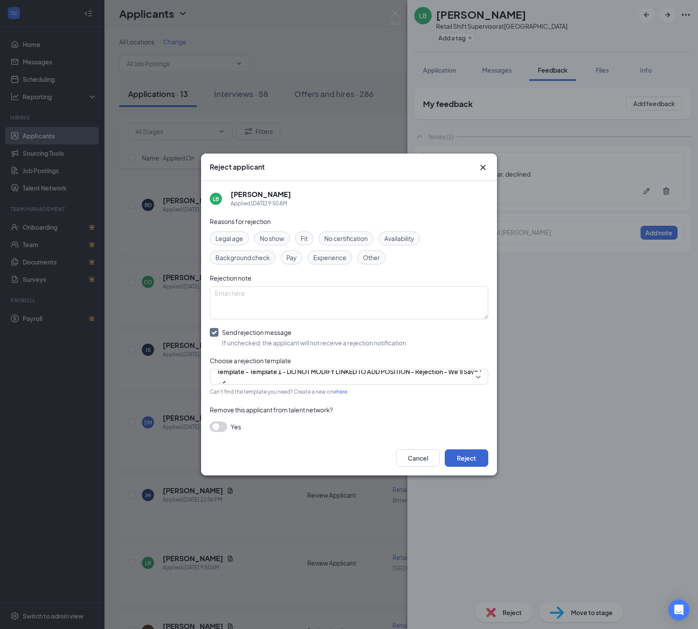
click at [471, 467] on button "Reject" at bounding box center [465, 457] width 43 height 17
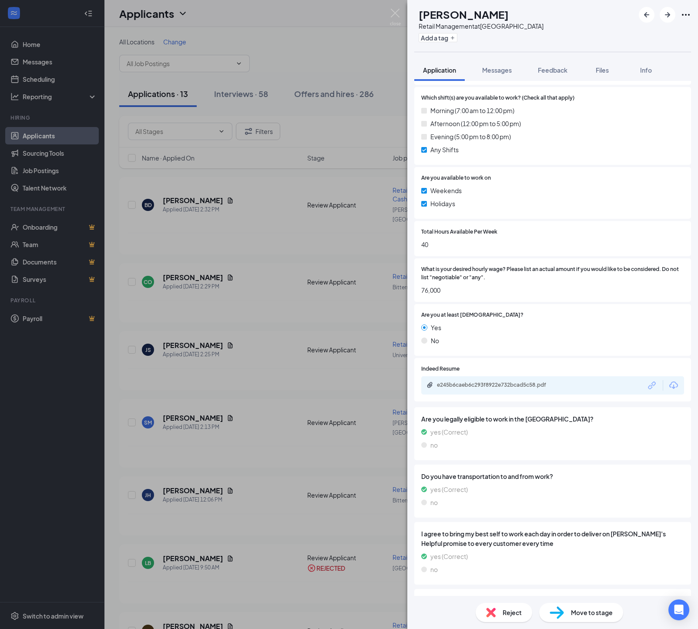
scroll to position [376, 0]
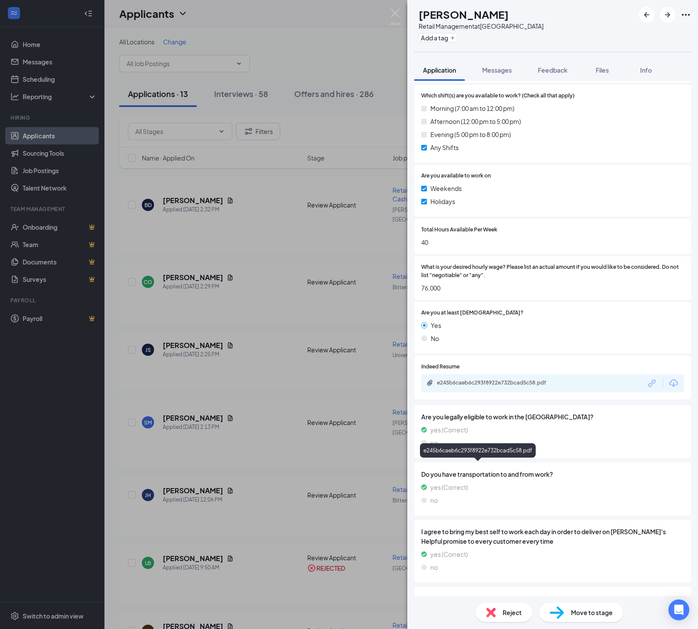
click at [471, 386] on div "e245b6caeb6c293f8922e732bcad5c58.pdf" at bounding box center [498, 382] width 122 height 7
click at [670, 13] on icon "ArrowRight" at bounding box center [667, 15] width 10 height 10
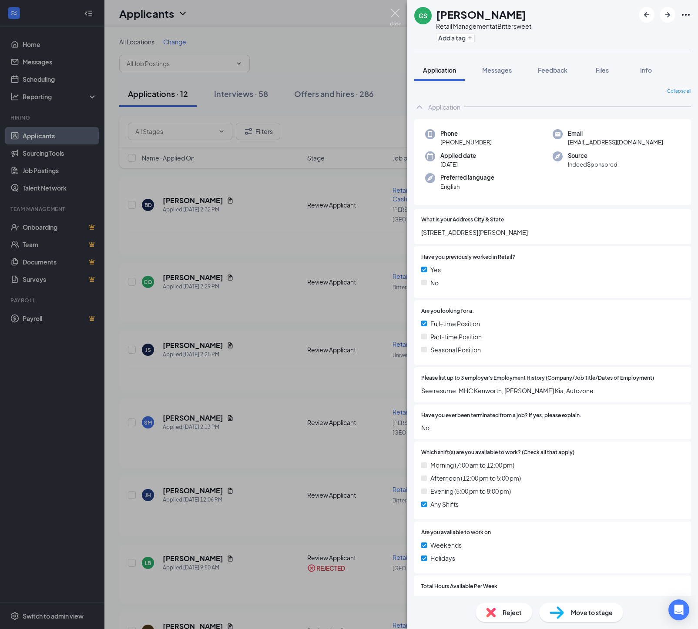
click at [395, 13] on img at bounding box center [395, 17] width 11 height 17
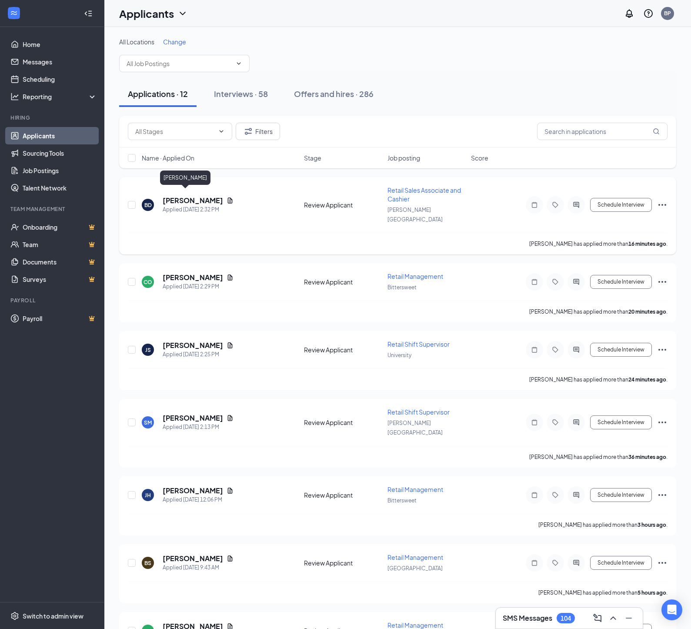
click at [207, 196] on h5 "[PERSON_NAME]" at bounding box center [193, 201] width 60 height 10
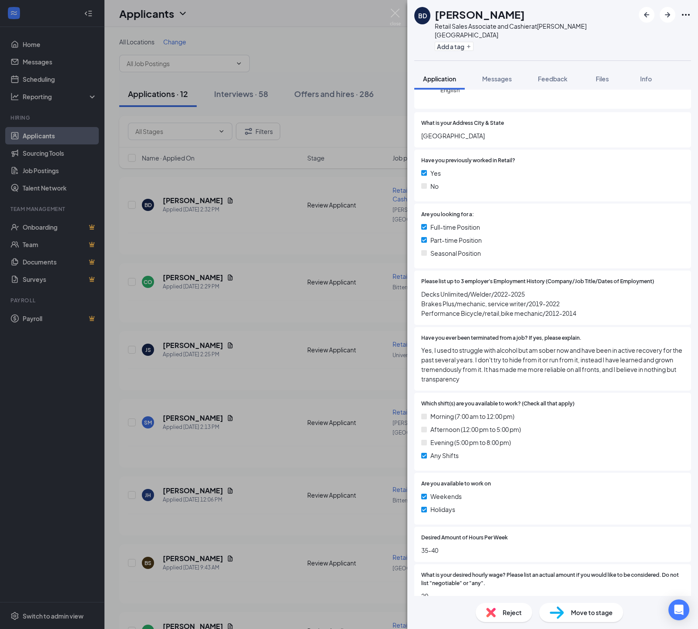
scroll to position [107, 0]
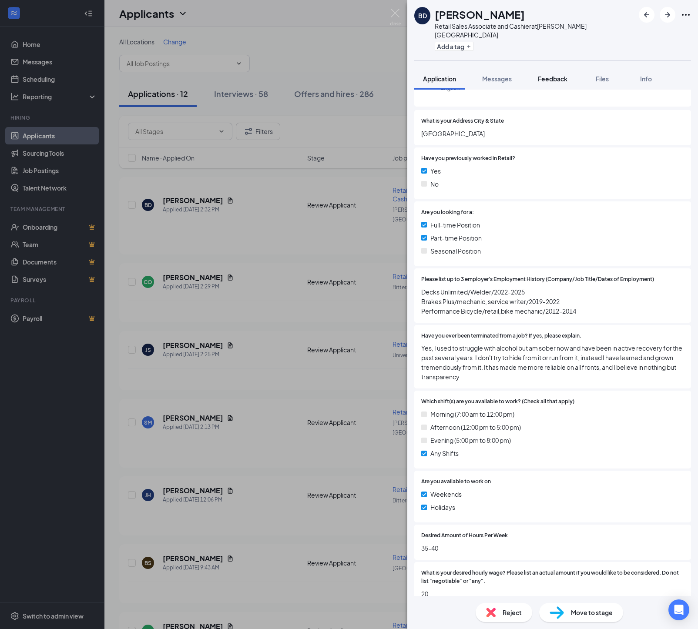
click at [556, 75] on span "Feedback" at bounding box center [553, 79] width 30 height 8
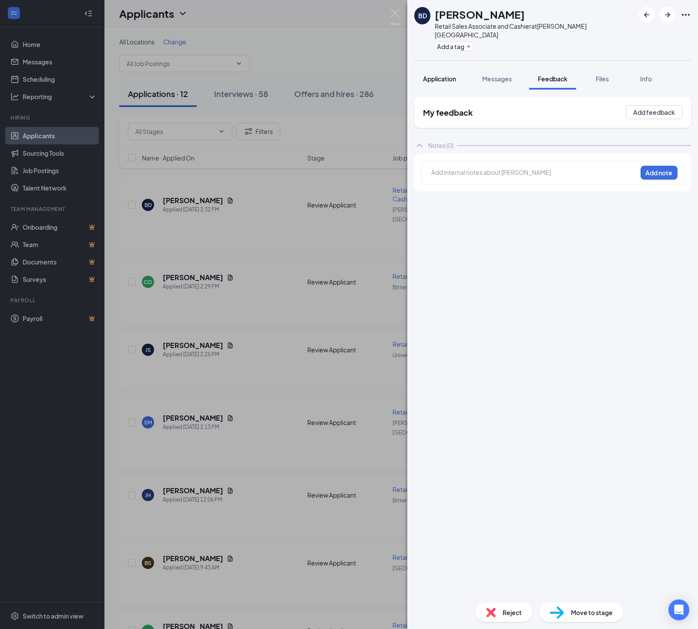
click at [453, 75] on span "Application" at bounding box center [439, 79] width 33 height 8
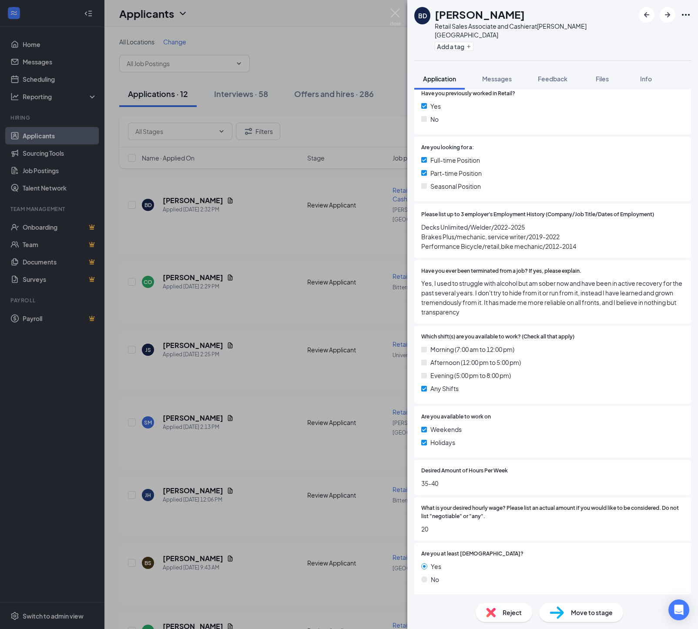
scroll to position [152, 0]
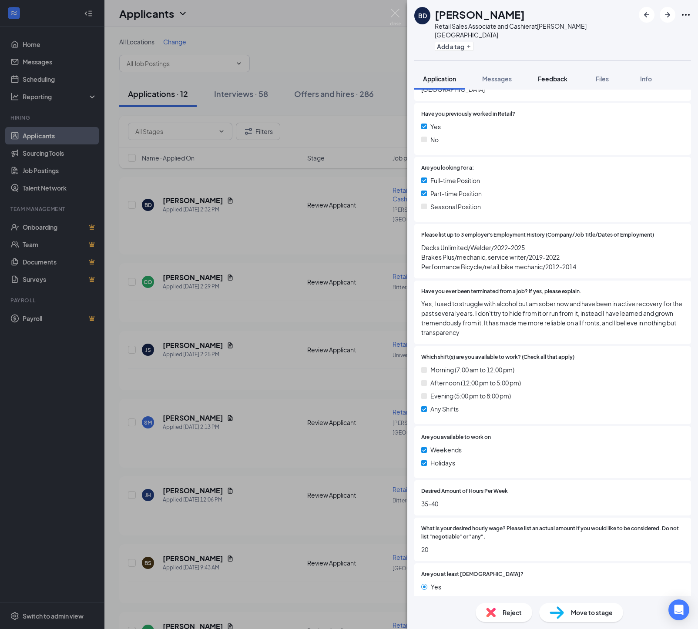
click at [558, 75] on span "Feedback" at bounding box center [553, 79] width 30 height 8
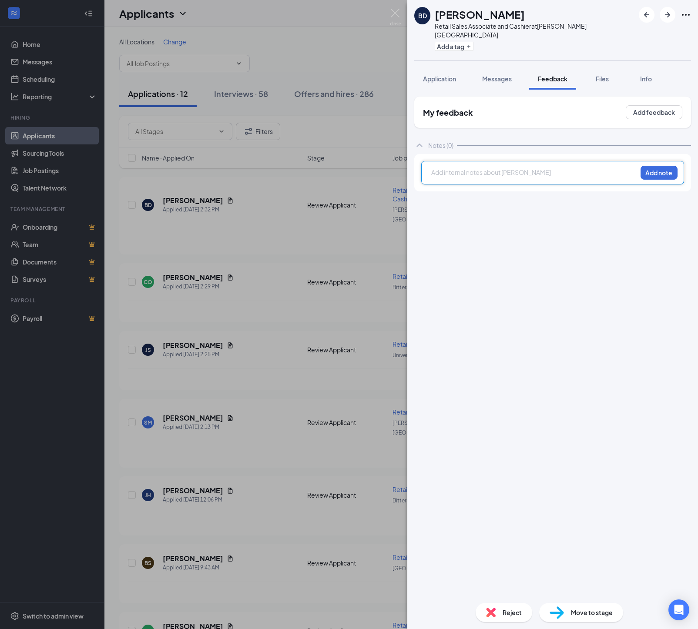
click at [437, 168] on div at bounding box center [533, 172] width 205 height 9
drag, startPoint x: 652, startPoint y: 164, endPoint x: 652, endPoint y: 204, distance: 40.0
click at [652, 166] on button "Add note" at bounding box center [658, 173] width 37 height 14
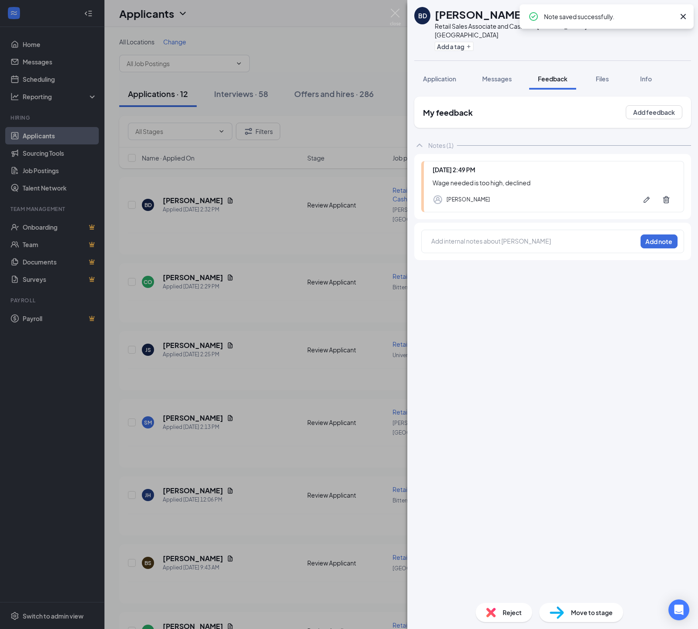
click at [478, 610] on div "Reject" at bounding box center [503, 612] width 57 height 19
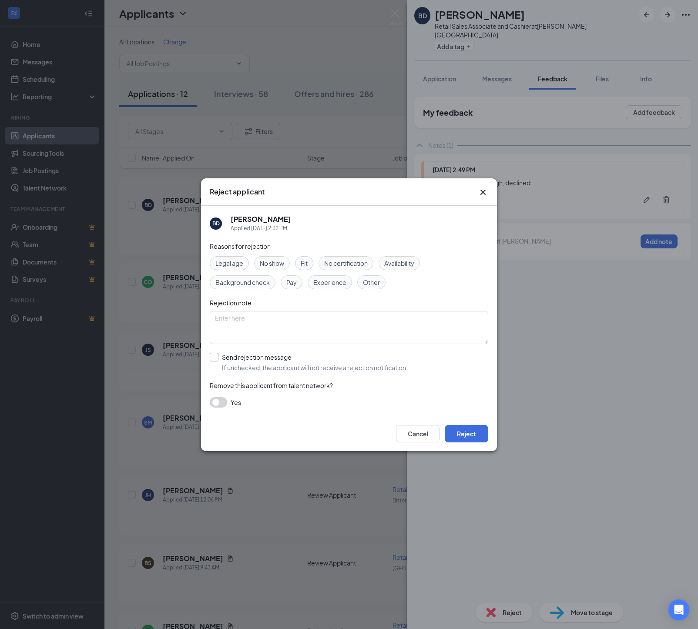
click at [255, 369] on span "If unchecked, the applicant will not receive a rejection notification." at bounding box center [315, 367] width 186 height 9
click at [255, 369] on input "Send rejection message If unchecked, the applicant will not receive a rejection…" at bounding box center [309, 362] width 198 height 19
checkbox input "true"
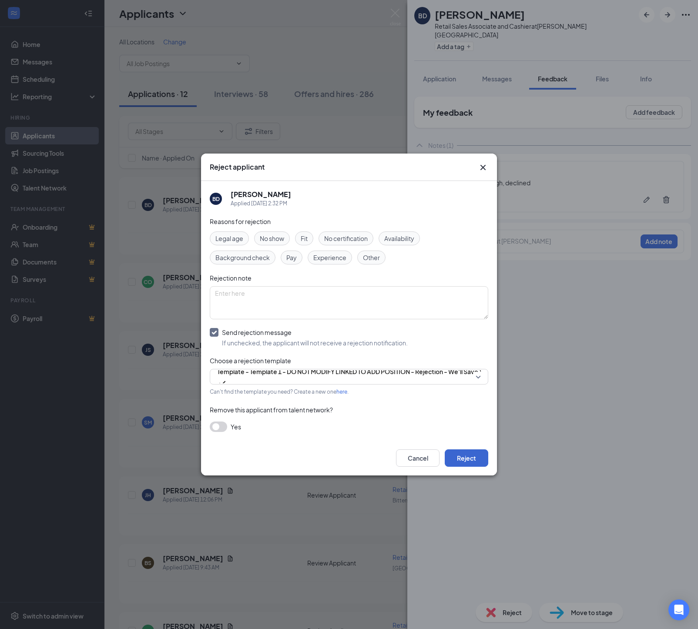
click at [465, 465] on button "Reject" at bounding box center [465, 457] width 43 height 17
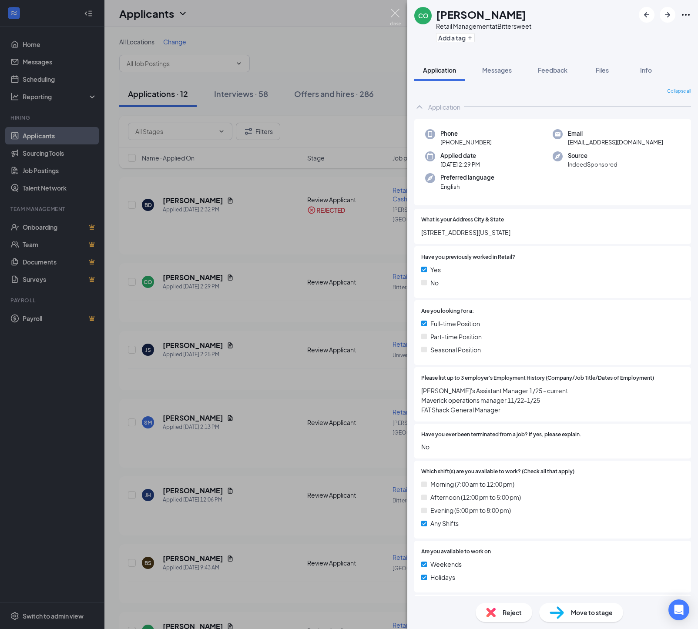
click at [394, 11] on img at bounding box center [395, 17] width 11 height 17
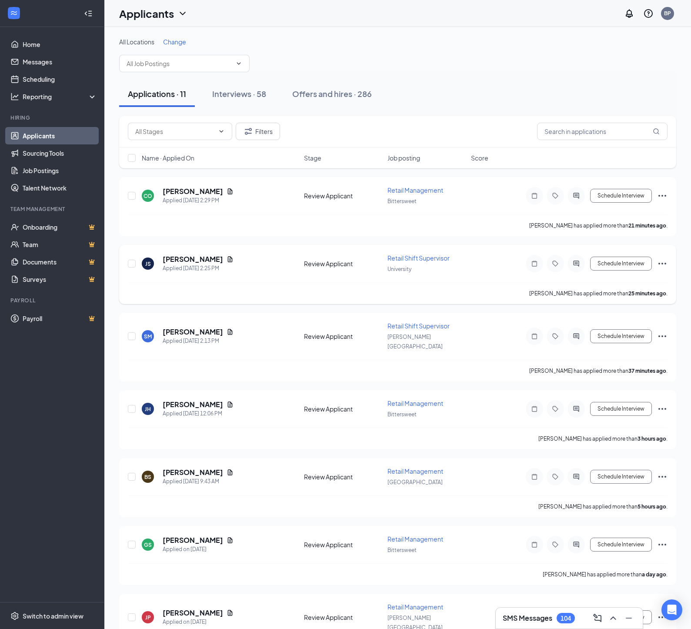
click at [662, 264] on icon "Ellipses" at bounding box center [662, 264] width 8 height 2
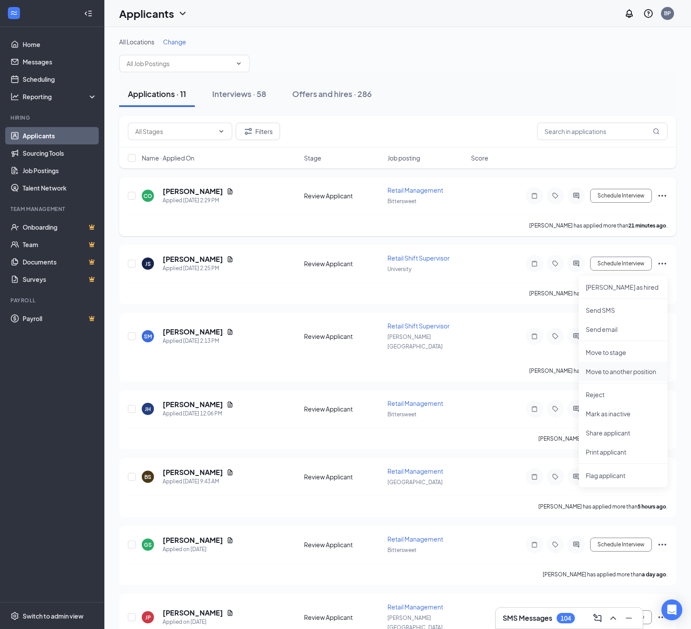
click at [598, 376] on p "Move to another position" at bounding box center [623, 371] width 75 height 9
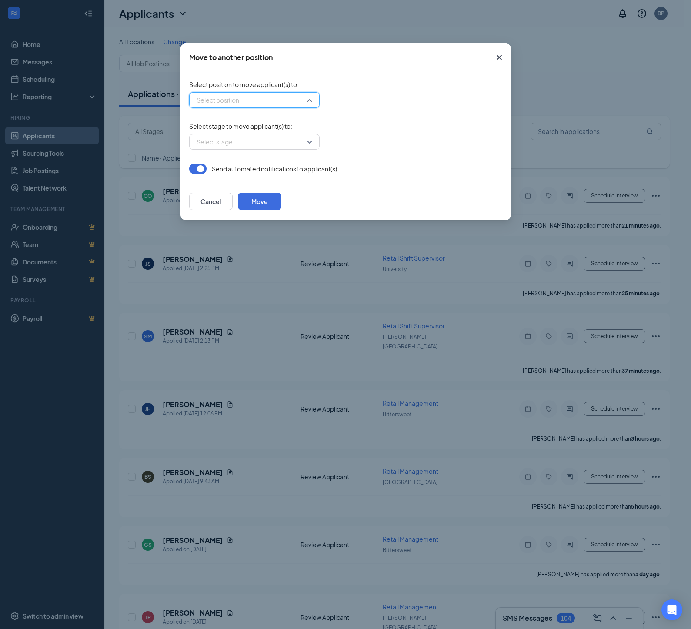
click at [271, 103] on input "search" at bounding box center [251, 100] width 114 height 15
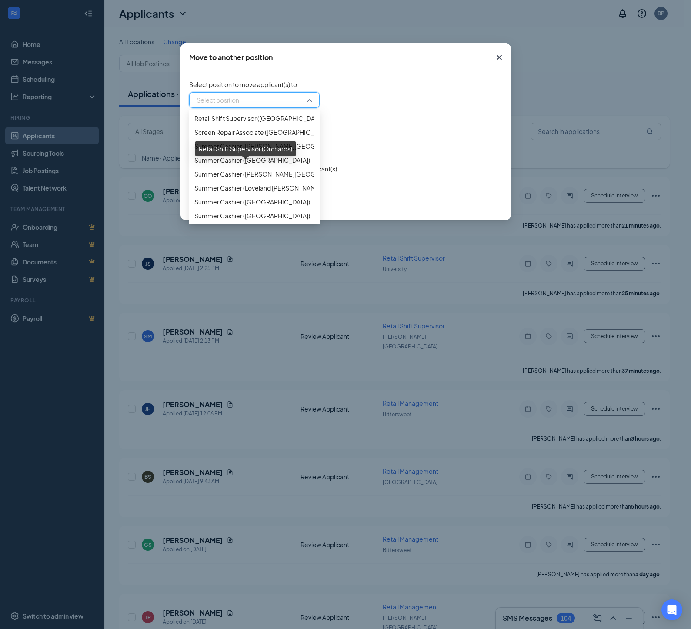
scroll to position [1153, 0]
click at [224, 109] on span "Retail Shift Supervisor (University)" at bounding box center [241, 105] width 95 height 10
click at [277, 109] on span "Retail Shift Supervisor (University)" at bounding box center [241, 105] width 95 height 10
click at [401, 138] on div "Select stage" at bounding box center [345, 142] width 313 height 16
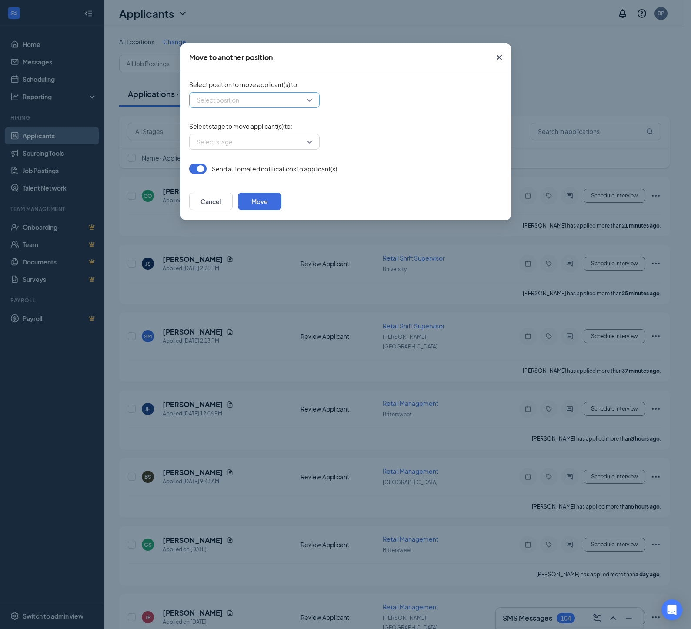
click at [284, 96] on input "search" at bounding box center [251, 100] width 114 height 15
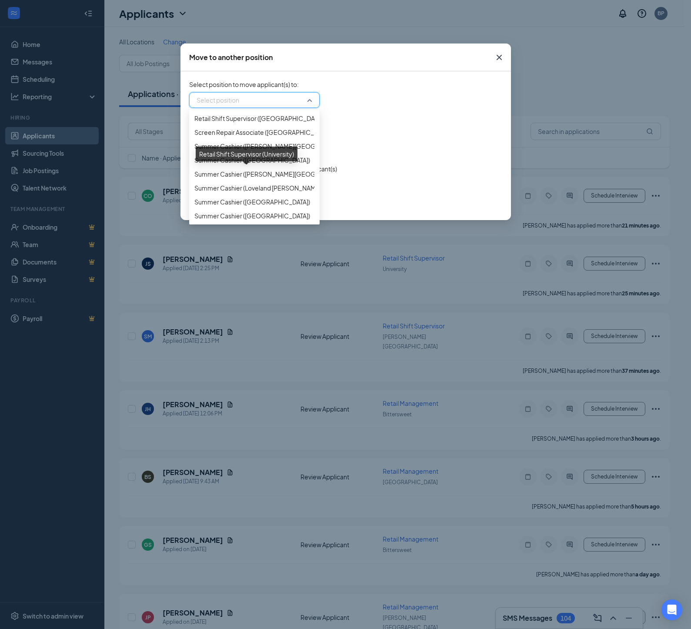
click at [254, 109] on span "Retail Shift Supervisor (University)" at bounding box center [241, 105] width 95 height 10
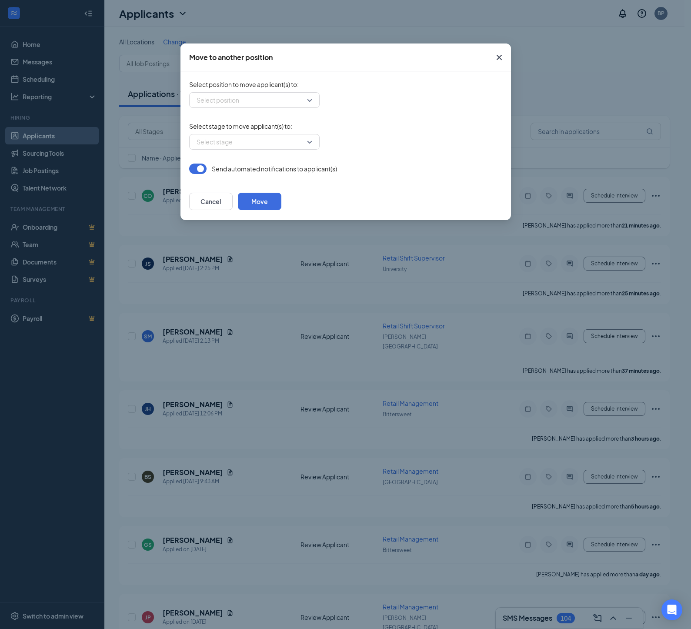
drag, startPoint x: 395, startPoint y: 117, endPoint x: 421, endPoint y: 112, distance: 26.1
click at [395, 117] on form "Select position to move applicant(s) to : Select position 356591 356588 356593 …" at bounding box center [345, 127] width 313 height 94
click at [500, 55] on icon "Cross" at bounding box center [499, 57] width 10 height 10
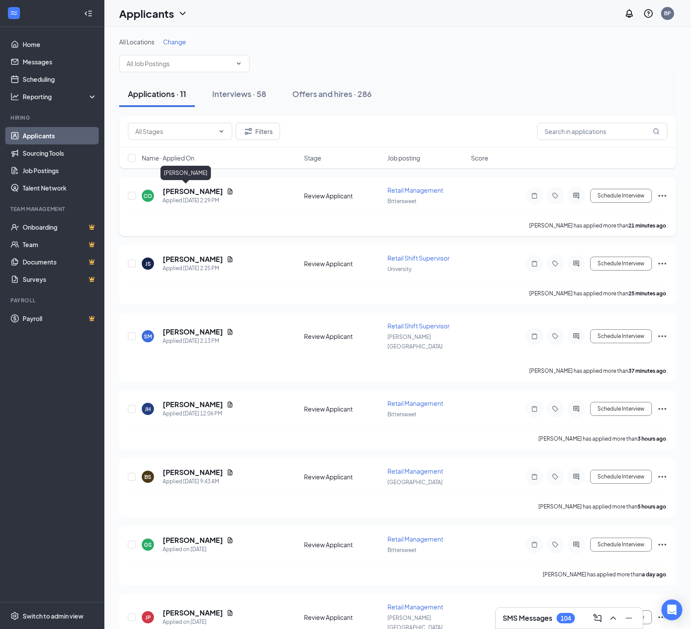
click at [174, 192] on h5 "[PERSON_NAME]" at bounding box center [193, 192] width 60 height 10
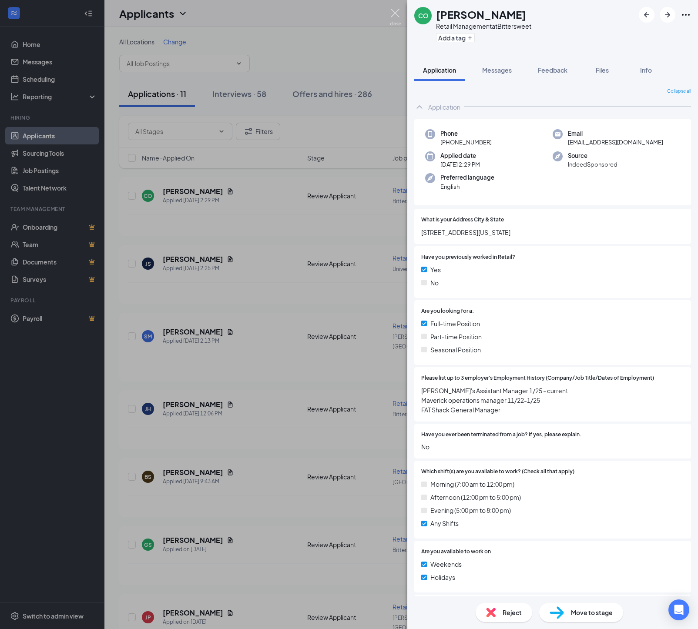
drag, startPoint x: 394, startPoint y: 13, endPoint x: 335, endPoint y: 110, distance: 113.6
click at [395, 13] on img at bounding box center [395, 17] width 11 height 17
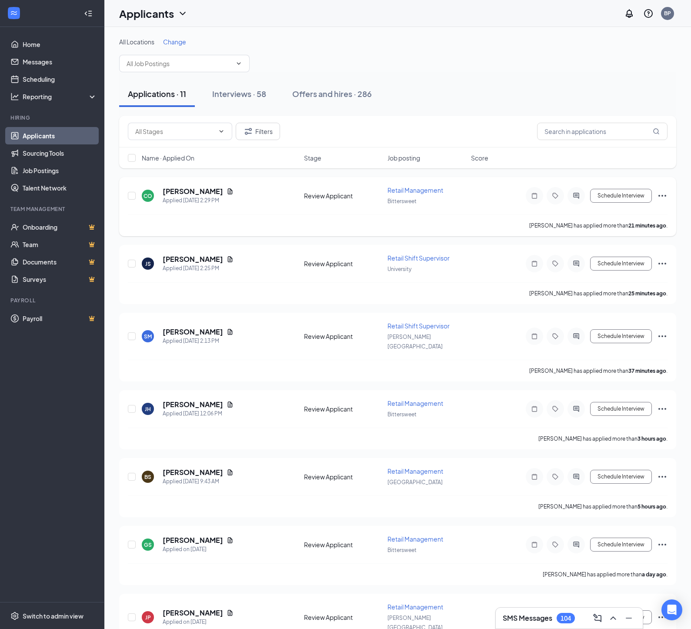
click at [662, 197] on icon "Ellipses" at bounding box center [662, 195] width 10 height 10
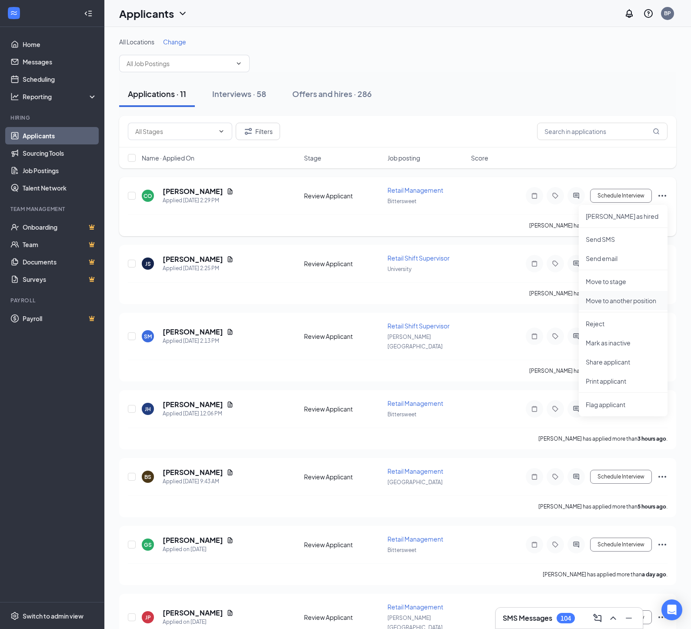
click at [600, 304] on p "Move to another position" at bounding box center [623, 300] width 75 height 9
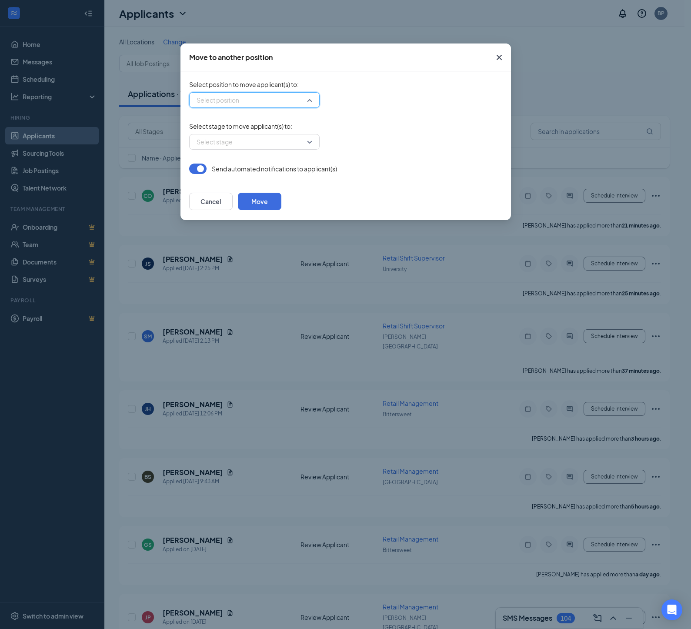
click at [248, 100] on input "search" at bounding box center [251, 100] width 114 height 15
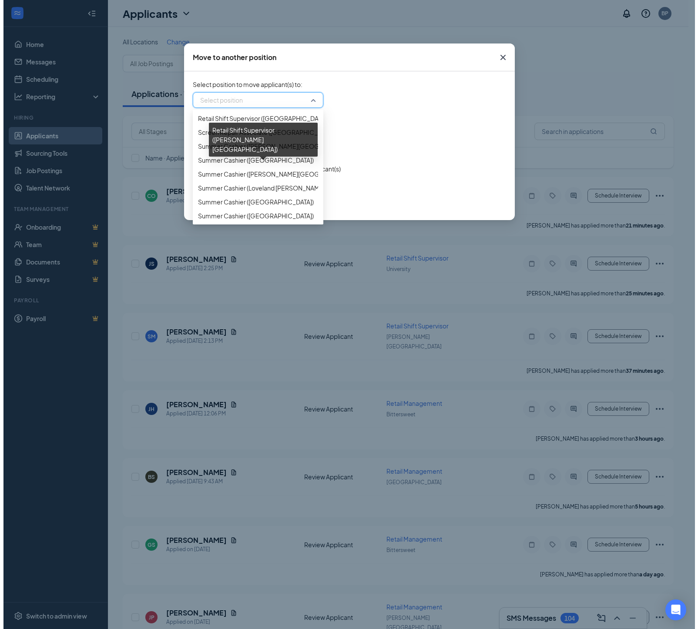
scroll to position [1142, 0]
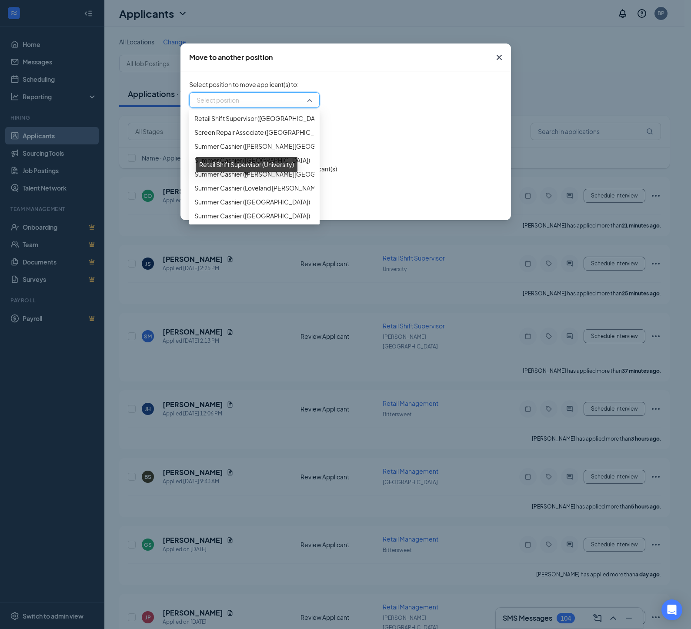
click at [235, 109] on span "Retail Shift Supervisor (University)" at bounding box center [241, 105] width 95 height 10
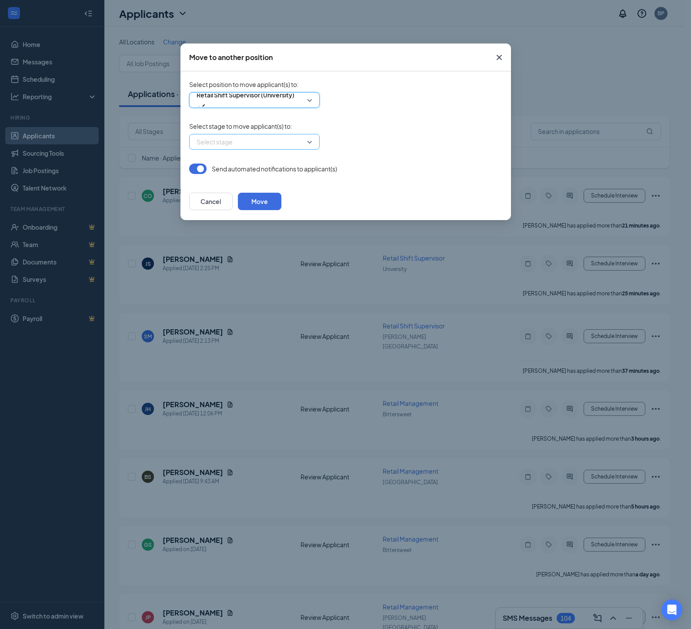
click at [221, 145] on input "search" at bounding box center [251, 141] width 114 height 15
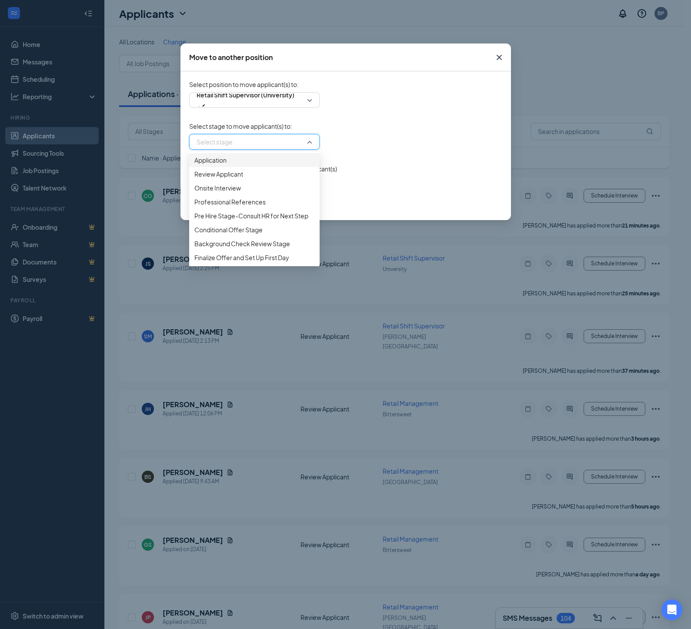
drag, startPoint x: 222, startPoint y: 162, endPoint x: 219, endPoint y: 169, distance: 7.6
click at [222, 163] on span "Application" at bounding box center [210, 160] width 32 height 10
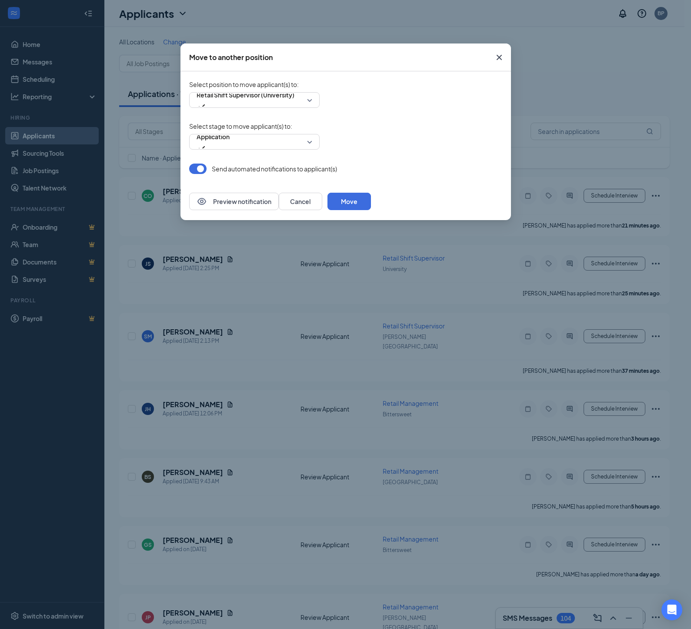
drag, startPoint x: 199, startPoint y: 172, endPoint x: 235, endPoint y: 191, distance: 40.7
click at [199, 172] on button "button" at bounding box center [197, 169] width 17 height 10
drag, startPoint x: 472, startPoint y: 202, endPoint x: 444, endPoint y: 222, distance: 34.3
click at [371, 202] on button "Move" at bounding box center [348, 201] width 43 height 17
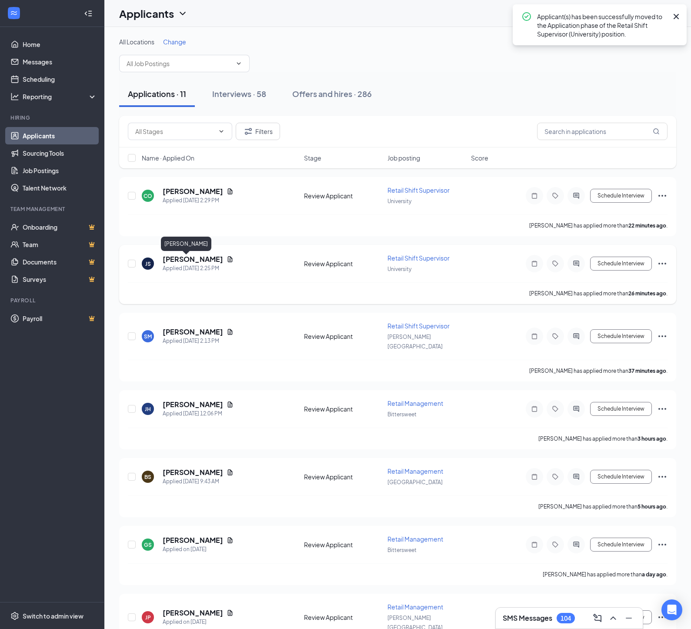
click at [208, 262] on h5 "[PERSON_NAME]" at bounding box center [193, 259] width 60 height 10
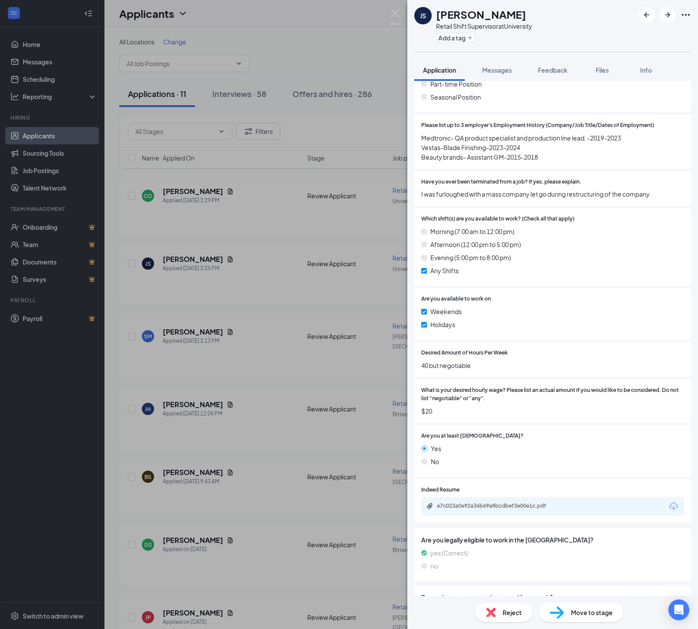
scroll to position [252, 0]
click at [557, 74] on span "Feedback" at bounding box center [553, 70] width 30 height 8
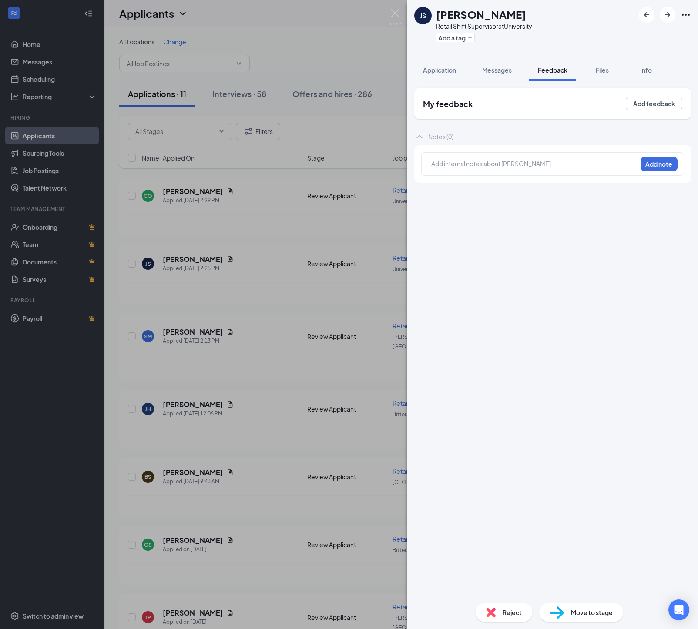
click at [491, 160] on div "Add internal notes about [PERSON_NAME] Add note" at bounding box center [552, 163] width 263 height 23
click at [485, 167] on div at bounding box center [533, 163] width 205 height 9
drag, startPoint x: 665, startPoint y: 170, endPoint x: 655, endPoint y: 248, distance: 78.5
click at [665, 171] on button "Add note" at bounding box center [658, 164] width 37 height 14
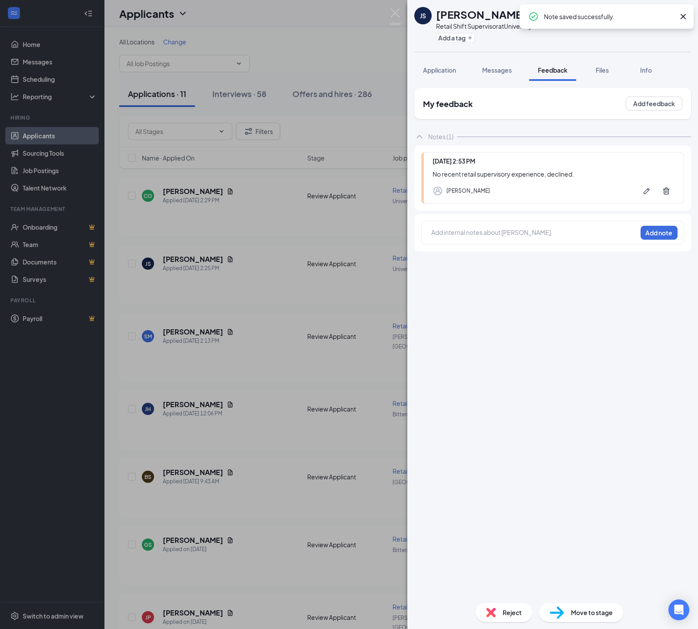
click at [502, 615] on span "Reject" at bounding box center [511, 613] width 19 height 10
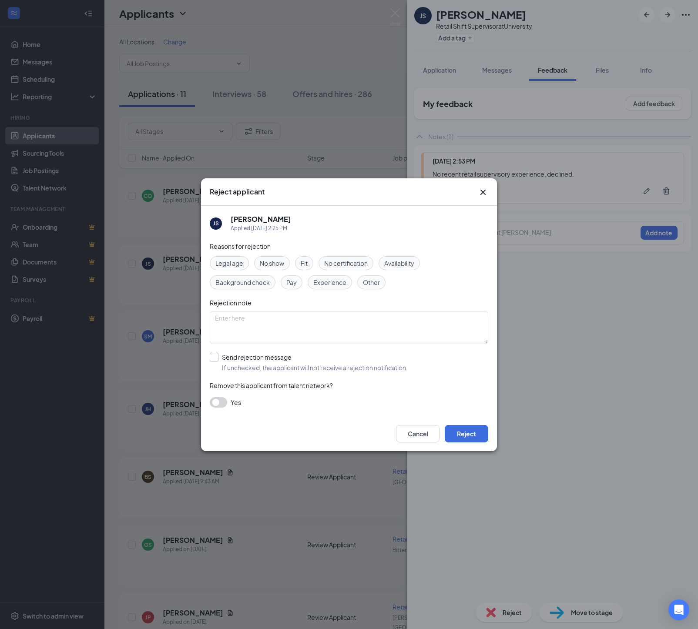
click at [220, 358] on label "Send rejection message If unchecked, the applicant will not receive a rejection…" at bounding box center [309, 362] width 198 height 19
click at [220, 358] on input "Send rejection message If unchecked, the applicant will not receive a rejection…" at bounding box center [309, 362] width 198 height 19
checkbox input "true"
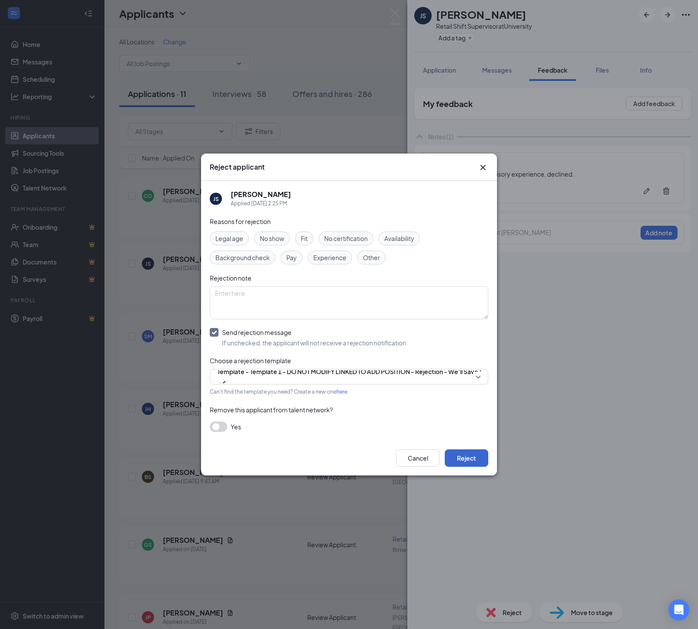
click at [463, 467] on button "Reject" at bounding box center [465, 457] width 43 height 17
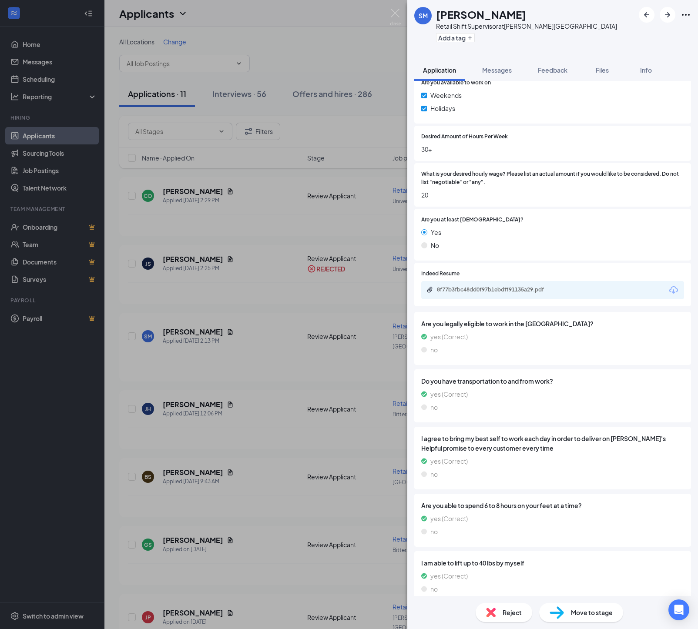
scroll to position [478, 0]
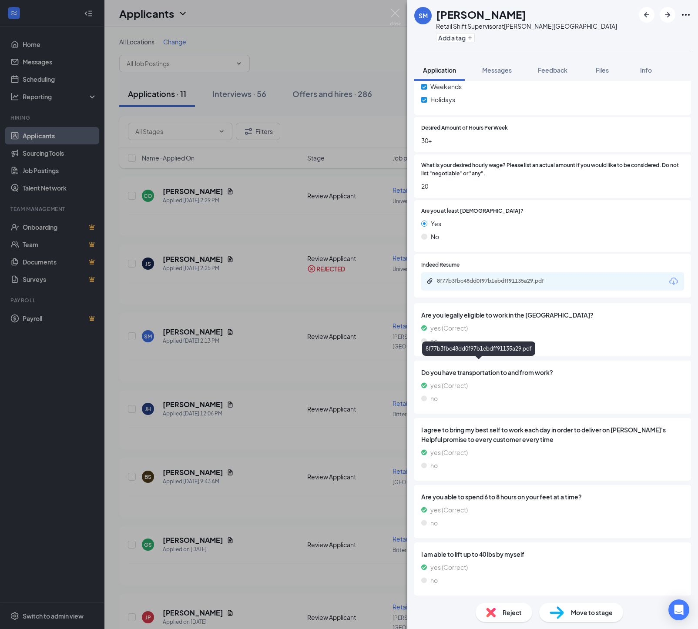
click at [488, 284] on div "8f77b3fbc48dd0f97b1ebdff91135a29.pdf" at bounding box center [498, 280] width 122 height 7
click at [557, 74] on span "Feedback" at bounding box center [553, 70] width 30 height 8
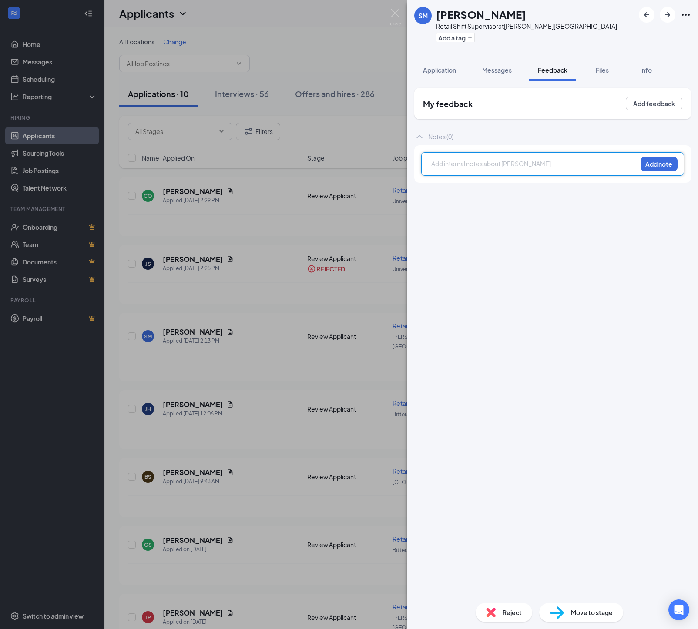
click at [453, 168] on div at bounding box center [533, 163] width 205 height 9
drag, startPoint x: 664, startPoint y: 167, endPoint x: 660, endPoint y: 201, distance: 34.6
click at [664, 167] on button "Add note" at bounding box center [658, 164] width 37 height 14
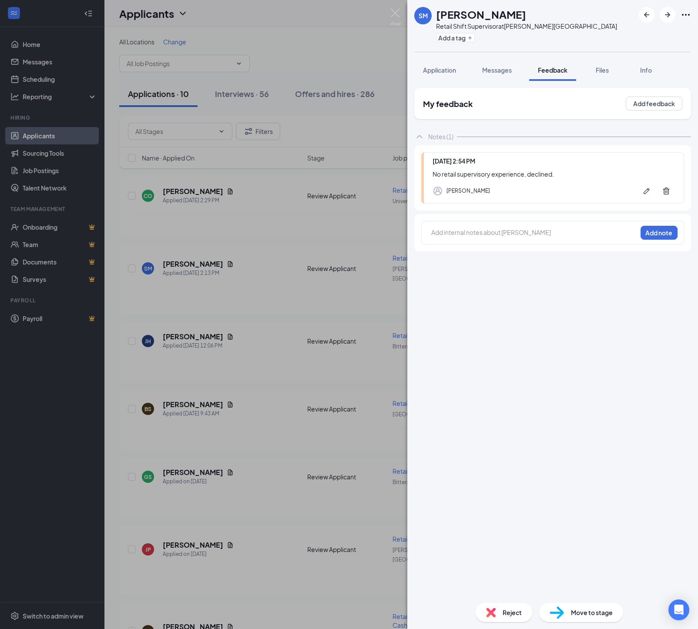
click at [488, 613] on img at bounding box center [491, 613] width 10 height 10
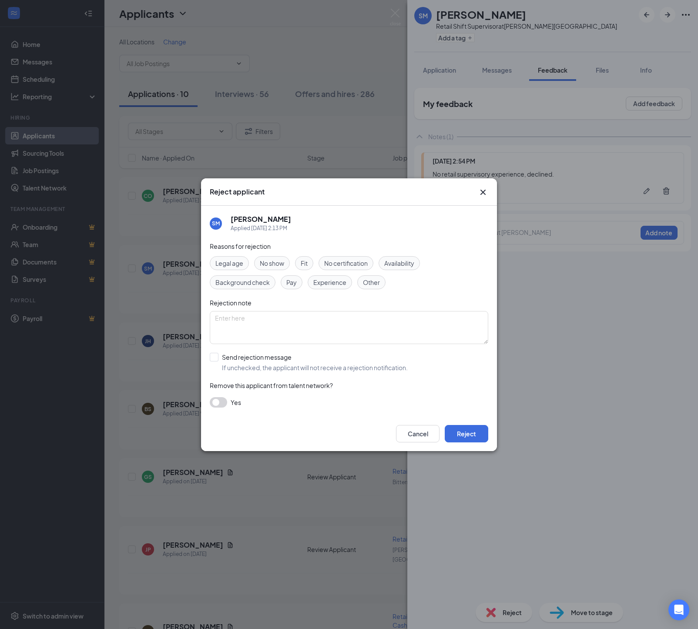
click at [217, 354] on div "Reasons for rejection Legal age No show Fit No certification Availability Backg…" at bounding box center [349, 328] width 278 height 175
click at [225, 359] on div "Send rejection message" at bounding box center [315, 357] width 186 height 9
click at [225, 359] on input "Send rejection message If unchecked, the applicant will not receive a rejection…" at bounding box center [309, 362] width 198 height 19
checkbox input "true"
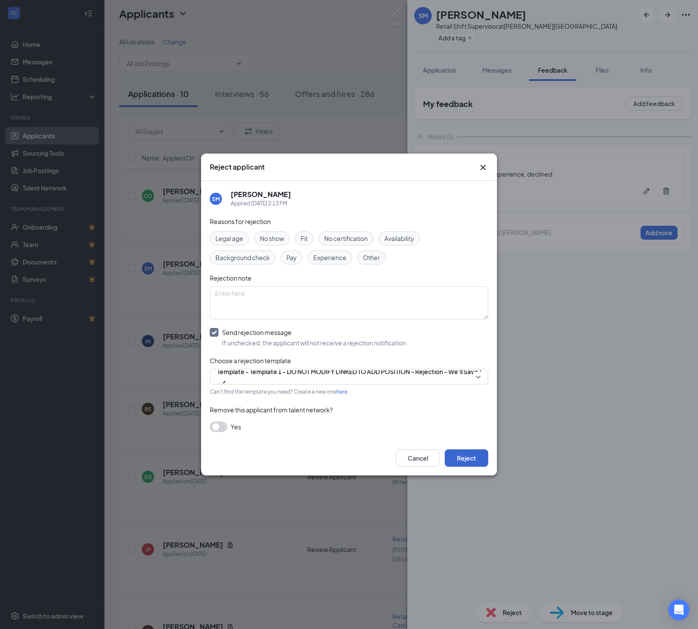
click at [466, 466] on button "Reject" at bounding box center [465, 457] width 43 height 17
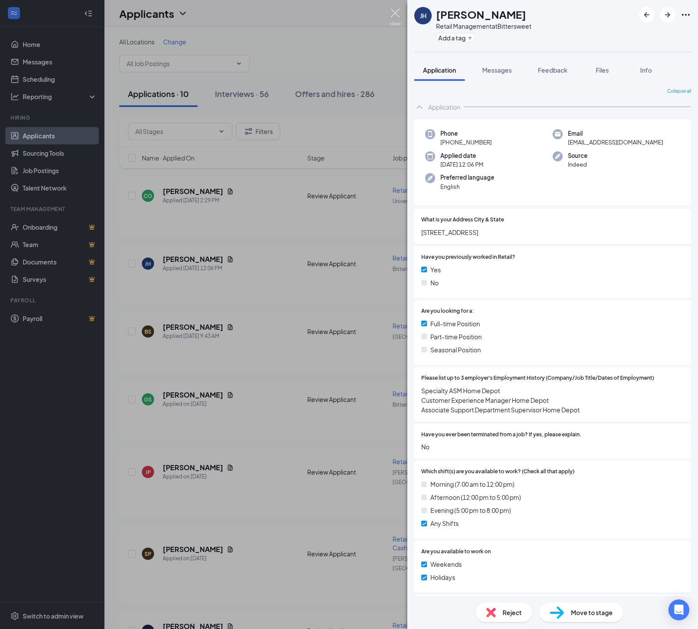
click at [393, 13] on img at bounding box center [395, 17] width 11 height 17
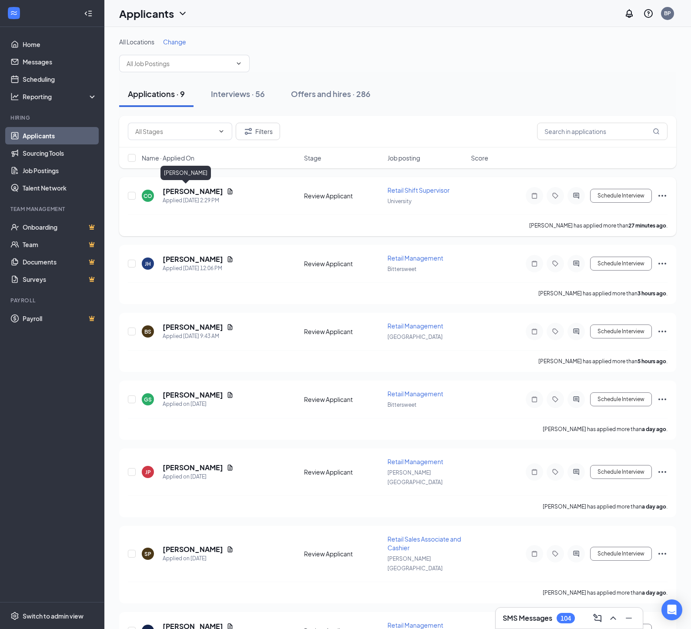
click at [175, 192] on h5 "[PERSON_NAME]" at bounding box center [193, 192] width 60 height 10
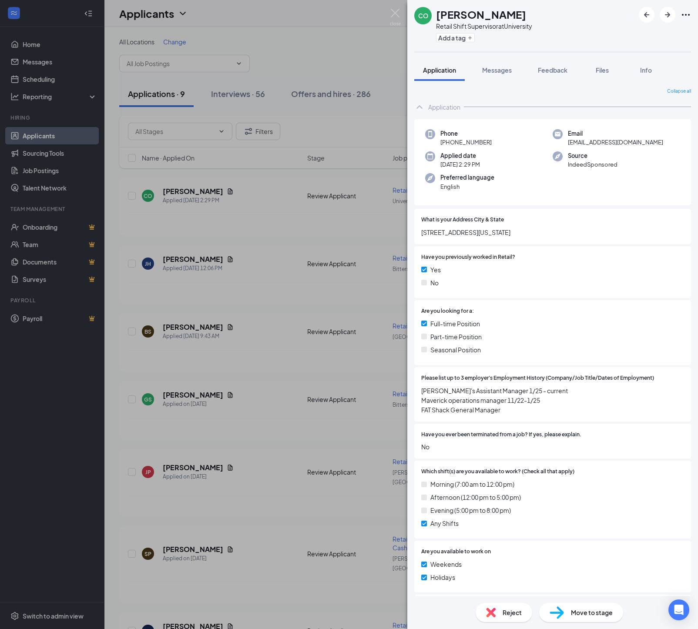
click at [560, 608] on img at bounding box center [556, 612] width 14 height 13
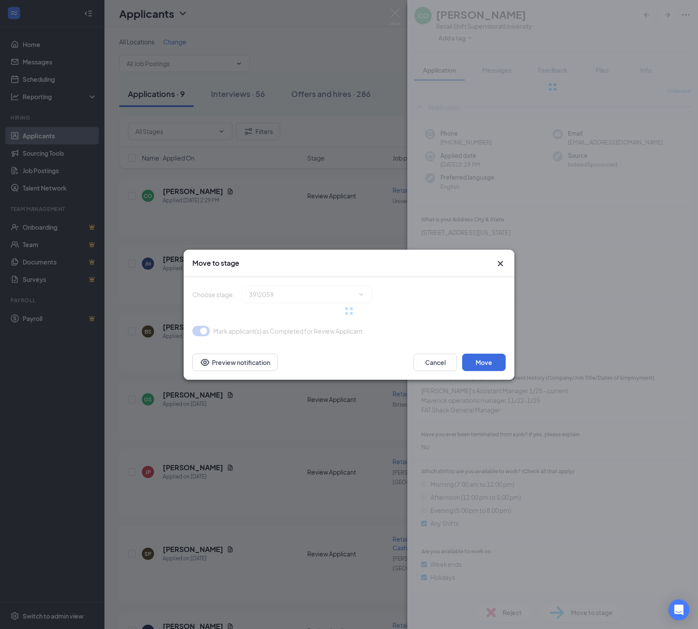
type input "Onsite Interview (next stage)"
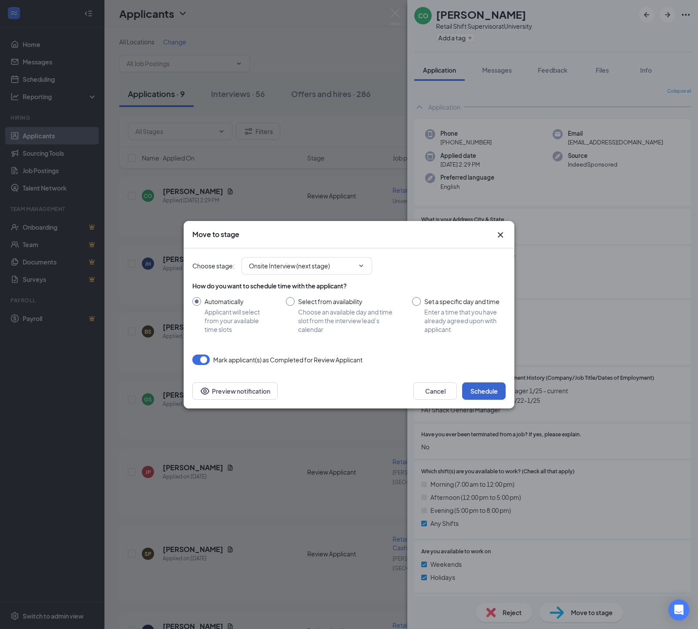
click at [478, 398] on button "Schedule" at bounding box center [483, 390] width 43 height 17
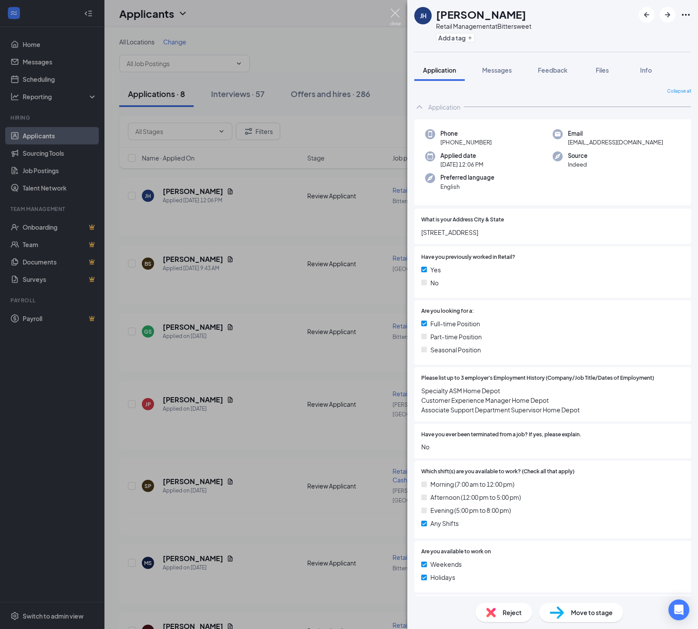
drag, startPoint x: 392, startPoint y: 12, endPoint x: 337, endPoint y: 64, distance: 75.4
click at [392, 12] on img at bounding box center [395, 17] width 11 height 17
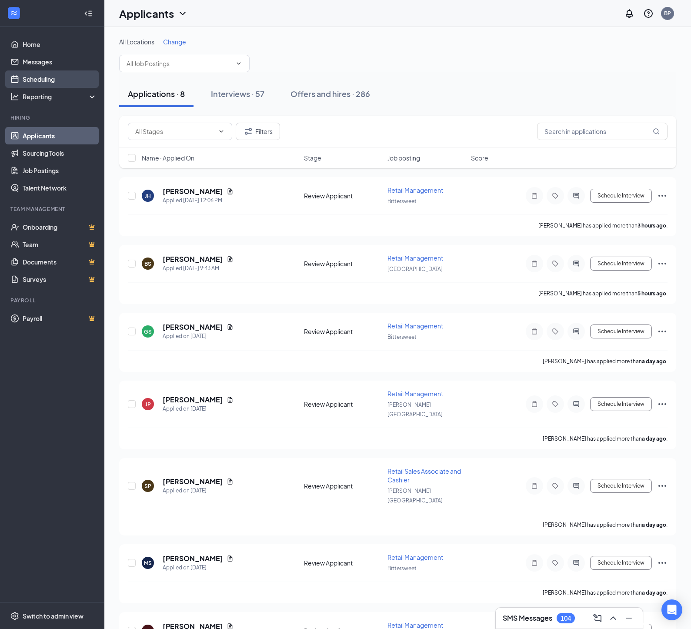
click at [33, 80] on link "Scheduling" at bounding box center [60, 78] width 74 height 17
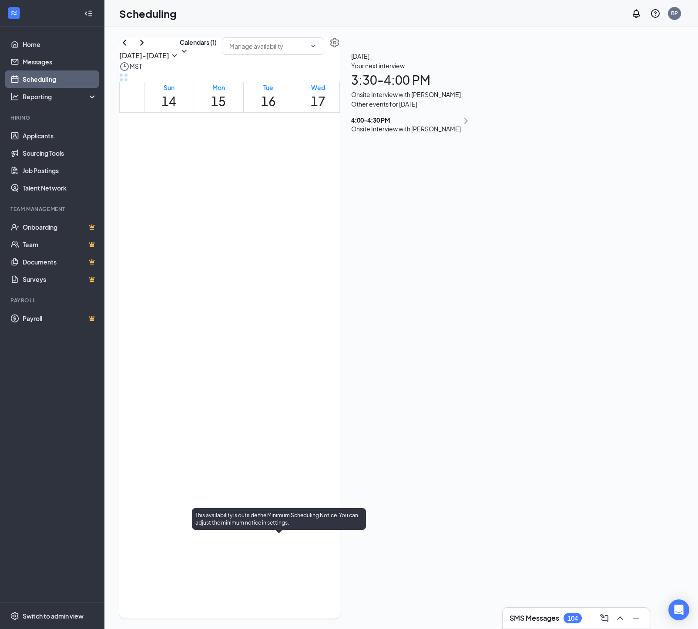
click at [275, 565] on span "3:30-4:00 PM" at bounding box center [267, 559] width 15 height 25
click at [275, 572] on span "4:00-4:30 PM" at bounding box center [282, 559] width 15 height 25
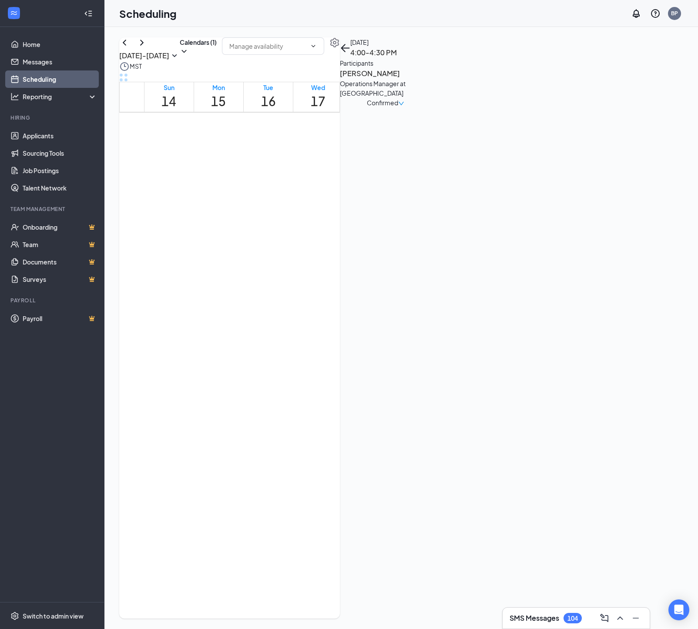
click at [321, 538] on span "3:00-3:30 PM" at bounding box center [315, 531] width 15 height 25
click at [324, 545] on span "3:30-4:00 PM" at bounding box center [330, 531] width 15 height 25
click at [337, 545] on span "4:00-4:30 PM" at bounding box center [344, 531] width 15 height 25
click at [147, 48] on icon "ChevronRight" at bounding box center [142, 42] width 10 height 10
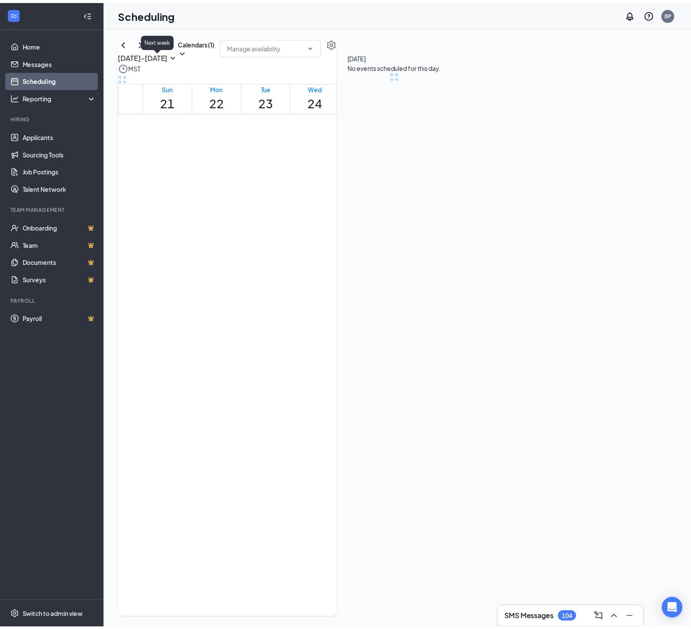
scroll to position [428, 0]
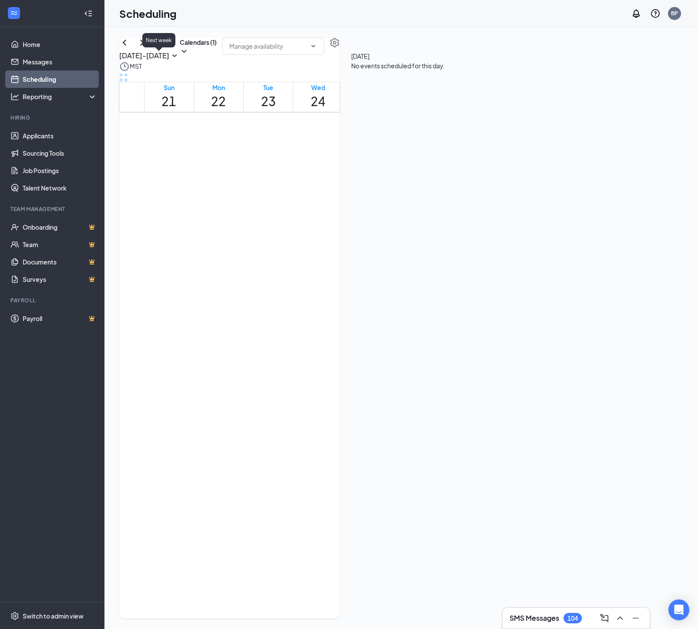
click at [147, 48] on icon "ChevronRight" at bounding box center [142, 42] width 10 height 10
click at [40, 136] on link "Applicants" at bounding box center [60, 135] width 74 height 17
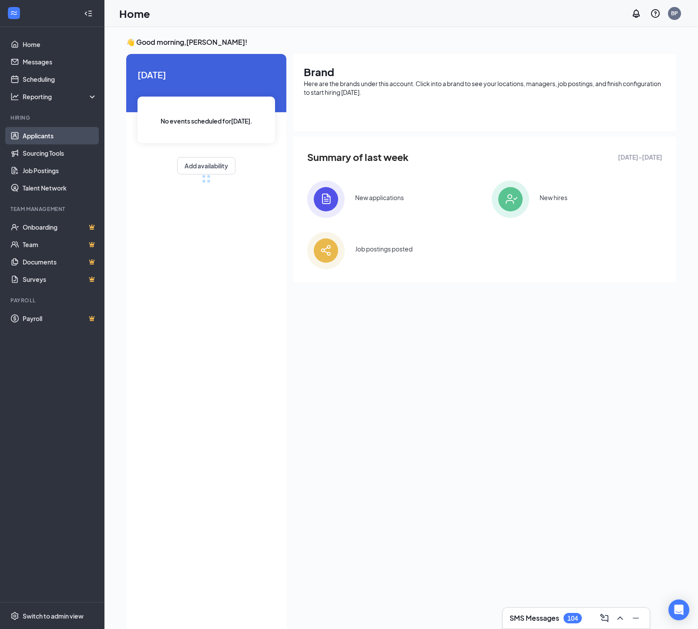
click at [40, 137] on link "Applicants" at bounding box center [60, 135] width 74 height 17
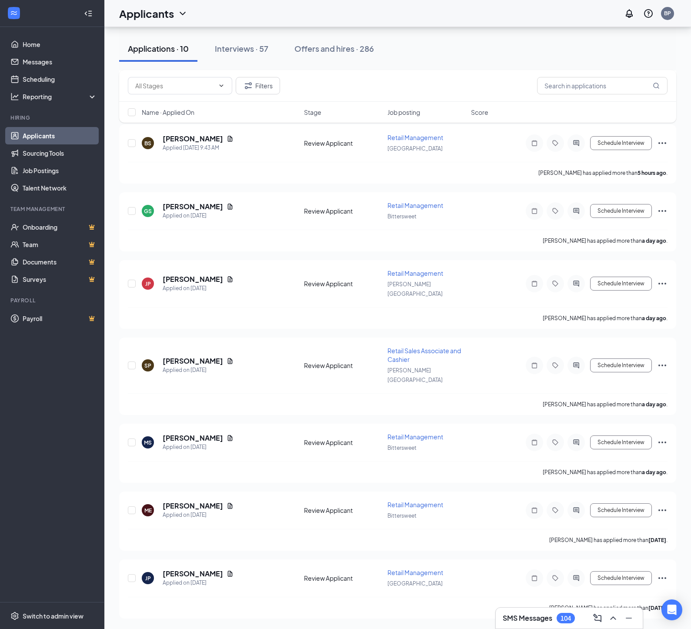
scroll to position [128, 0]
click at [553, 86] on input "text" at bounding box center [602, 85] width 130 height 17
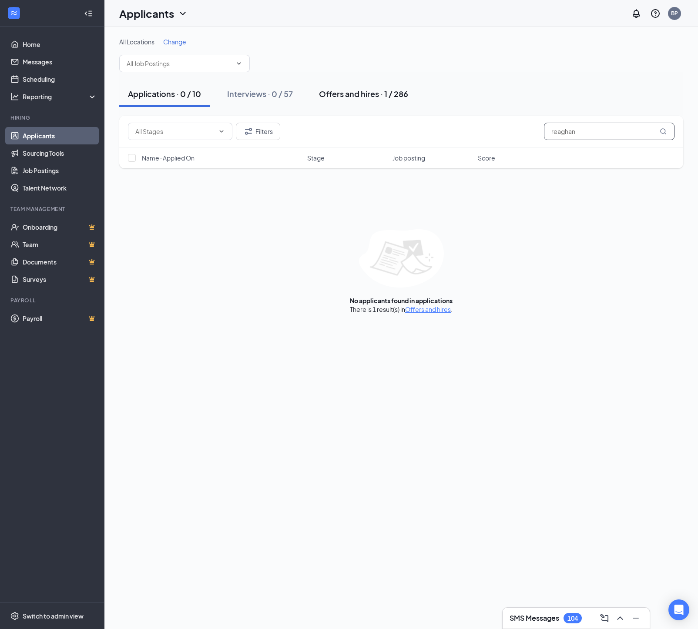
type input "reaghan"
click at [343, 92] on div "Offers and hires · 1 / 286" at bounding box center [363, 93] width 89 height 11
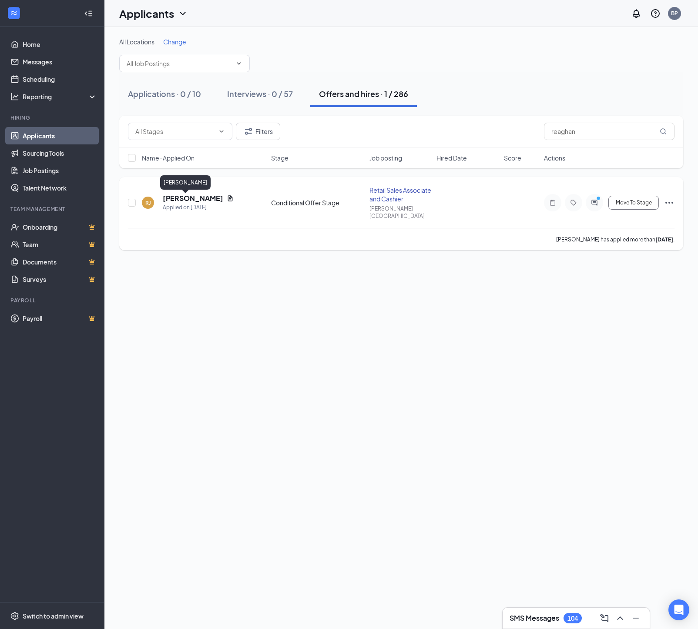
click at [207, 201] on h5 "[PERSON_NAME]" at bounding box center [193, 199] width 60 height 10
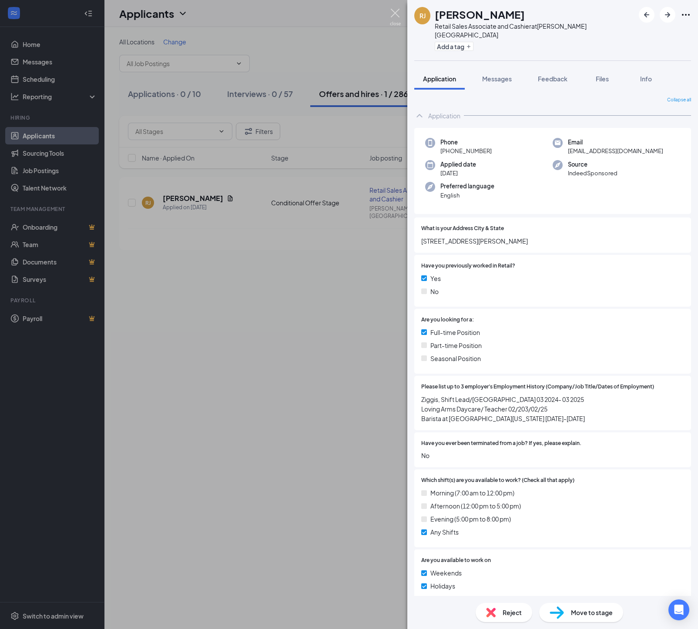
click at [399, 14] on img at bounding box center [395, 17] width 11 height 17
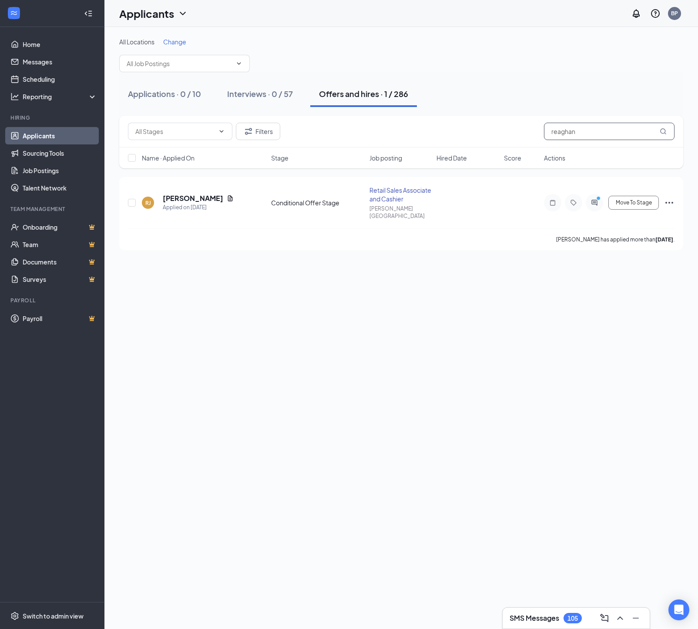
drag, startPoint x: 559, startPoint y: 133, endPoint x: 467, endPoint y: 125, distance: 92.5
click at [467, 125] on div "Filters reaghan" at bounding box center [401, 131] width 546 height 17
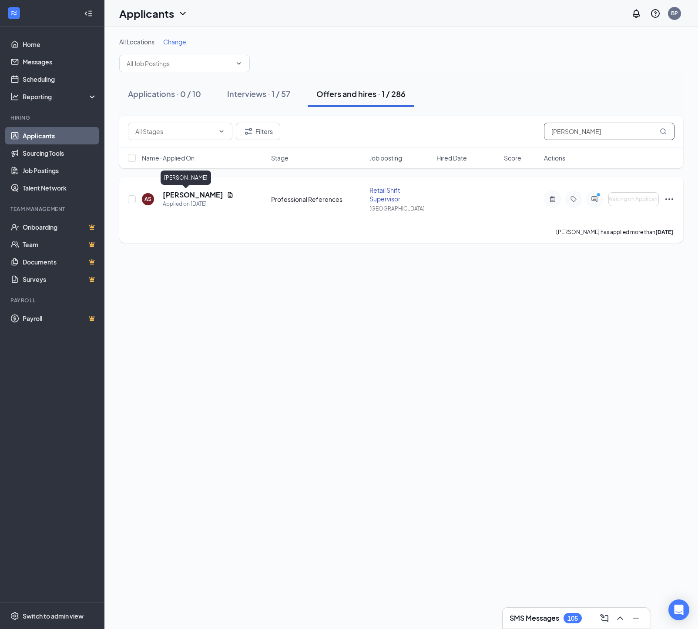
type input "[PERSON_NAME]"
click at [209, 196] on h5 "[PERSON_NAME]" at bounding box center [193, 195] width 60 height 10
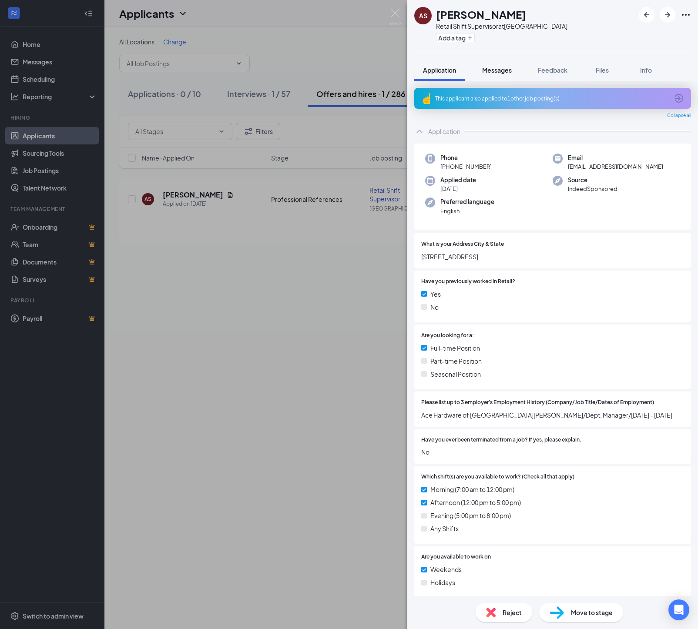
click at [509, 74] on span "Messages" at bounding box center [497, 70] width 30 height 8
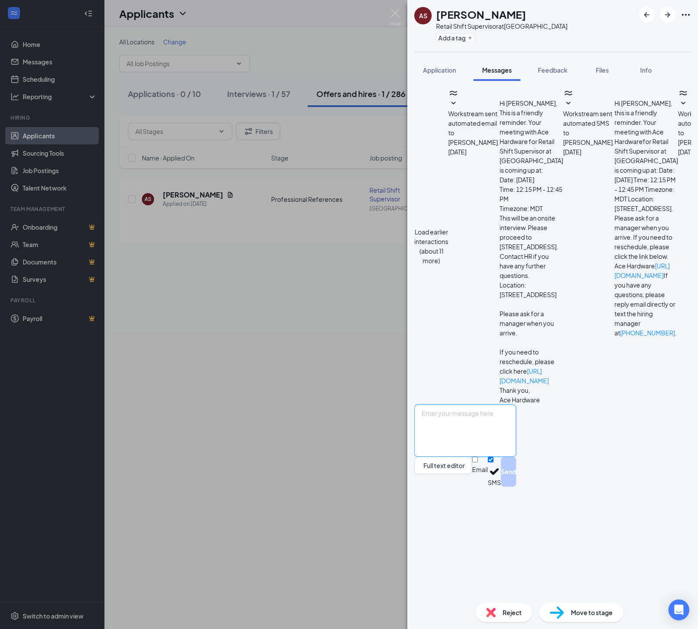
click at [464, 457] on textarea at bounding box center [465, 430] width 102 height 52
type textarea "Albert, Can you start on Tuesday, September 23rd at noon? Thanks, Beth"
click at [516, 487] on button "Send" at bounding box center [508, 472] width 15 height 30
click at [395, 13] on img at bounding box center [395, 17] width 11 height 17
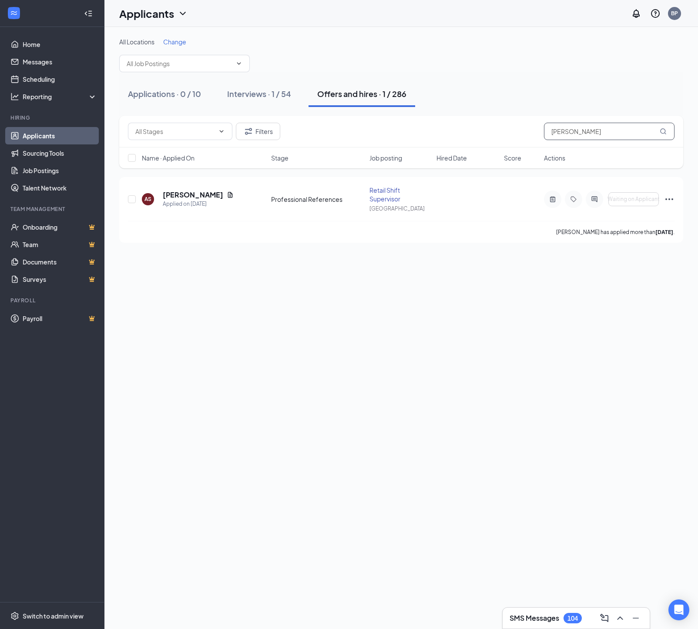
drag, startPoint x: 584, startPoint y: 136, endPoint x: 498, endPoint y: 132, distance: 85.8
click at [498, 132] on div "Filters [PERSON_NAME]" at bounding box center [401, 131] width 546 height 17
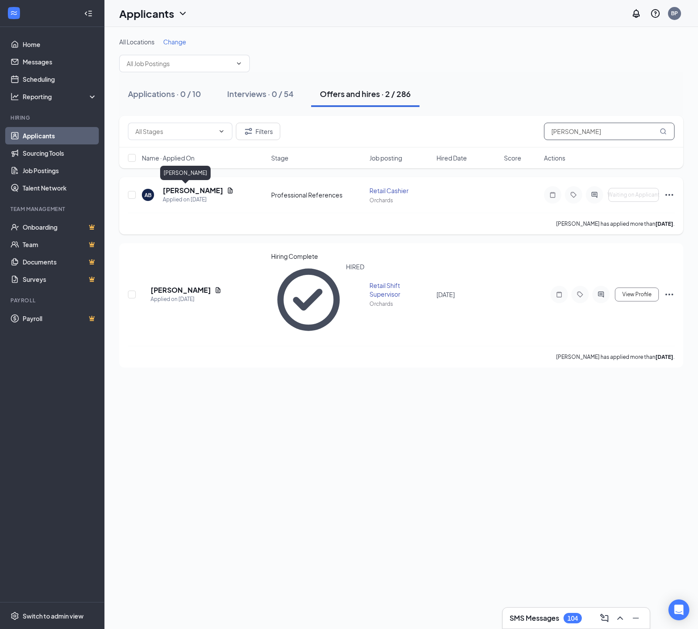
type input "[PERSON_NAME]"
drag, startPoint x: 190, startPoint y: 191, endPoint x: 209, endPoint y: 194, distance: 19.7
click at [190, 191] on h5 "[PERSON_NAME]" at bounding box center [193, 191] width 60 height 10
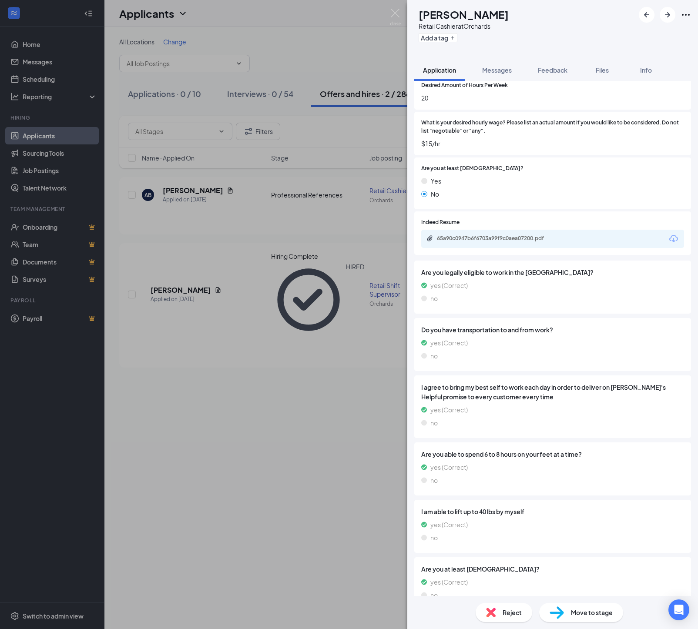
scroll to position [543, 0]
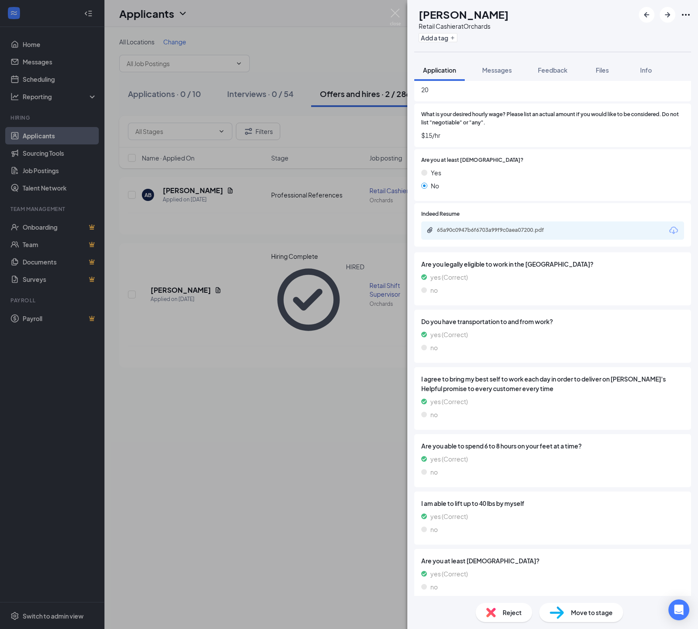
drag, startPoint x: 505, startPoint y: 72, endPoint x: 506, endPoint y: 84, distance: 12.2
click at [505, 72] on span "Messages" at bounding box center [497, 70] width 30 height 8
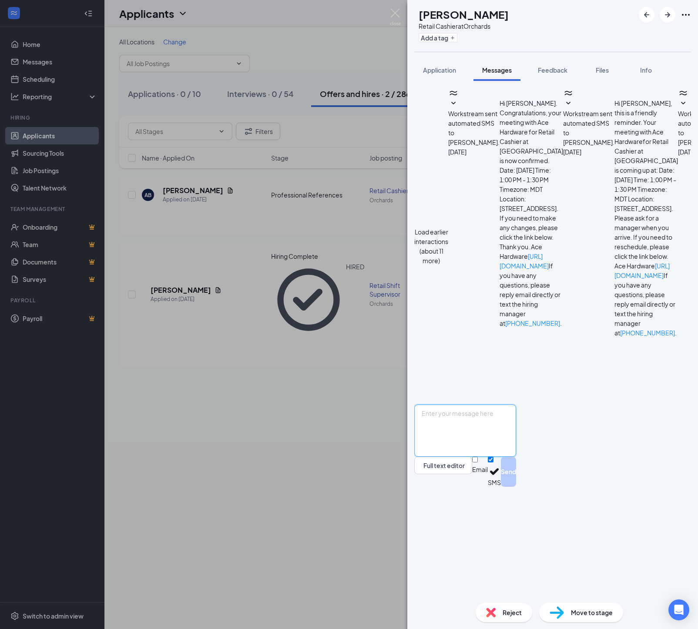
click at [465, 457] on textarea at bounding box center [465, 430] width 102 height 52
type textarea "Alexis, It's Beth at Ace Hardware. Please call me at 720-626-3461 today when yo…"
drag, startPoint x: 646, startPoint y: 579, endPoint x: 642, endPoint y: 576, distance: 5.3
click at [516, 487] on button "Send" at bounding box center [508, 472] width 15 height 30
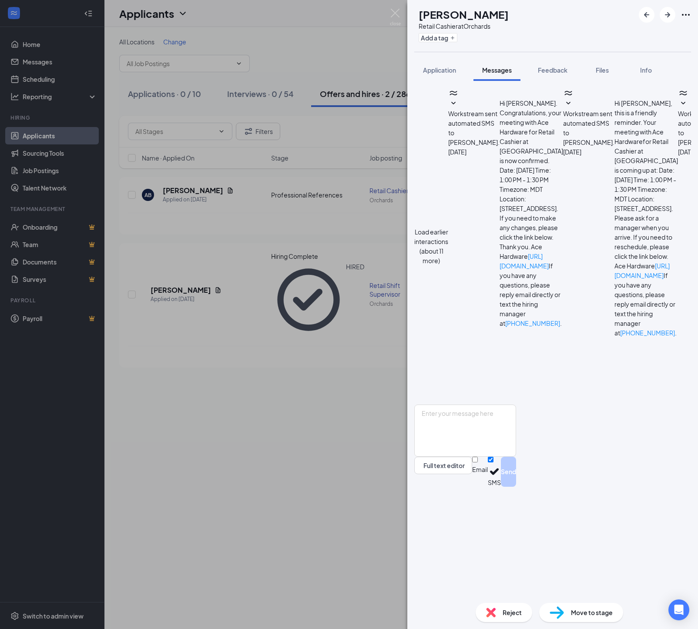
scroll to position [81, 0]
click at [392, 12] on img at bounding box center [395, 17] width 11 height 17
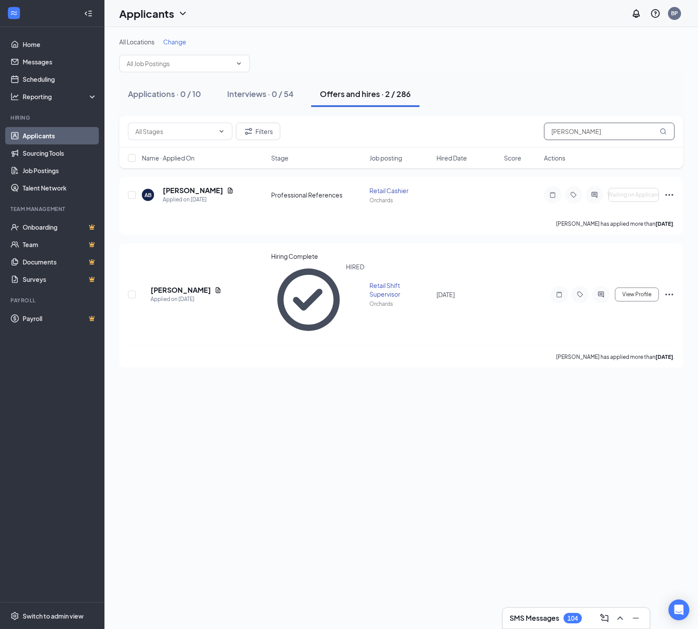
drag, startPoint x: 585, startPoint y: 133, endPoint x: 486, endPoint y: 126, distance: 98.9
click at [486, 126] on div "Filters [PERSON_NAME]" at bounding box center [401, 131] width 546 height 17
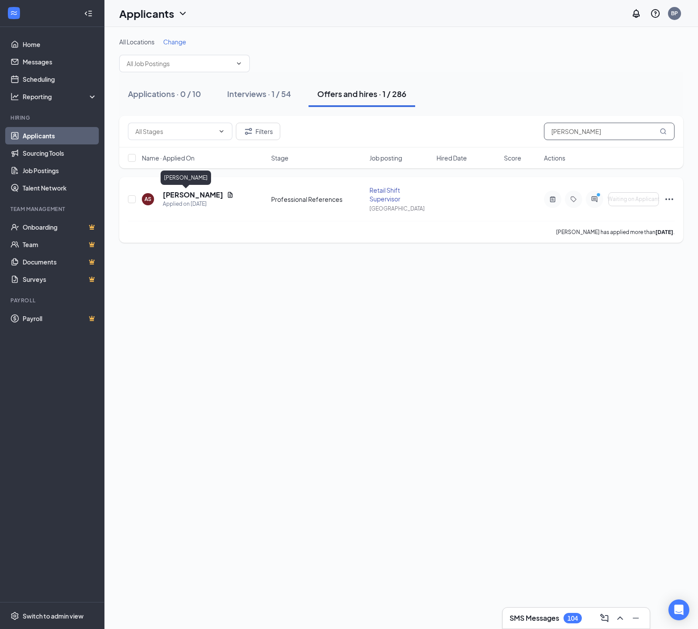
type input "[PERSON_NAME]"
click at [194, 197] on h5 "[PERSON_NAME]" at bounding box center [193, 195] width 60 height 10
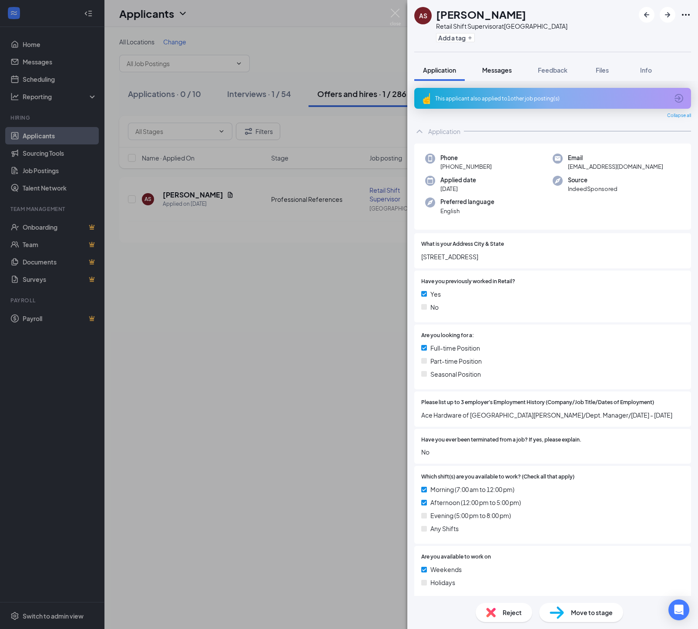
click at [511, 72] on span "Messages" at bounding box center [497, 70] width 30 height 8
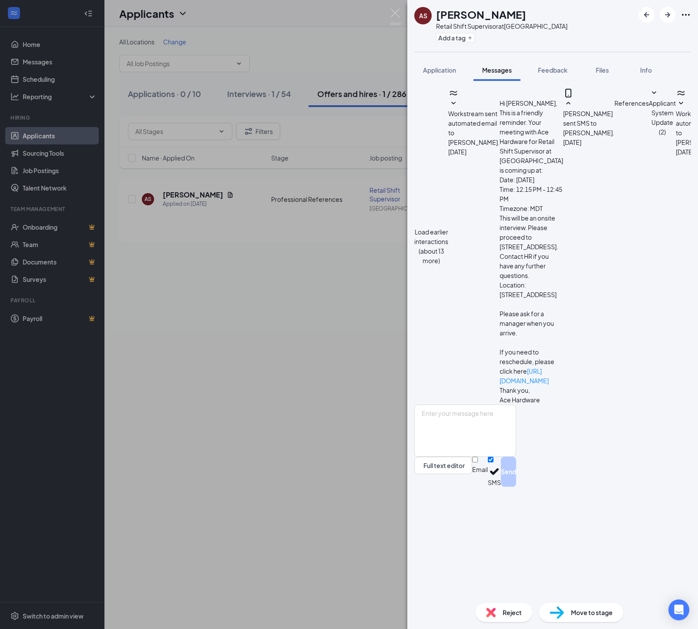
scroll to position [108, 0]
click at [465, 457] on textarea at bounding box center [465, 430] width 102 height 52
type textarea "Great, I will message you a final offer to digitally sign in just a moment. Ple…"
click at [516, 487] on button "Send" at bounding box center [508, 472] width 15 height 30
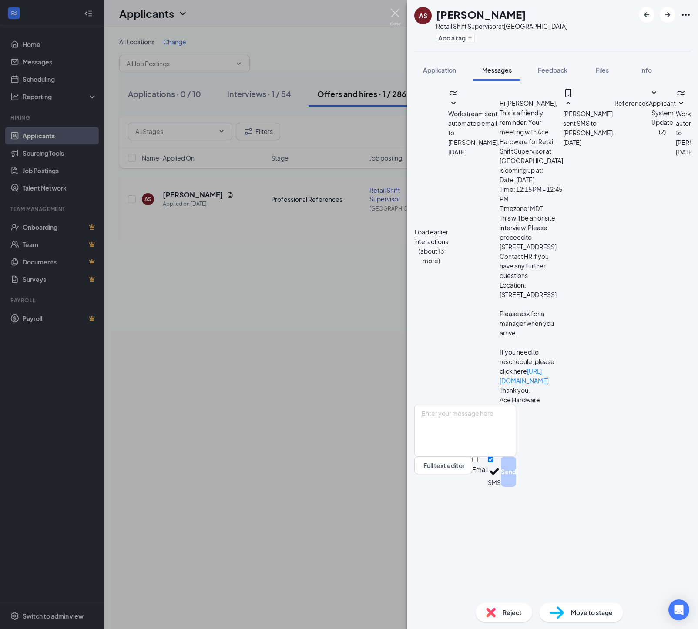
drag, startPoint x: 392, startPoint y: 16, endPoint x: 368, endPoint y: 56, distance: 47.0
click at [392, 16] on img at bounding box center [395, 17] width 11 height 17
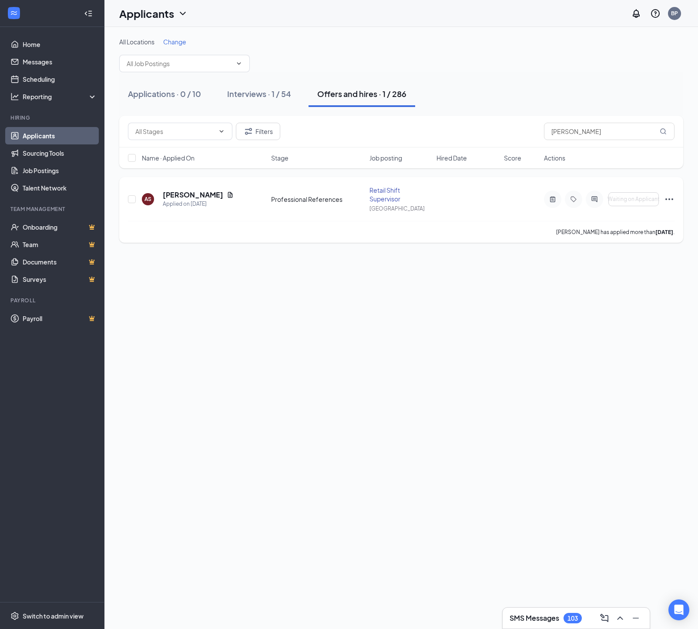
click at [669, 201] on icon "Ellipses" at bounding box center [669, 199] width 10 height 10
click at [620, 295] on p "Move to another position" at bounding box center [629, 291] width 78 height 9
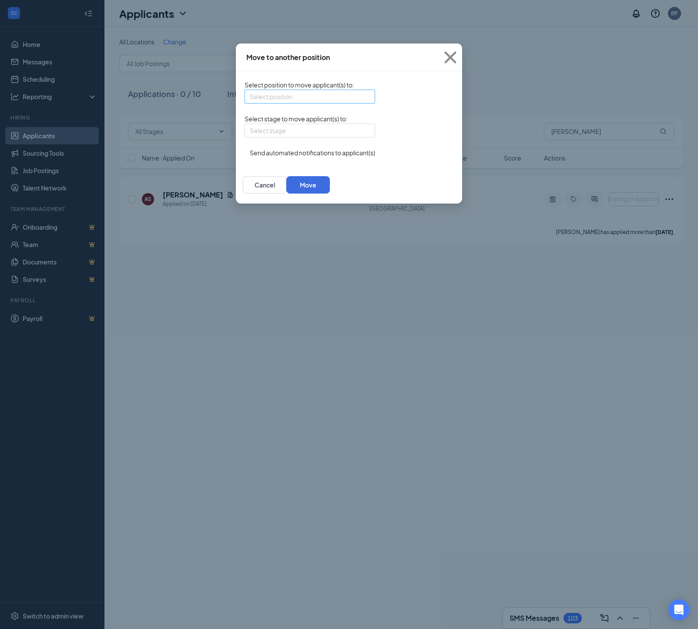
click at [254, 99] on input "search" at bounding box center [307, 96] width 114 height 13
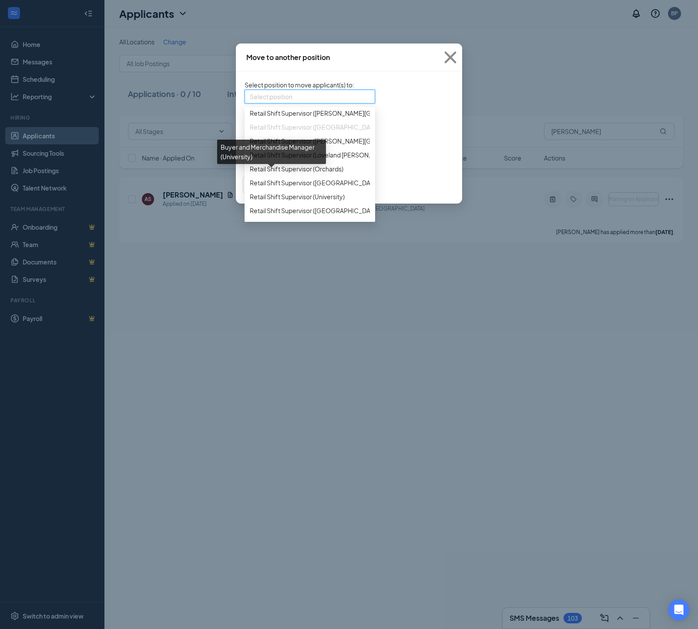
scroll to position [713, 0]
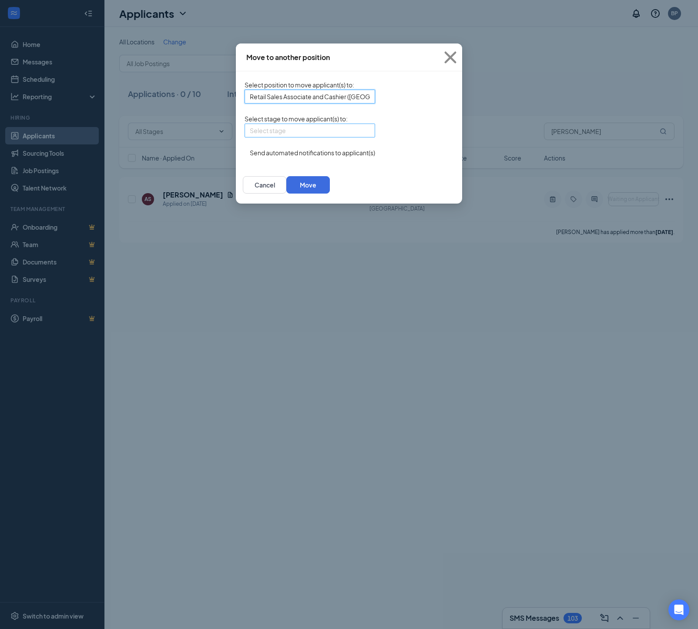
click at [250, 137] on input "search" at bounding box center [307, 130] width 114 height 13
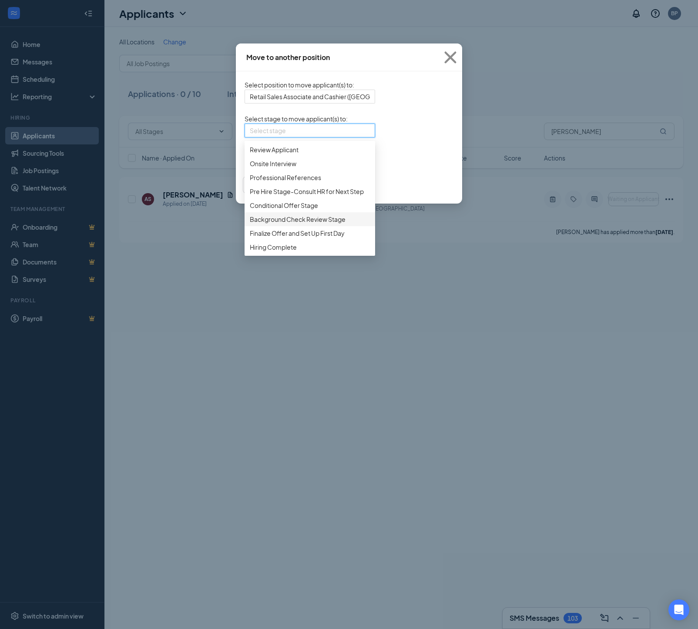
scroll to position [80, 0]
click at [250, 187] on span "Pre Hire Stage-Consult HR for Next Step" at bounding box center [307, 192] width 114 height 10
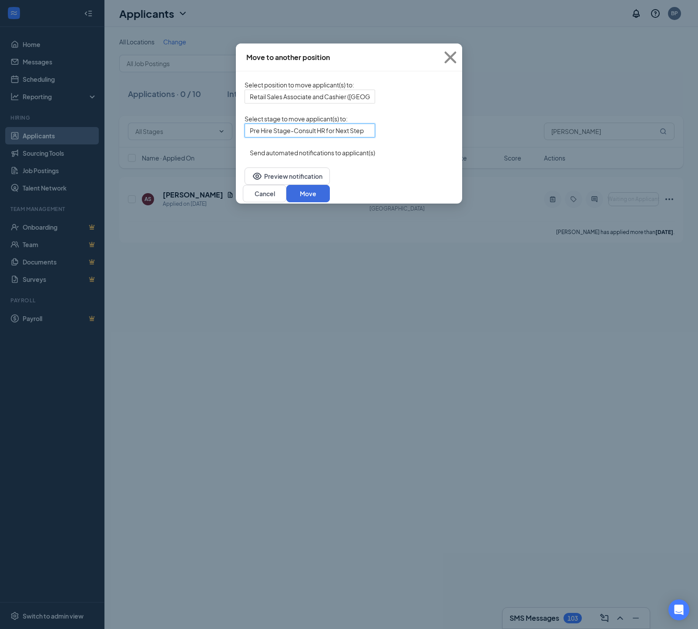
click at [244, 148] on button "button" at bounding box center [244, 148] width 0 height 0
drag, startPoint x: 469, startPoint y: 199, endPoint x: 472, endPoint y: 206, distance: 7.8
click at [330, 199] on button "Move" at bounding box center [307, 193] width 43 height 17
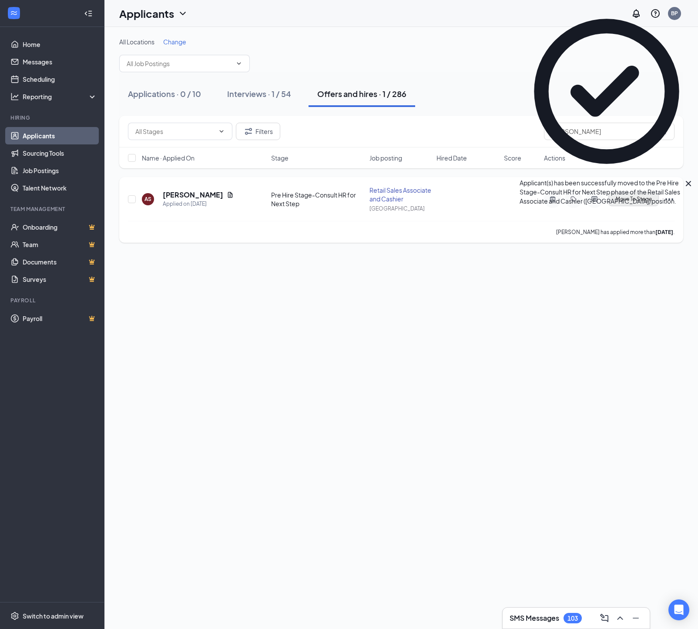
click at [627, 202] on span "Move To Stage" at bounding box center [633, 199] width 36 height 6
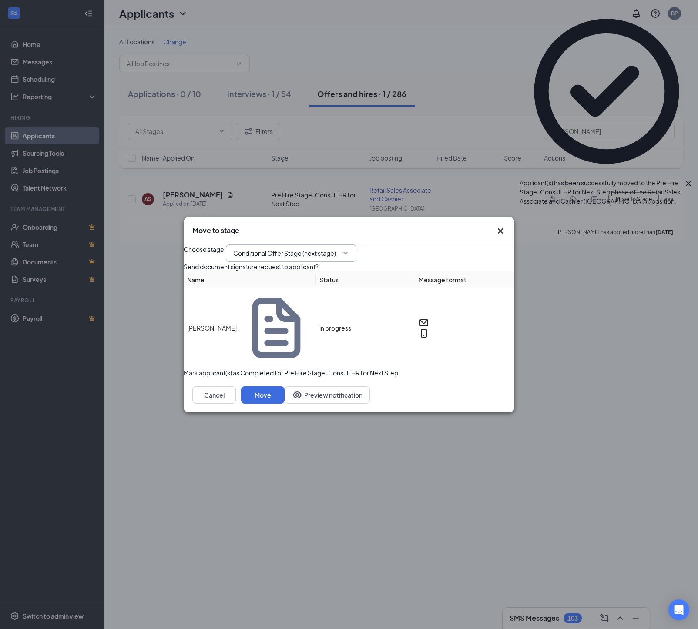
click at [293, 258] on input "Conditional Offer Stage (next stage)" at bounding box center [285, 253] width 105 height 10
click at [285, 396] on div "Finalize Offer and Set Up First Day" at bounding box center [293, 401] width 95 height 10
type input "Finalize Offer and Set Up First Day"
drag, startPoint x: 474, startPoint y: 400, endPoint x: 464, endPoint y: 400, distance: 9.6
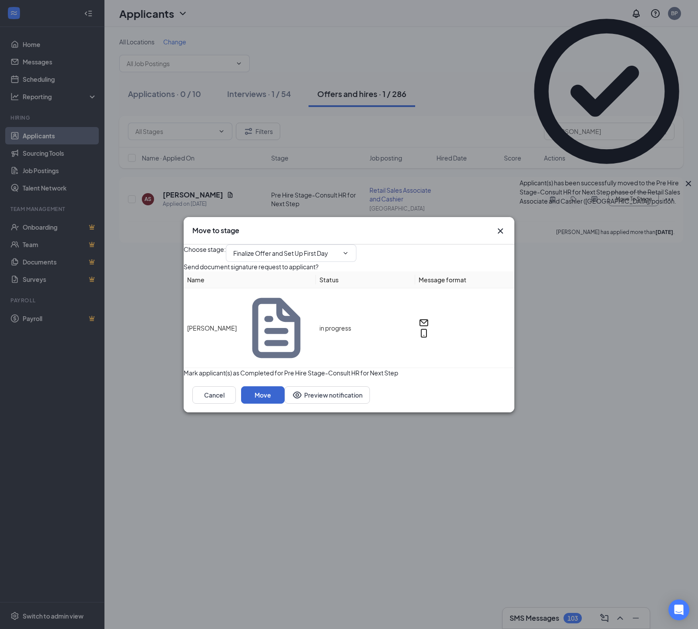
click at [284, 400] on button "Move" at bounding box center [262, 394] width 43 height 17
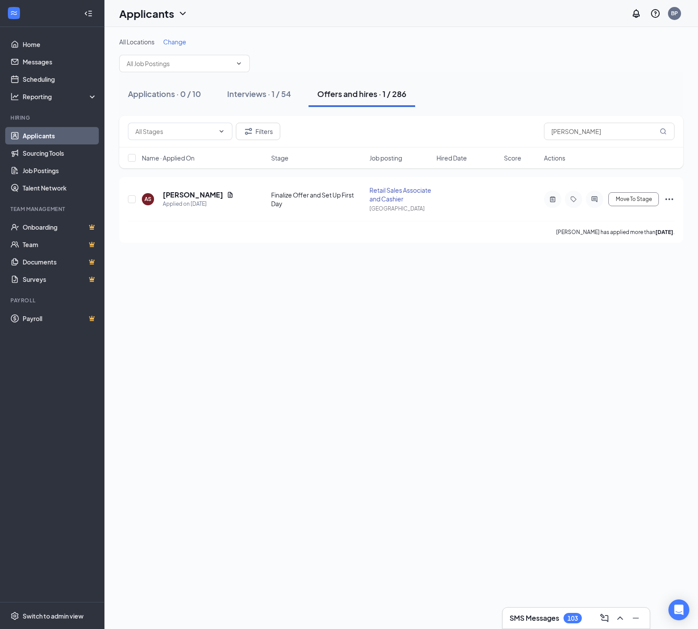
scroll to position [0, 0]
click at [36, 170] on link "Job Postings" at bounding box center [60, 170] width 74 height 17
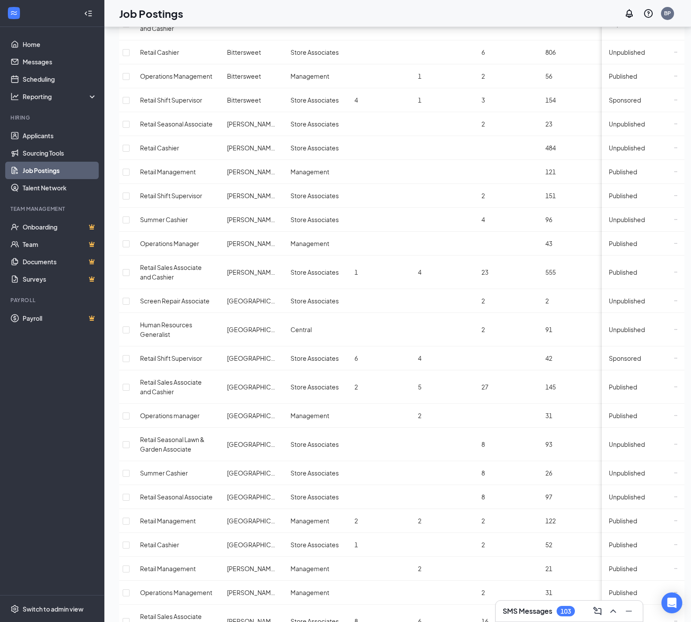
scroll to position [181, 0]
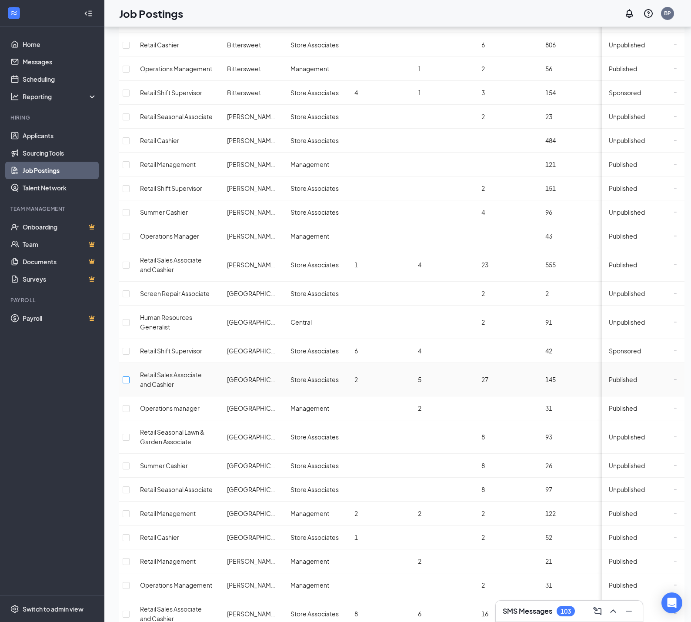
click at [130, 378] on input "checkbox" at bounding box center [126, 380] width 7 height 7
checkbox input "true"
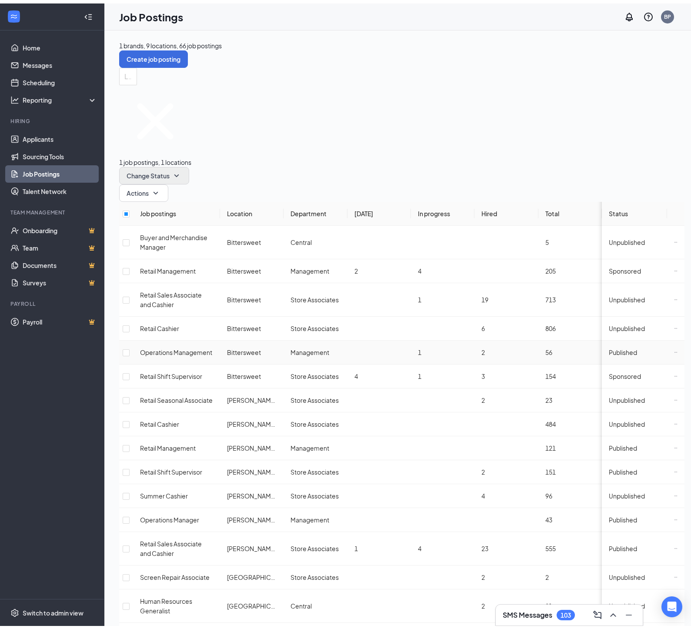
scroll to position [0, 0]
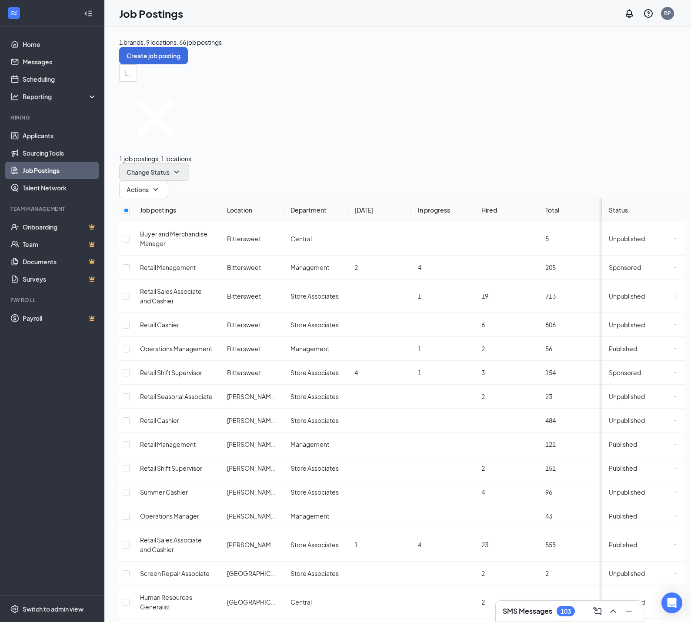
click at [170, 169] on span "Change Status" at bounding box center [148, 172] width 43 height 6
click at [261, 145] on span "Unpublish" at bounding box center [247, 141] width 28 height 8
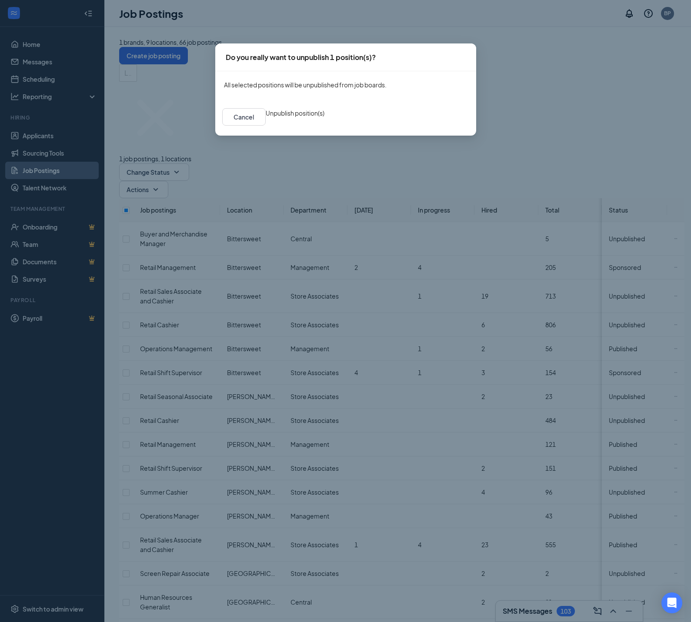
drag, startPoint x: 395, startPoint y: 122, endPoint x: 369, endPoint y: 124, distance: 26.6
click at [324, 118] on button "Unpublish position(s)" at bounding box center [295, 113] width 59 height 10
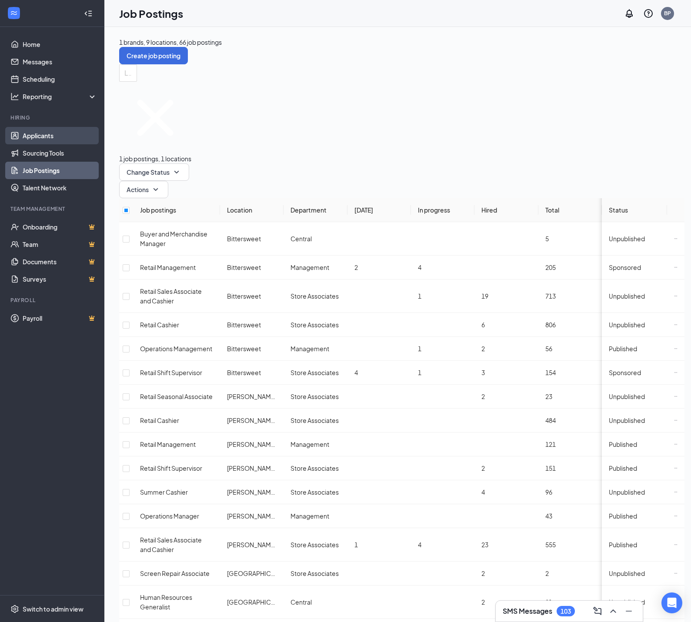
click at [45, 136] on link "Applicants" at bounding box center [60, 135] width 74 height 17
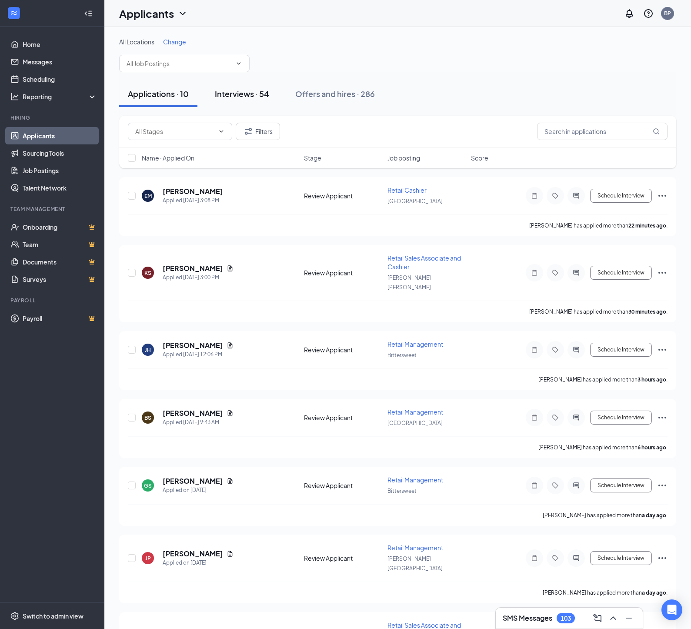
click at [241, 96] on div "Interviews · 54" at bounding box center [242, 93] width 54 height 11
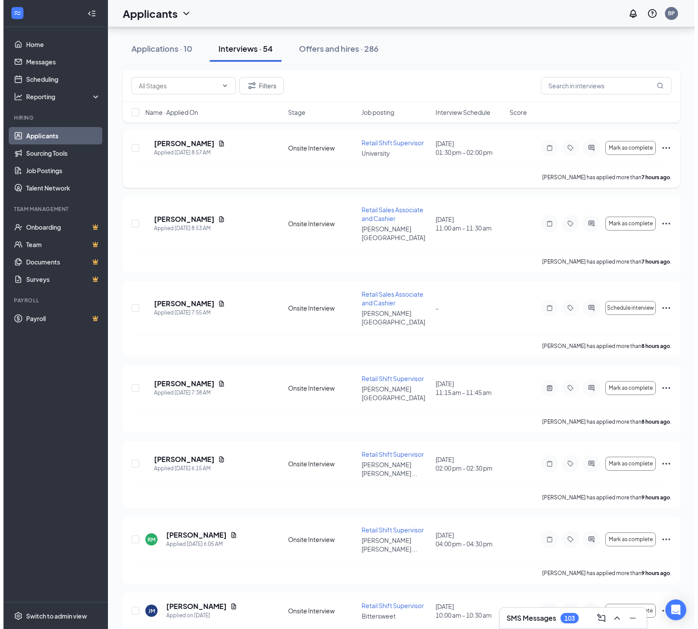
scroll to position [908, 0]
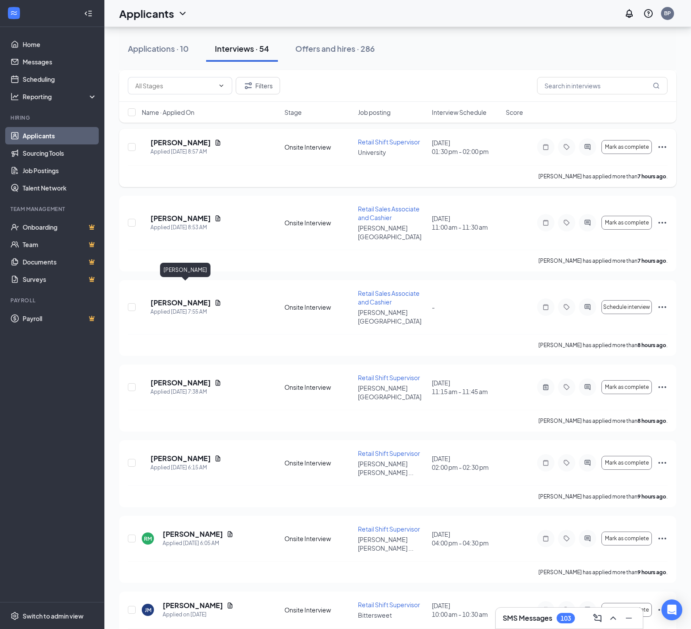
click at [191, 147] on h5 "Miguel Mendoza" at bounding box center [180, 143] width 60 height 10
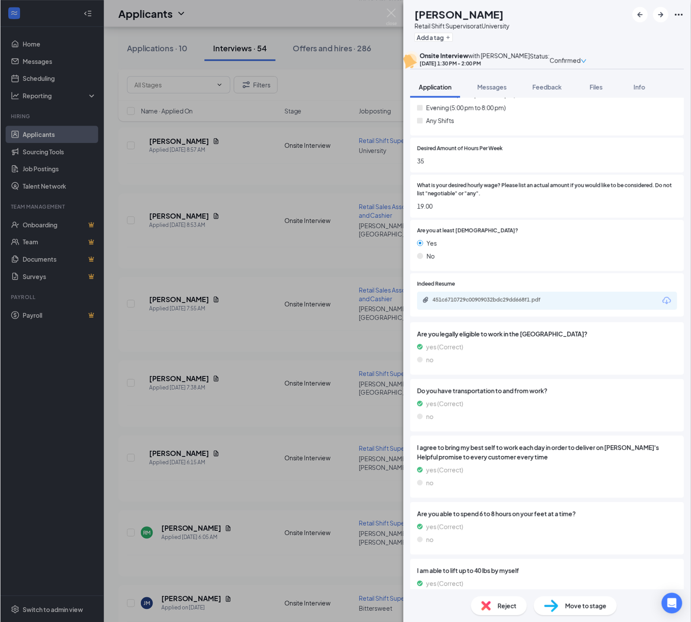
scroll to position [421, 0]
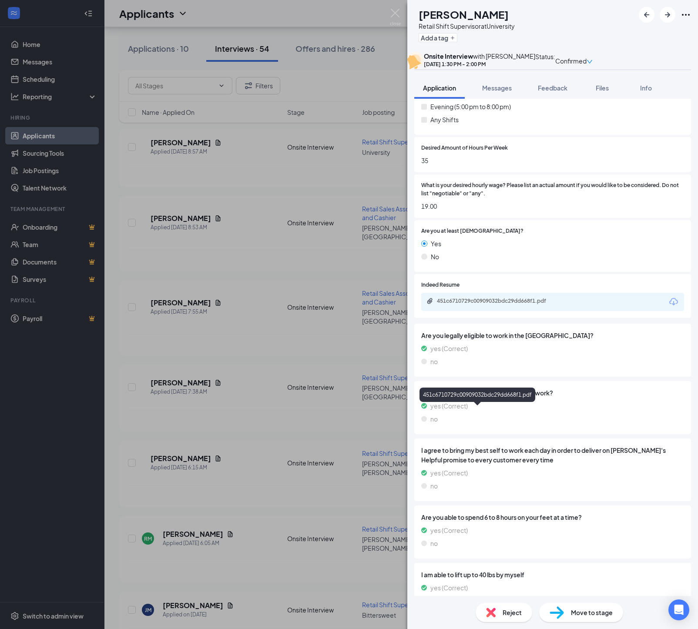
click at [465, 304] on div "451c6710729c00909032bdc29dd668f1.pdf" at bounding box center [498, 300] width 122 height 7
click at [396, 13] on img at bounding box center [395, 17] width 11 height 17
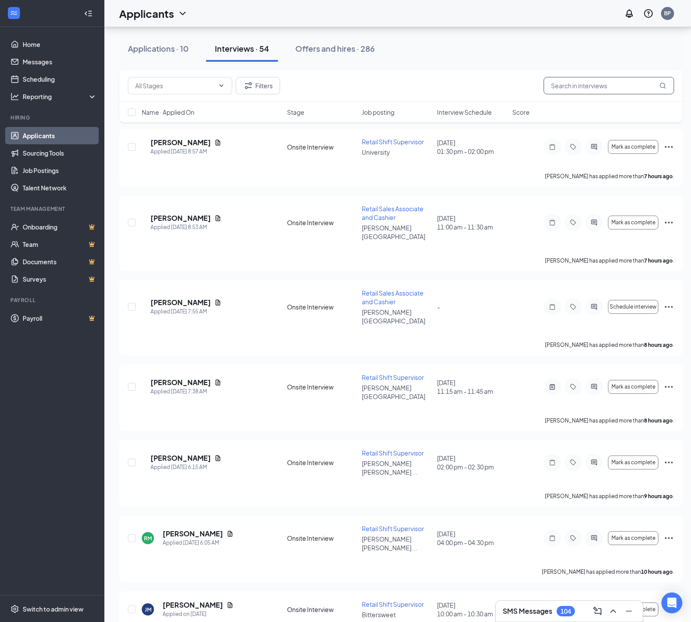
click at [559, 85] on input "text" at bounding box center [609, 85] width 130 height 17
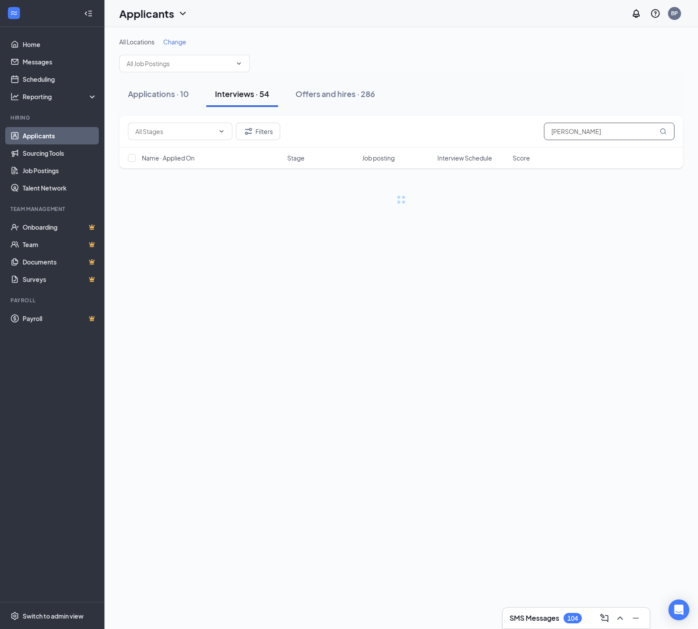
scroll to position [0, 0]
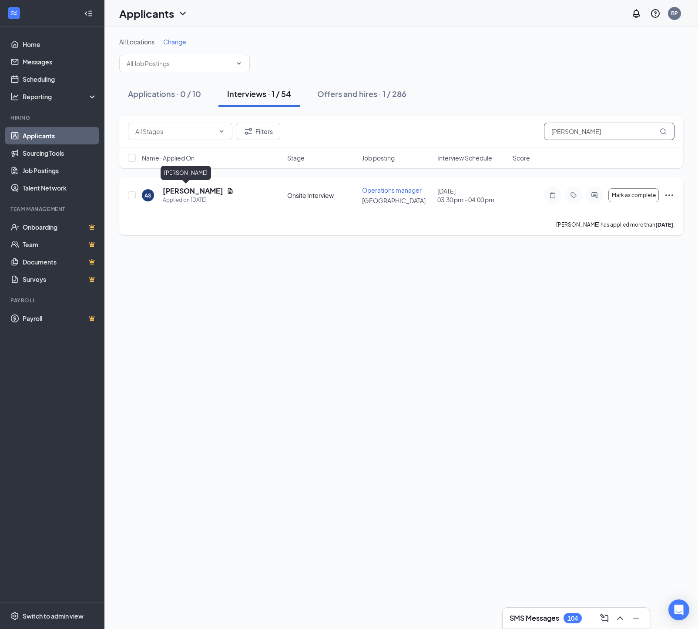
type input "[PERSON_NAME]"
click at [184, 192] on h5 "[PERSON_NAME]" at bounding box center [193, 191] width 60 height 10
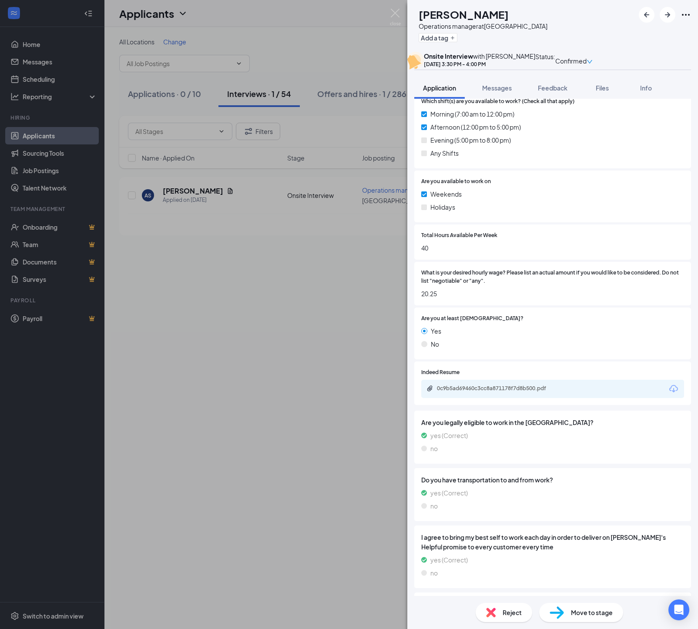
scroll to position [403, 0]
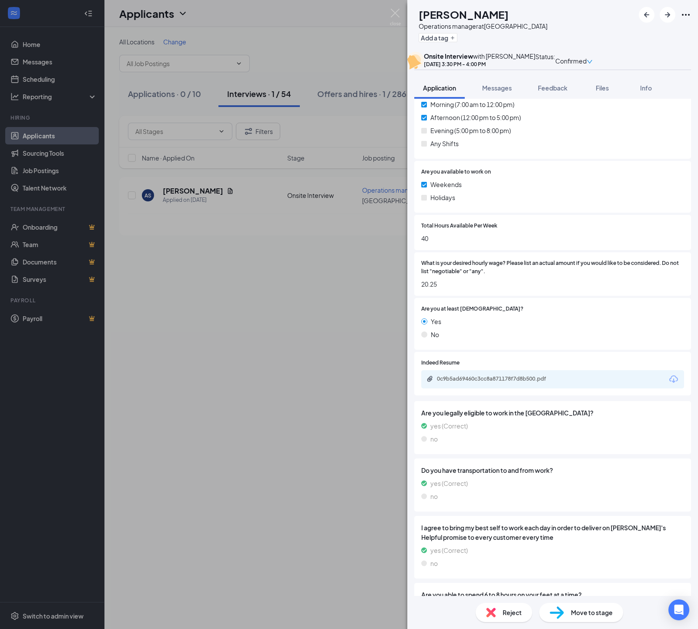
click at [564, 615] on div "Move to stage" at bounding box center [581, 612] width 84 height 19
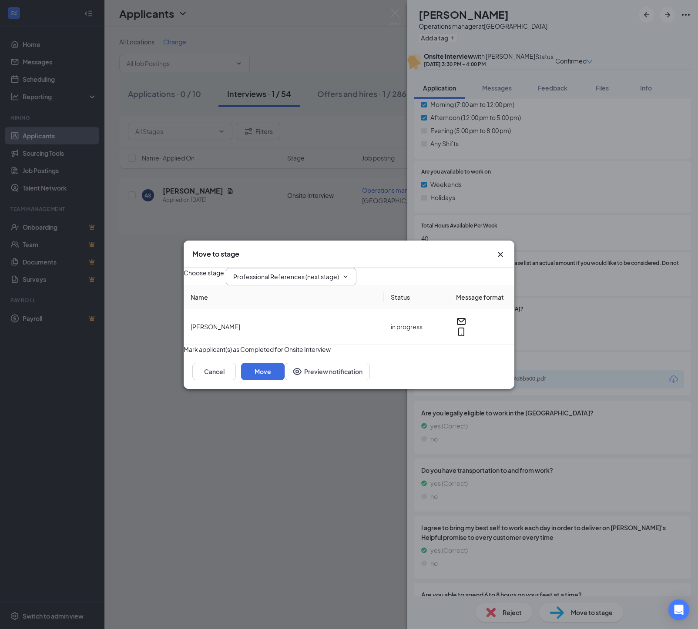
click at [324, 272] on input "Professional References (next stage)" at bounding box center [285, 277] width 105 height 10
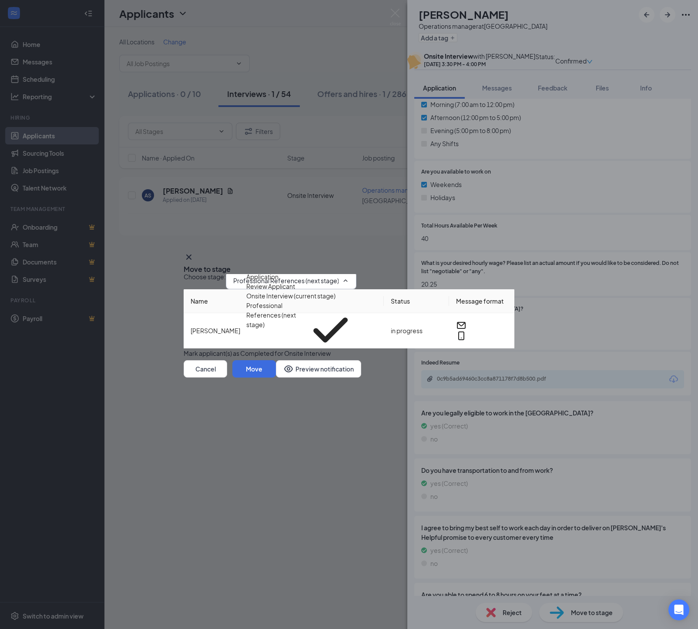
scroll to position [2, 0]
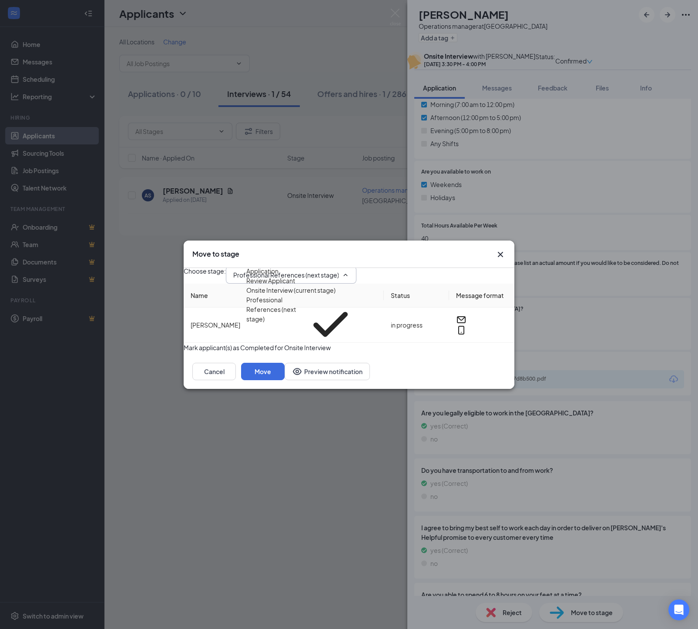
click at [293, 382] on div "Hiring Complete" at bounding box center [269, 387] width 47 height 10
type input "Hiring Complete"
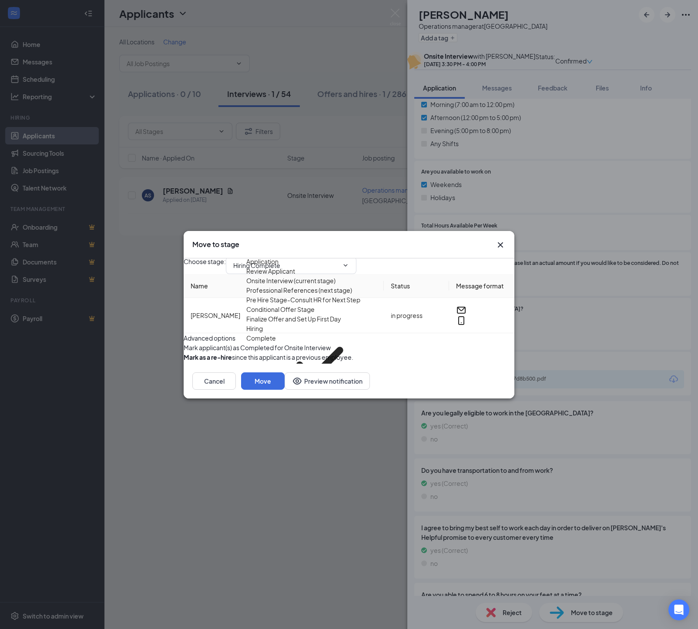
scroll to position [0, 0]
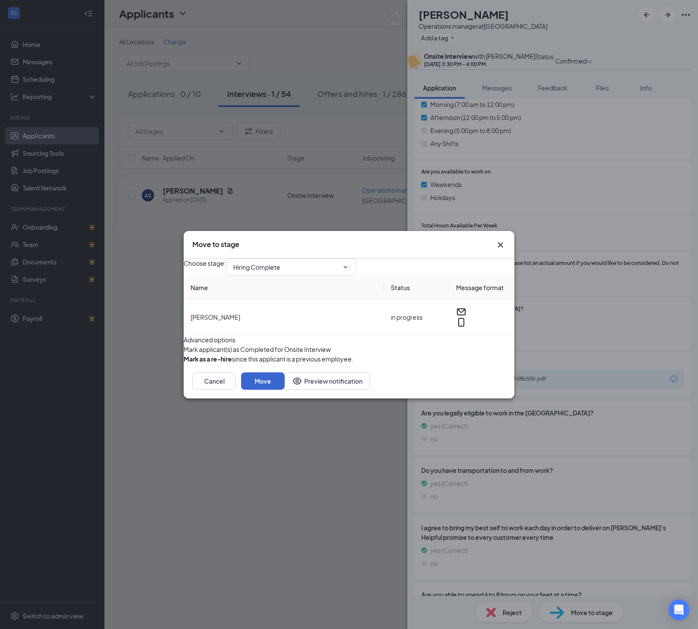
click at [284, 390] on button "Move" at bounding box center [262, 380] width 43 height 17
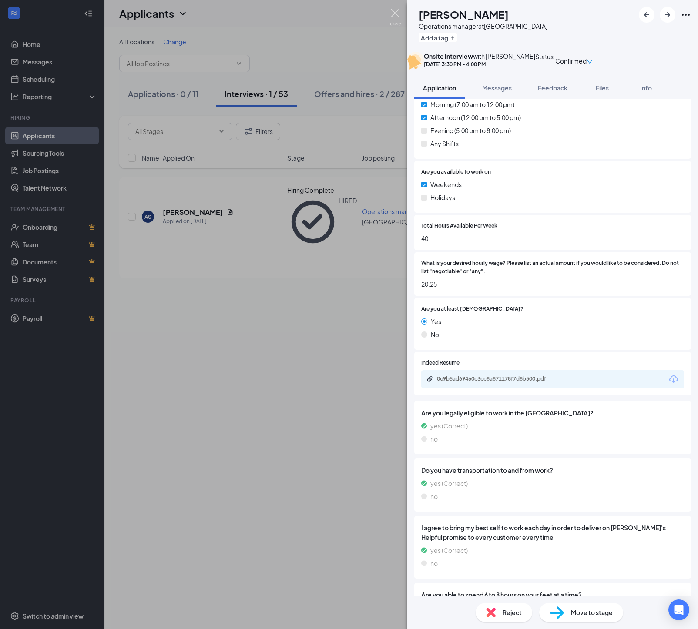
drag, startPoint x: 396, startPoint y: 11, endPoint x: 380, endPoint y: 33, distance: 27.8
click at [396, 11] on img at bounding box center [395, 17] width 11 height 17
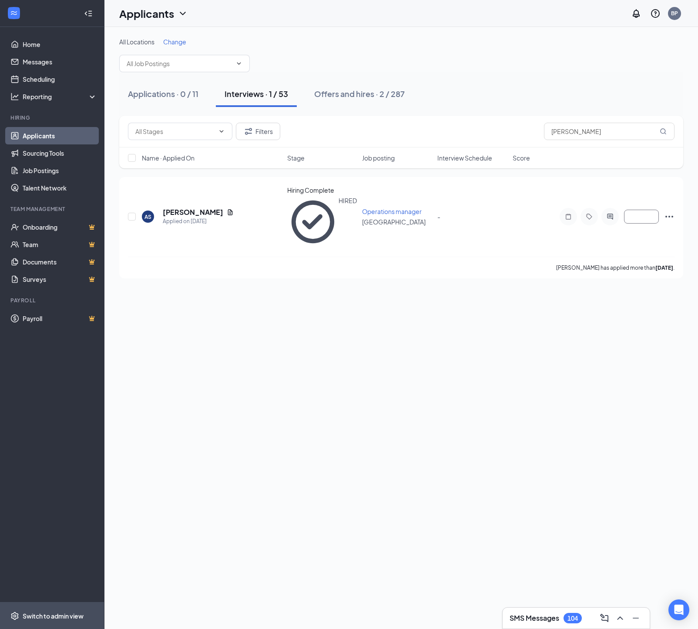
click at [69, 617] on div "Switch to admin view" at bounding box center [53, 616] width 61 height 9
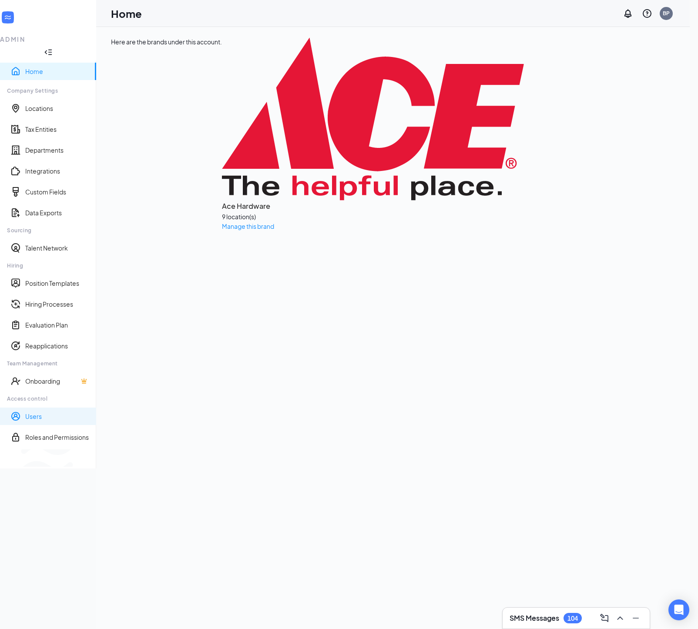
click at [32, 412] on link "Users" at bounding box center [57, 416] width 64 height 9
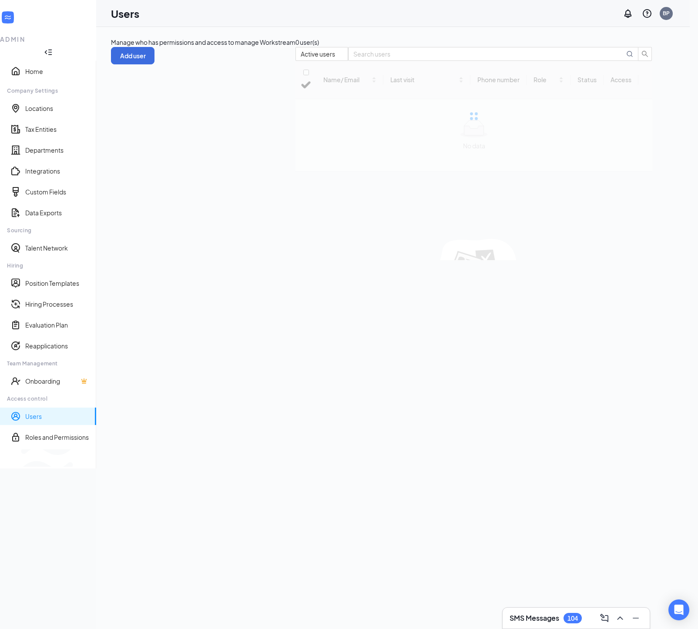
checkbox input "false"
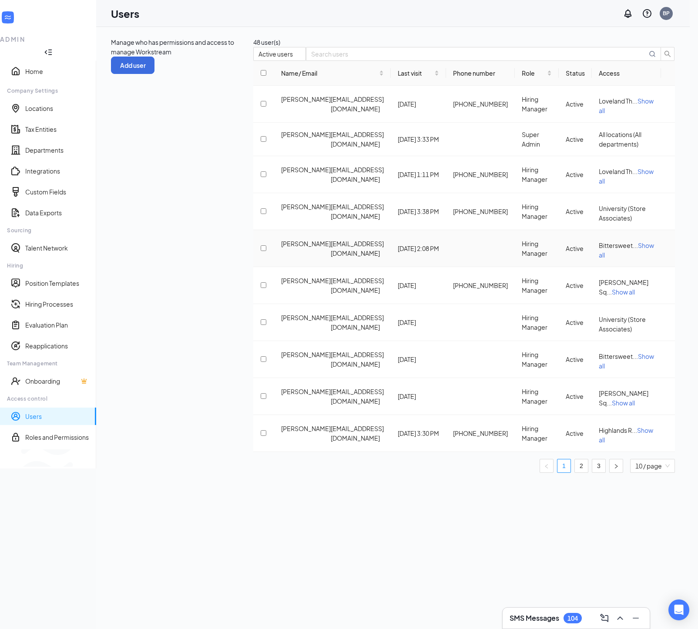
click at [668, 248] on icon "ActionsIcon" at bounding box center [668, 248] width 0 height 0
click at [628, 281] on span "Edit user" at bounding box center [615, 277] width 25 height 8
type input "Ben"
type input "Truitt"
type input "bittersweetaceasm@myaceonline.com"
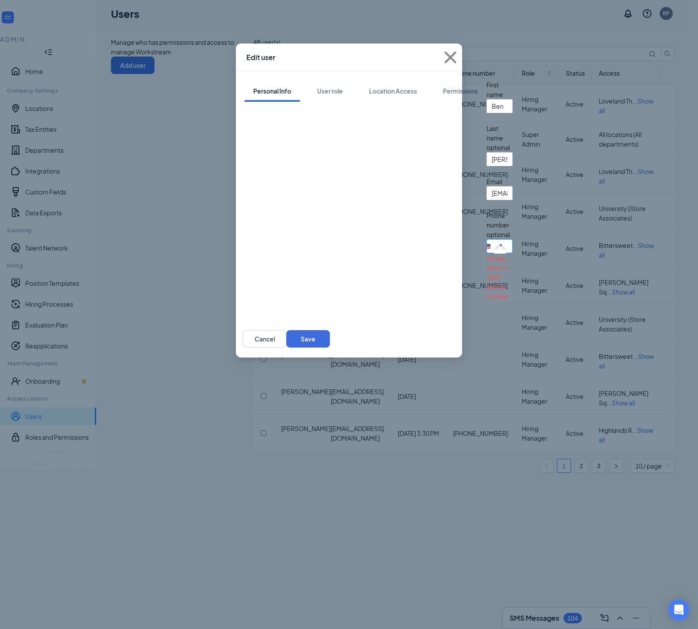
type input "9706526283"
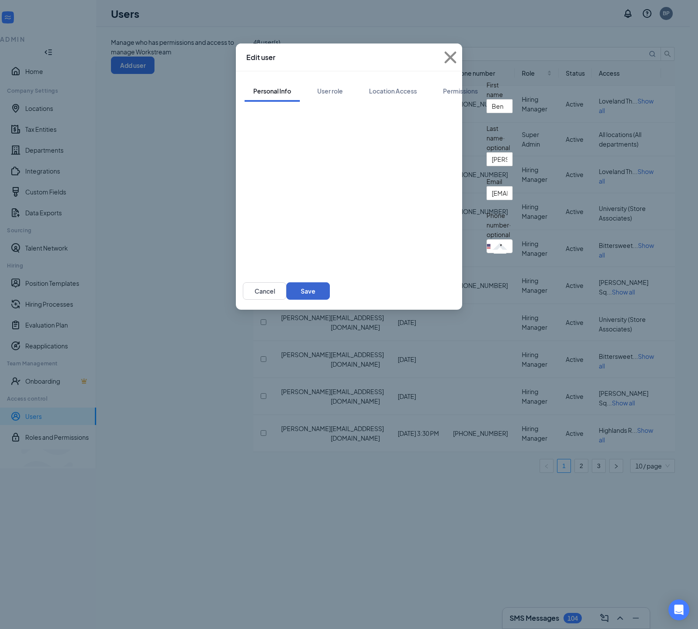
click at [330, 286] on button "Save" at bounding box center [307, 290] width 43 height 17
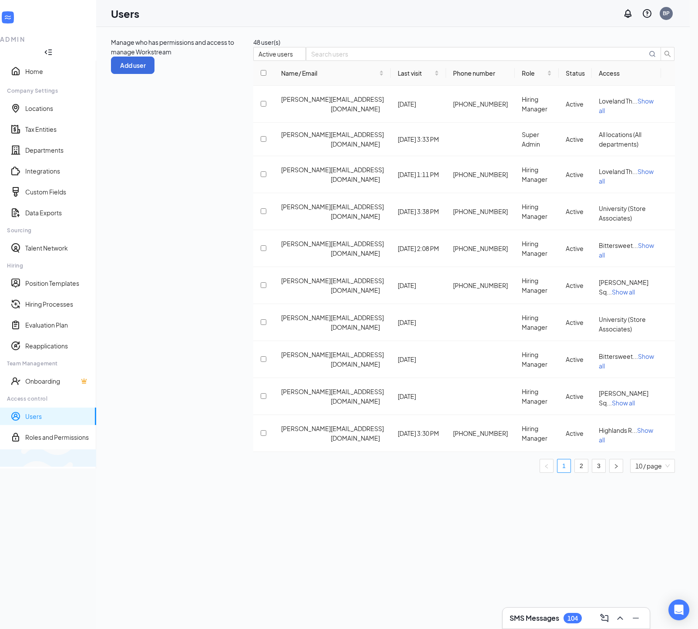
click at [145, 462] on div "Switch to team view" at bounding box center [145, 458] width 0 height 9
